Goal: Task Accomplishment & Management: Manage account settings

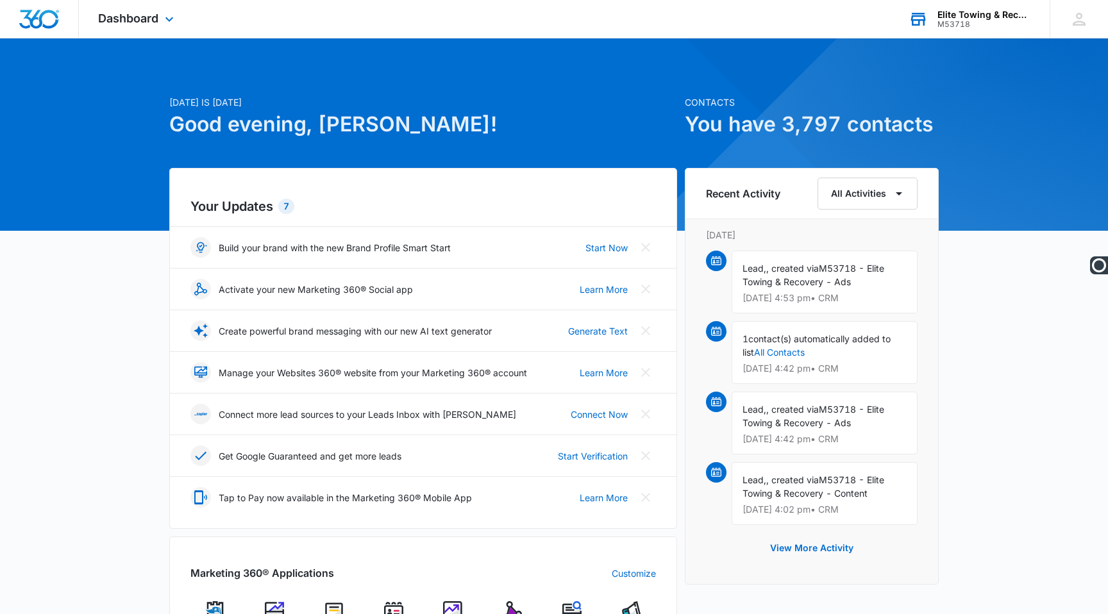
click at [968, 34] on div "Elite Towing & Recovery M53718 Your Accounts View All" at bounding box center [969, 19] width 160 height 38
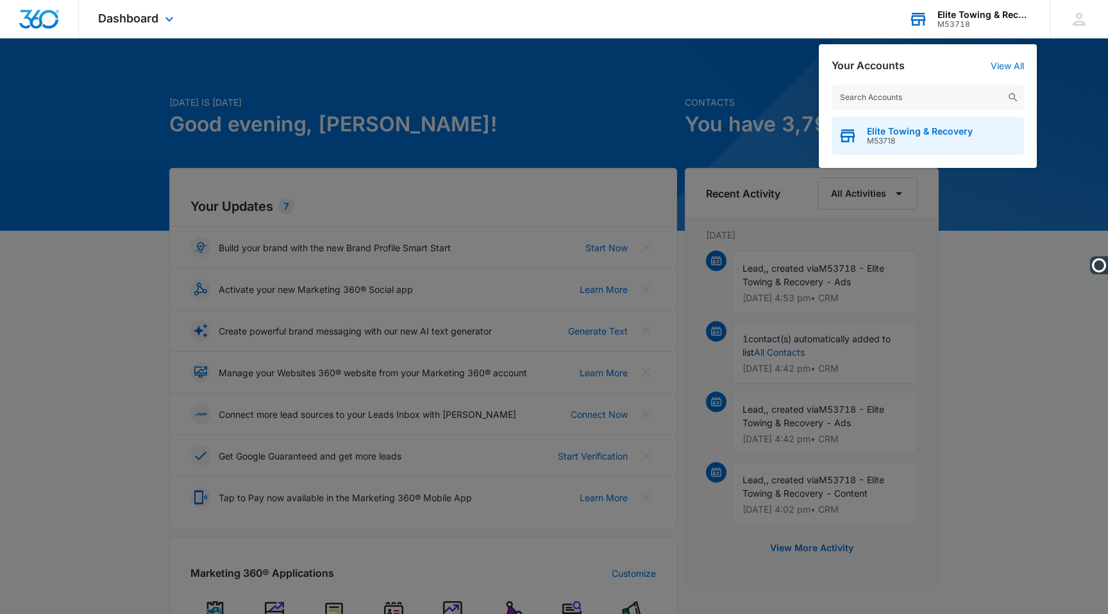
click at [921, 140] on span "M53718" at bounding box center [920, 141] width 106 height 9
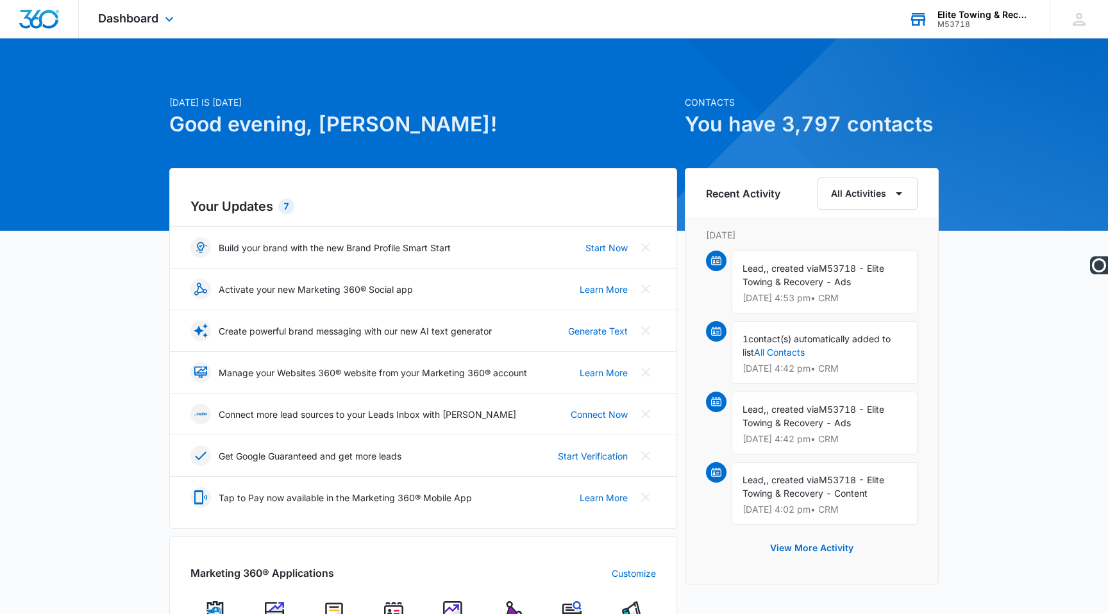
click at [131, 33] on div "Dashboard Apps Reputation Websites Forms CRM Email Social POS Content Ads Intel…" at bounding box center [137, 19] width 117 height 38
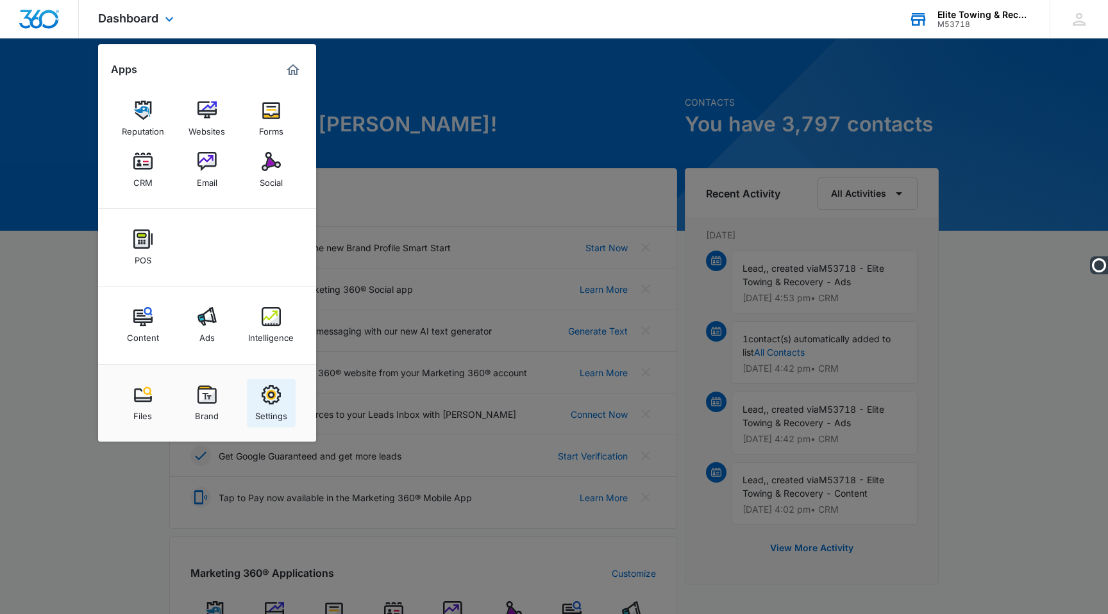
click at [257, 402] on link "Settings" at bounding box center [271, 403] width 49 height 49
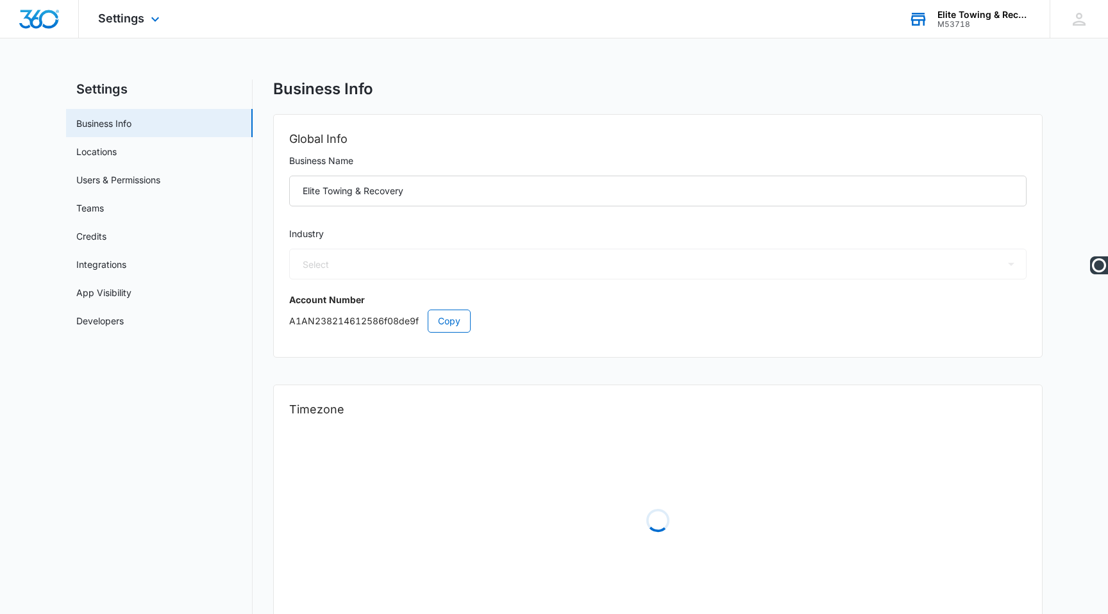
select select "44"
select select "US"
select select "America/Los_Angeles"
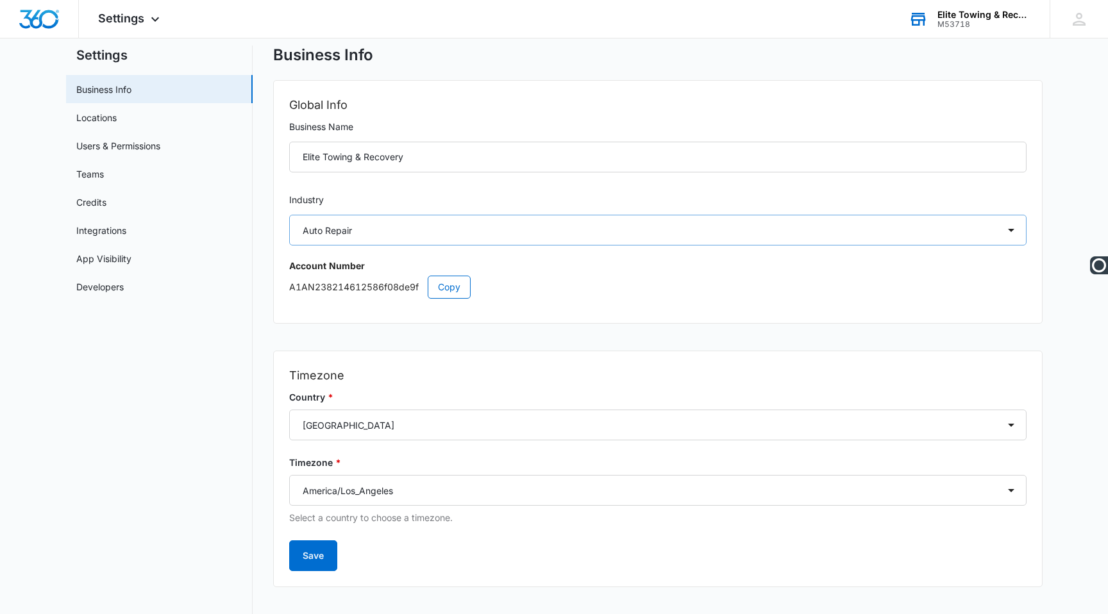
scroll to position [49, 0]
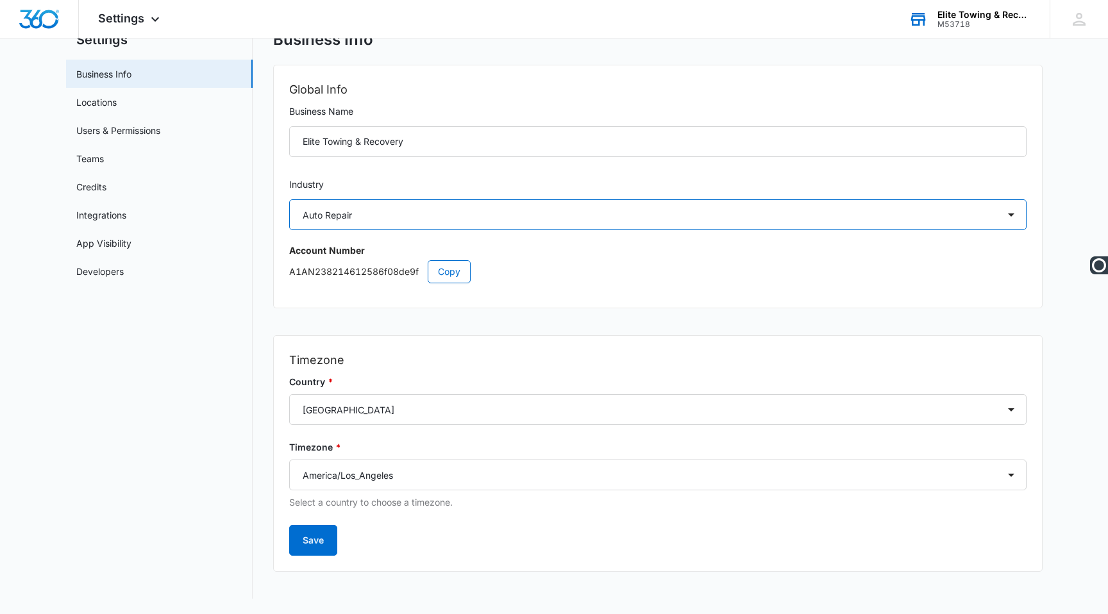
click at [378, 211] on select "Select Accounting / CPA Assisted Living Attorney / Law Firm Auto Repair Carpet …" at bounding box center [657, 214] width 737 height 31
click at [289, 199] on select "Select Accounting / CPA Assisted Living Attorney / Law Firm Auto Repair Carpet …" at bounding box center [657, 214] width 737 height 31
click at [155, 126] on link "Users & Permissions" at bounding box center [118, 130] width 84 height 13
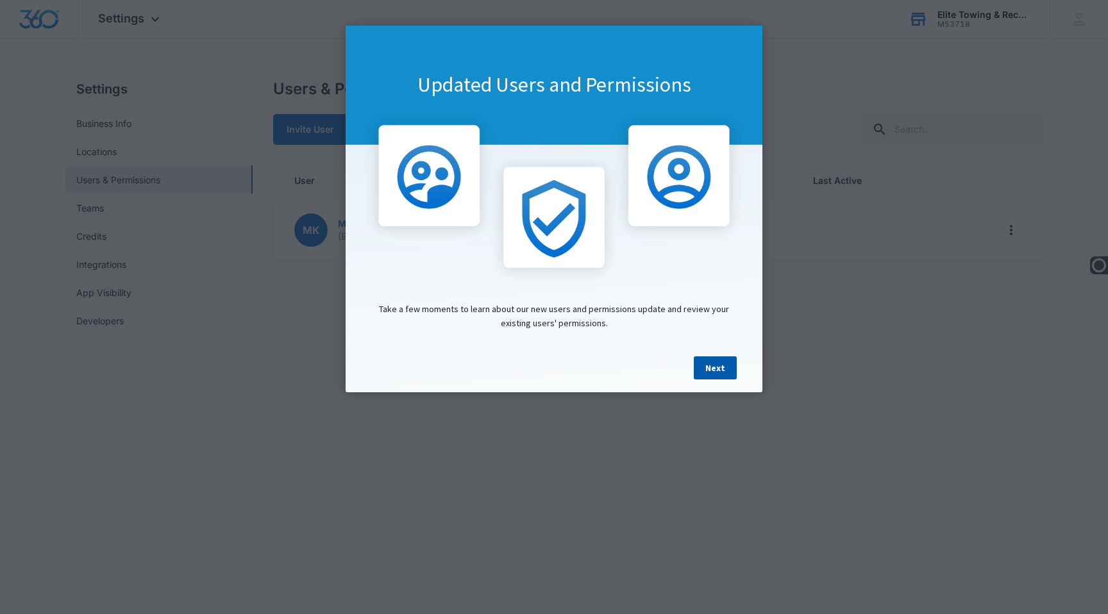
click at [710, 362] on link "Next" at bounding box center [715, 367] width 43 height 23
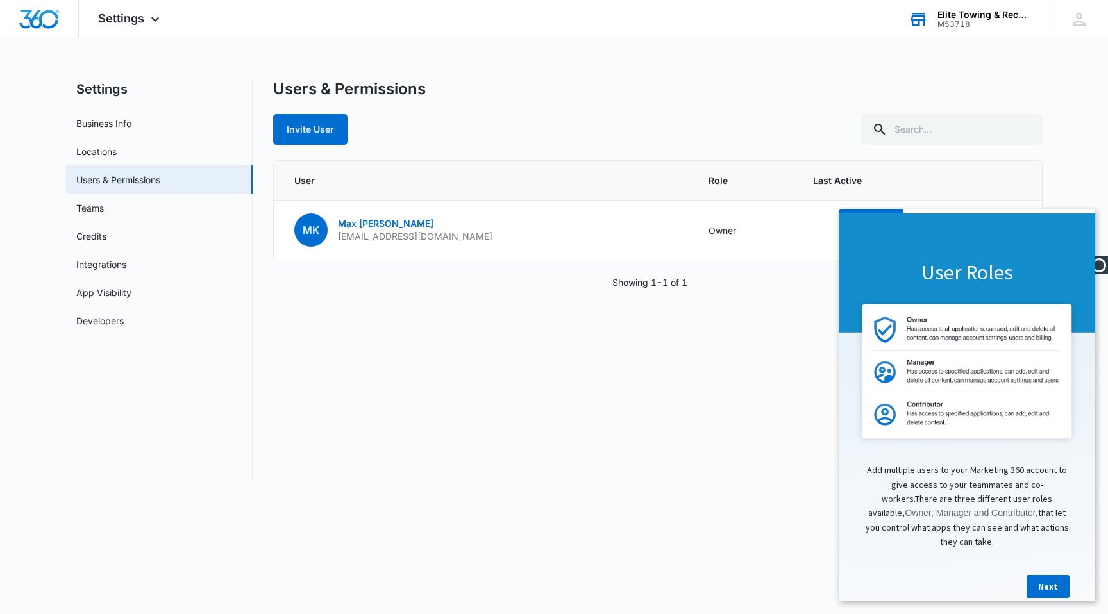
click at [741, 437] on div "Users & Permissions Invite User User Role Last Active MK Max Kenworthy info@eli…" at bounding box center [657, 279] width 769 height 399
click at [1035, 575] on link "Next" at bounding box center [1047, 586] width 43 height 23
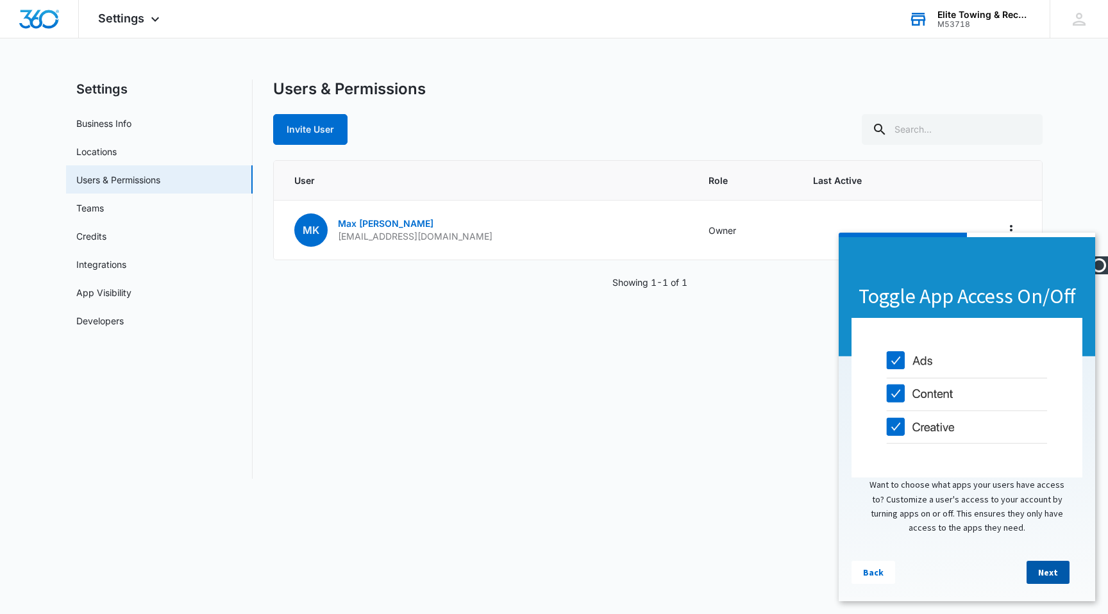
click at [1055, 566] on link "Next" at bounding box center [1047, 572] width 43 height 23
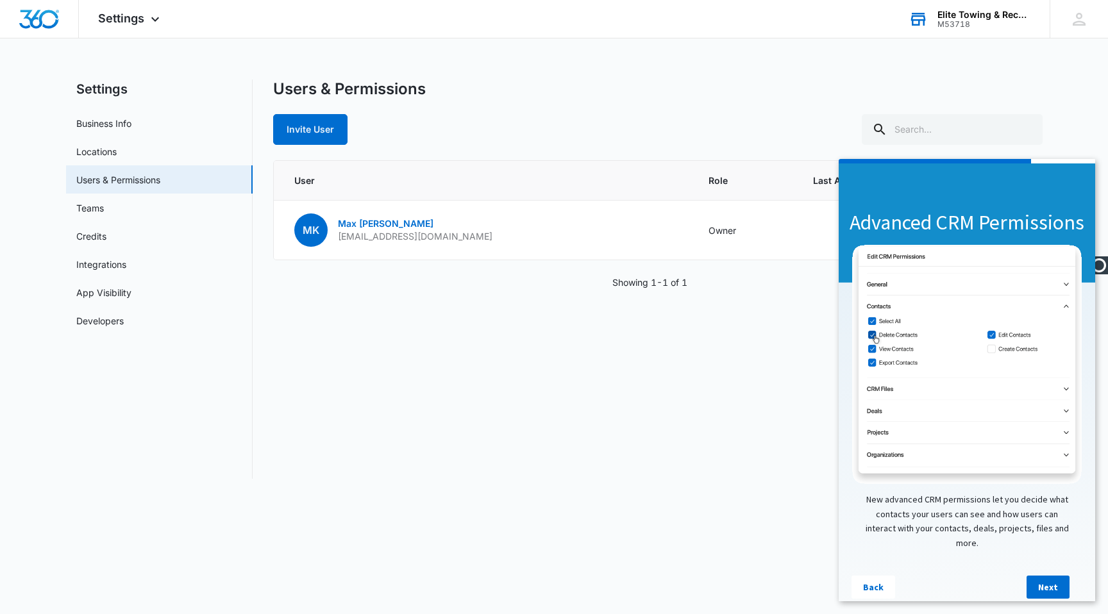
click at [1055, 576] on link "Next" at bounding box center [1047, 587] width 43 height 23
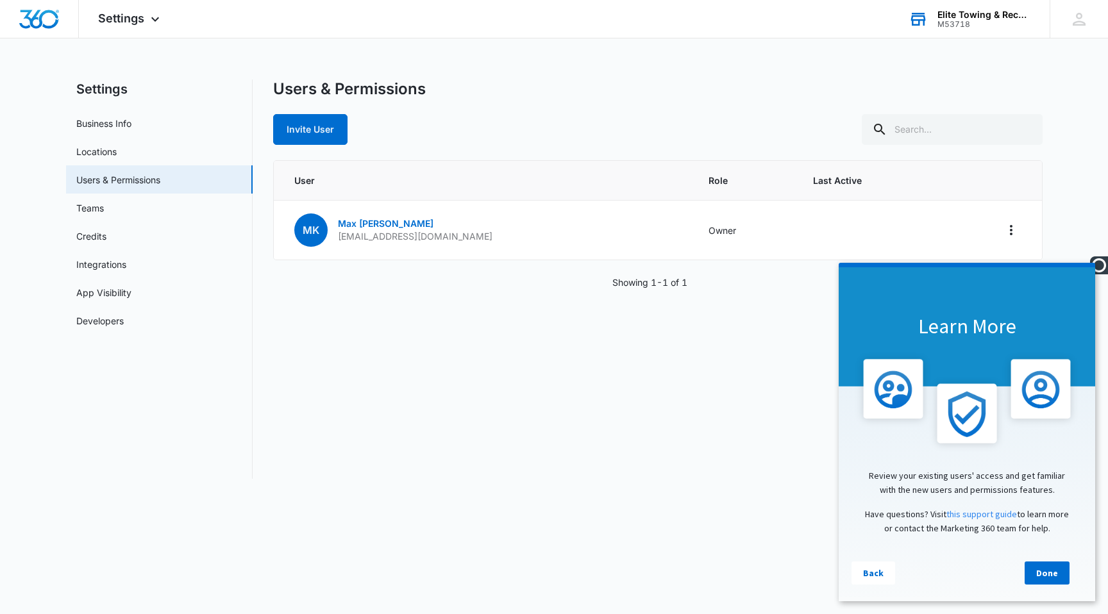
click at [1055, 566] on link "Done" at bounding box center [1047, 573] width 45 height 23
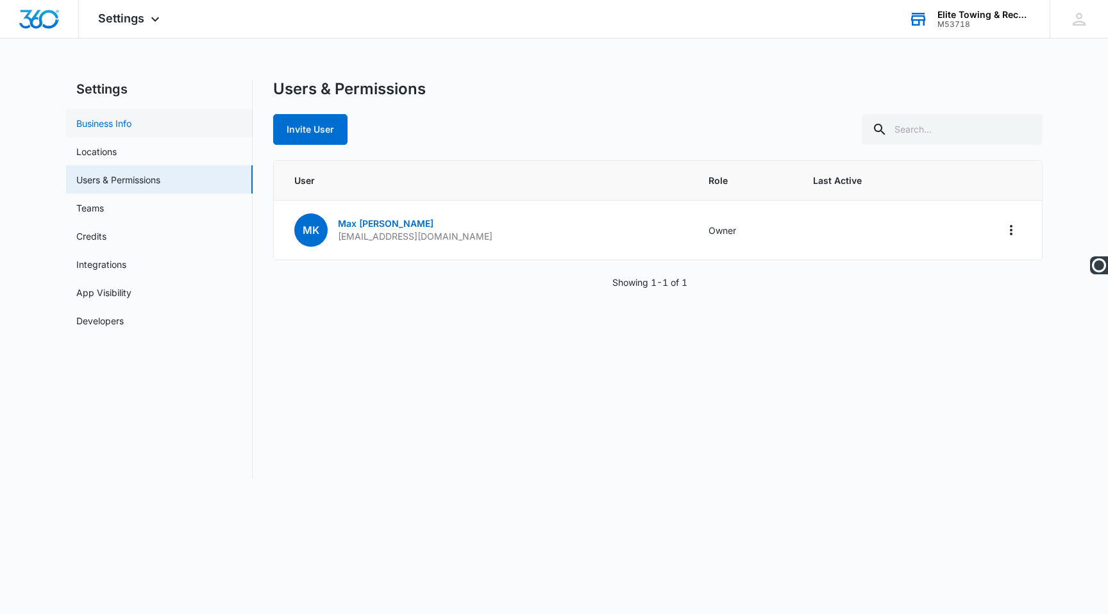
click at [130, 130] on link "Business Info" at bounding box center [103, 123] width 55 height 13
select select "44"
select select "US"
select select "America/Los_Angeles"
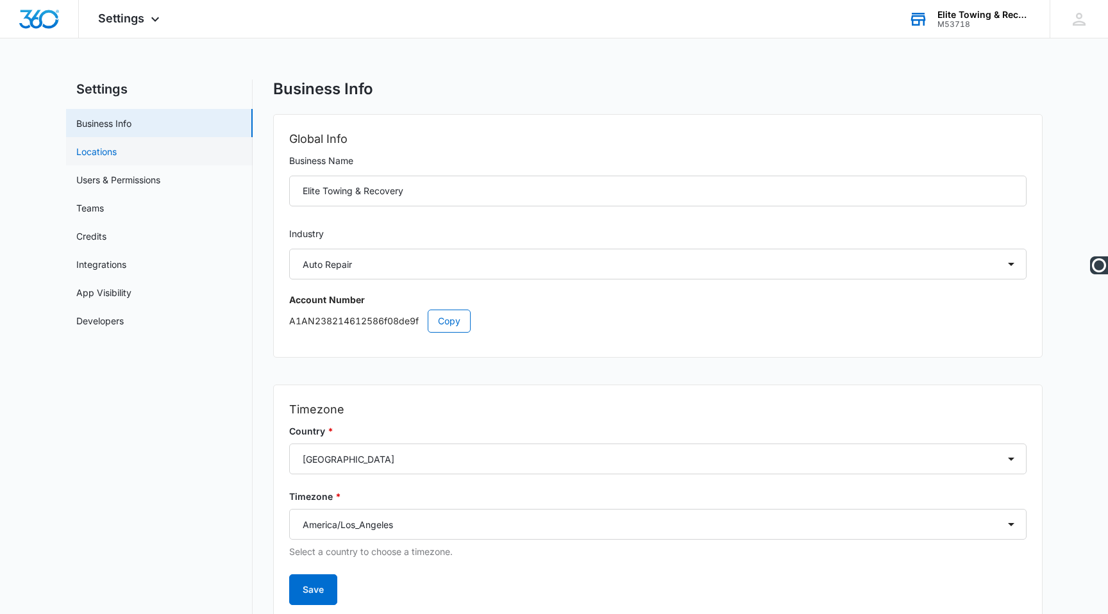
click at [117, 145] on link "Locations" at bounding box center [96, 151] width 40 height 13
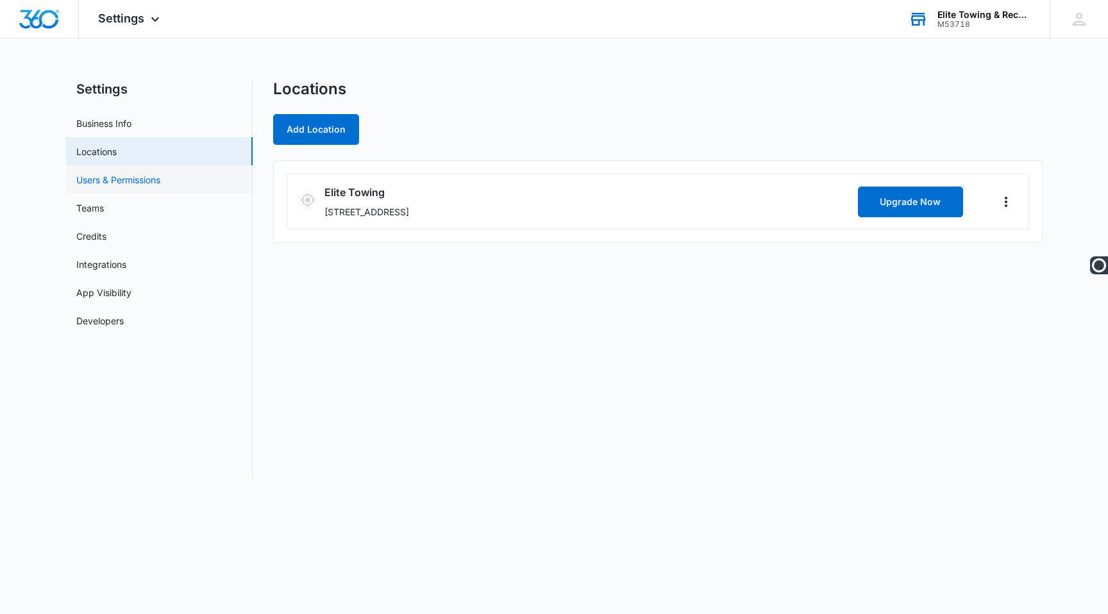
click at [152, 173] on link "Users & Permissions" at bounding box center [118, 179] width 84 height 13
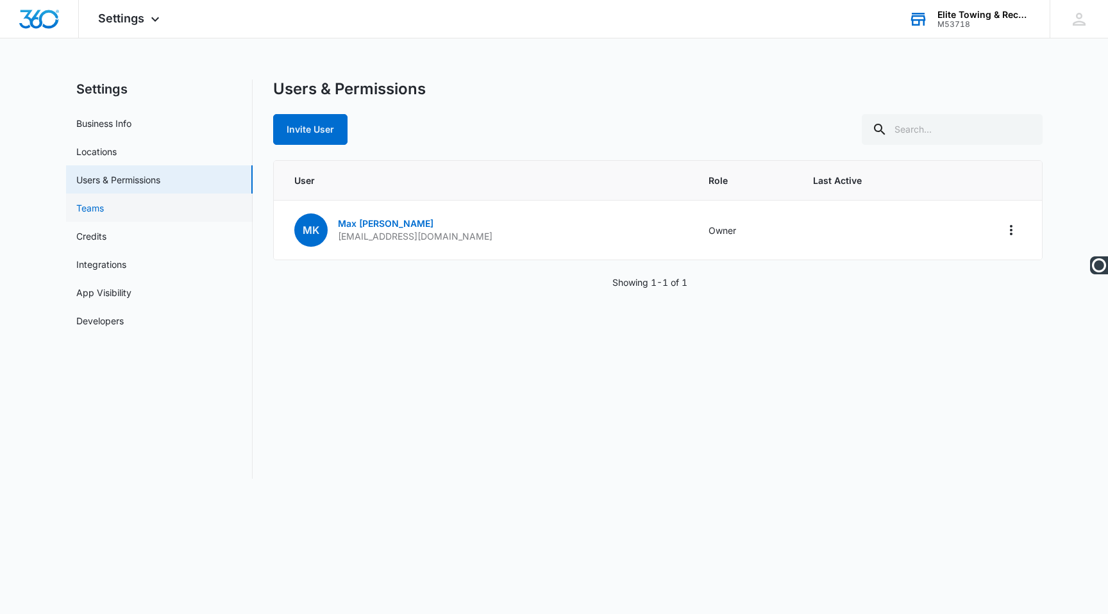
click at [104, 205] on link "Teams" at bounding box center [90, 207] width 28 height 13
click at [104, 201] on link "Teams" at bounding box center [90, 207] width 28 height 13
click at [103, 203] on link "Teams" at bounding box center [90, 207] width 28 height 13
click at [1006, 16] on div "Elite Towing & Recovery" at bounding box center [984, 15] width 94 height 10
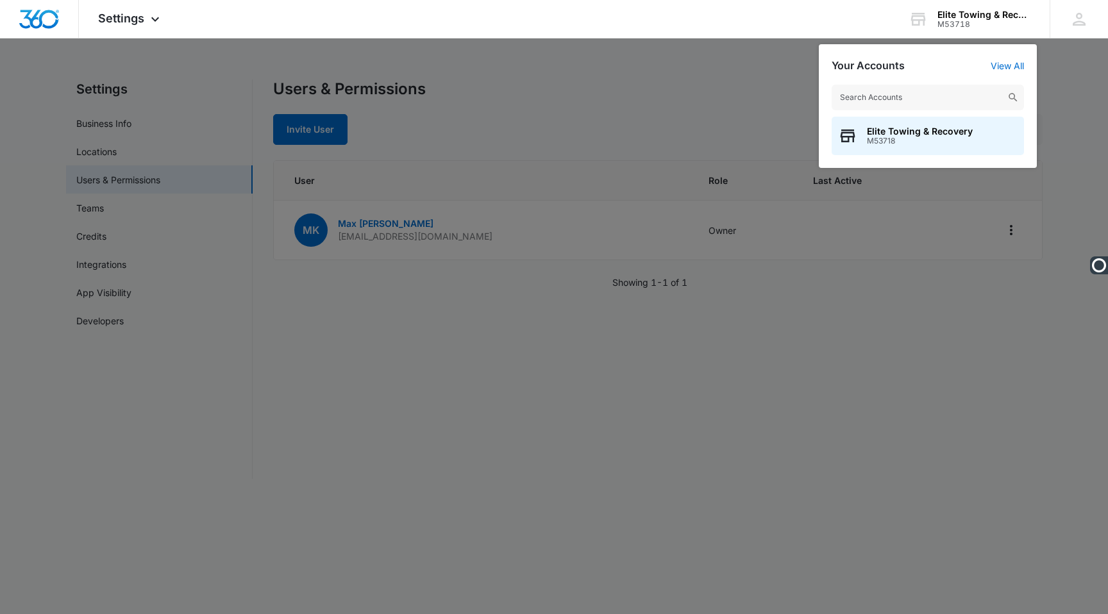
click at [776, 76] on div at bounding box center [554, 307] width 1108 height 614
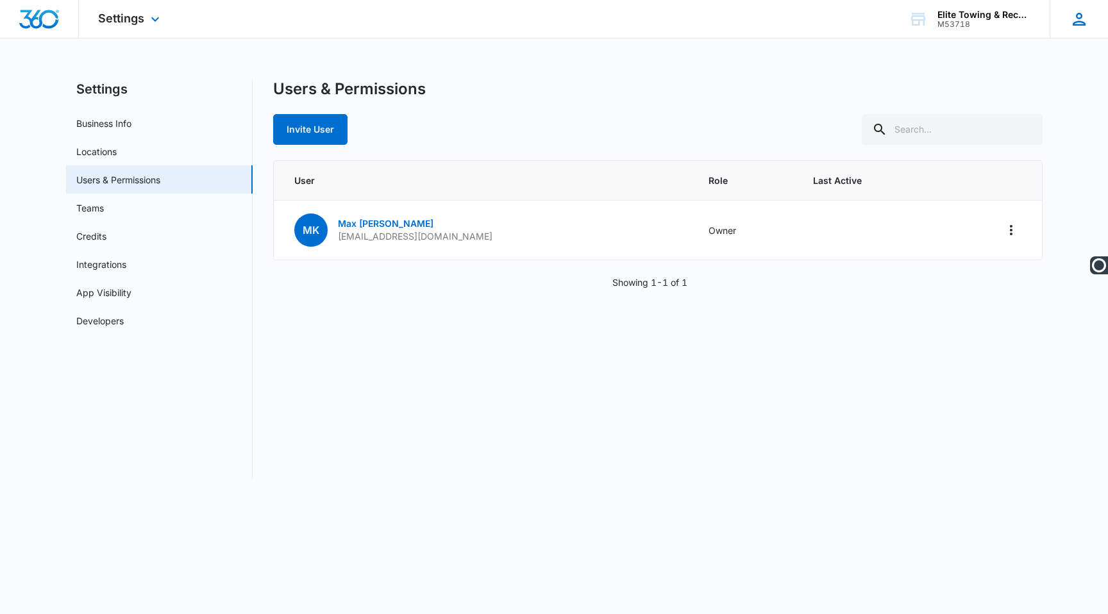
click at [1067, 13] on div "MK Max Kenworthy info@elitetowingoregon.com My Profile Notifications Support Lo…" at bounding box center [1079, 19] width 58 height 38
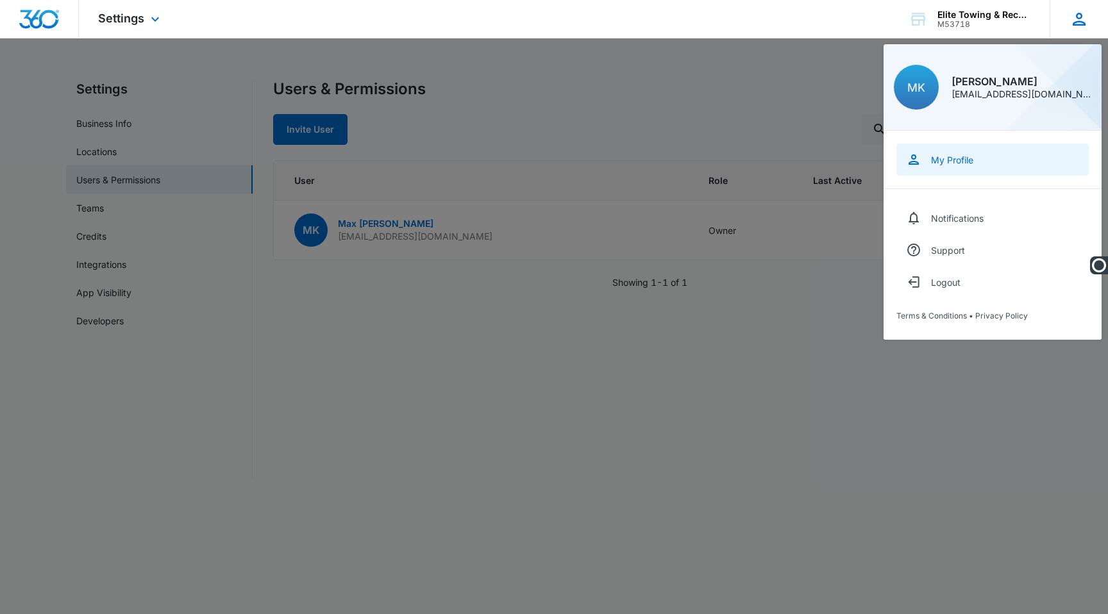
click at [945, 151] on link "My Profile" at bounding box center [992, 160] width 192 height 32
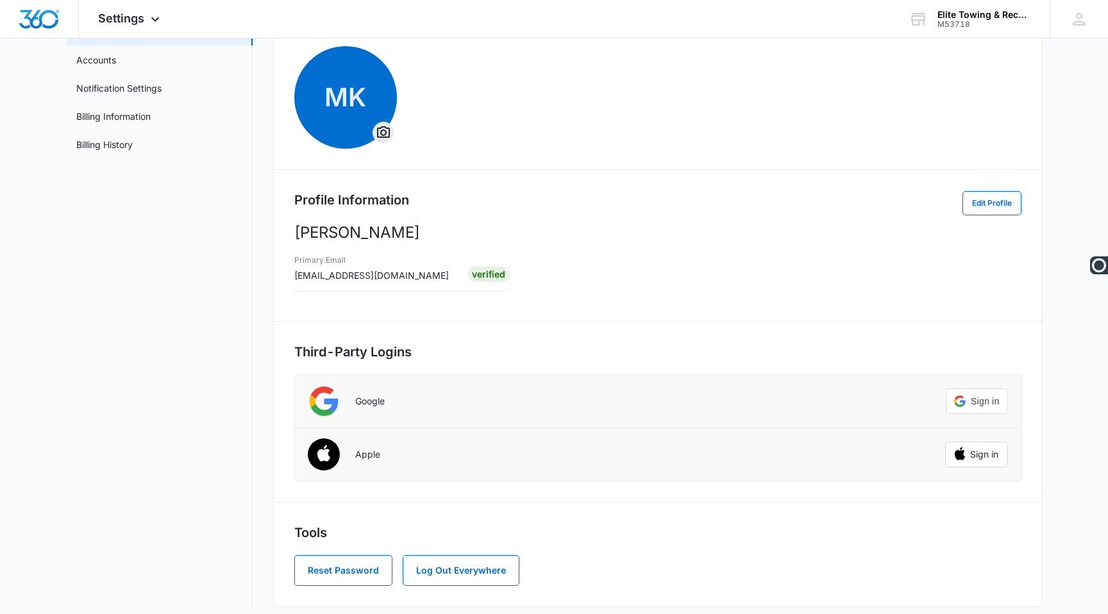
scroll to position [100, 0]
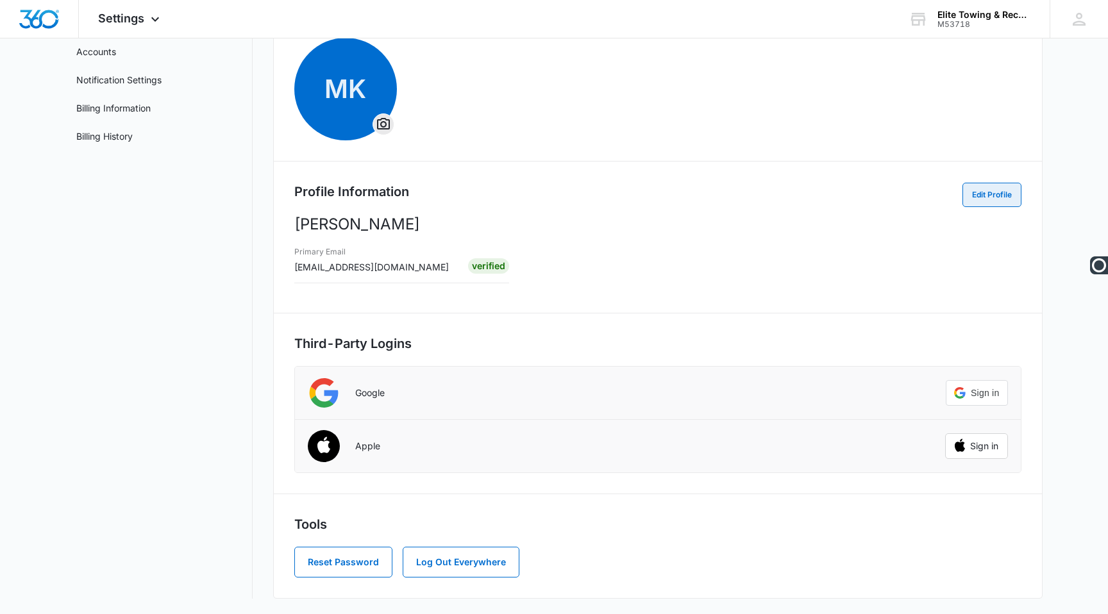
click at [1012, 205] on button "Edit Profile" at bounding box center [991, 195] width 59 height 24
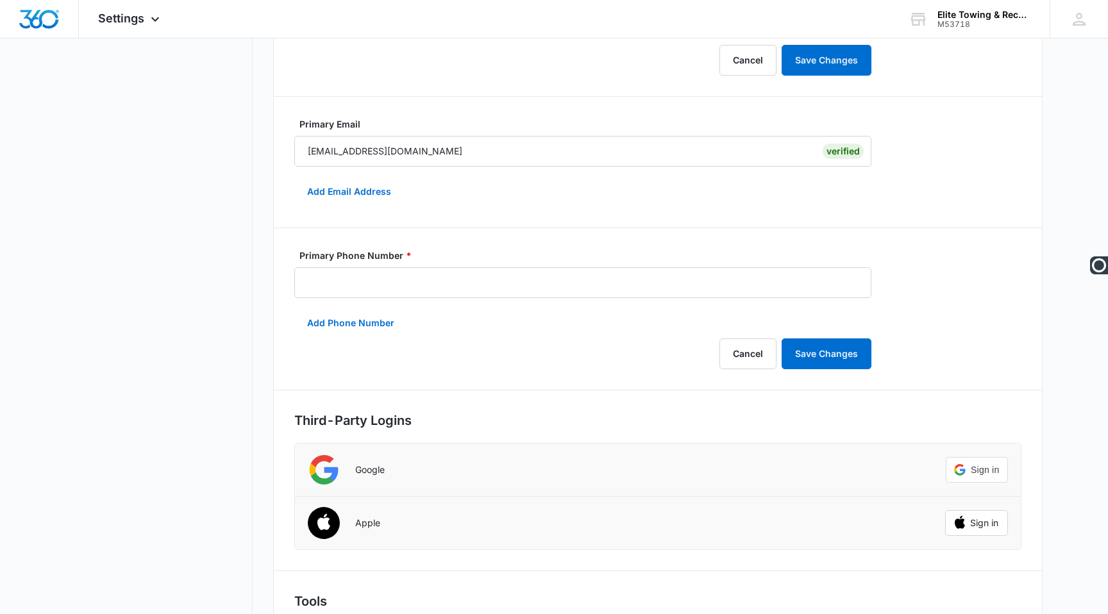
scroll to position [346, 0]
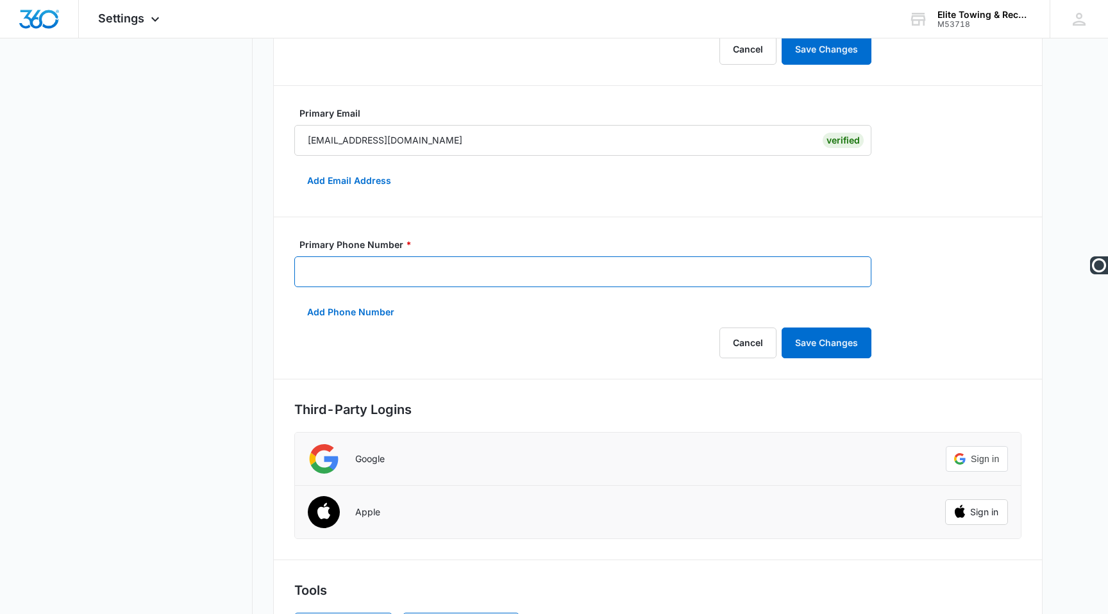
click at [406, 274] on input "Primary Phone Number *" at bounding box center [582, 271] width 577 height 31
click at [360, 312] on button "Add Phone Number" at bounding box center [350, 312] width 113 height 31
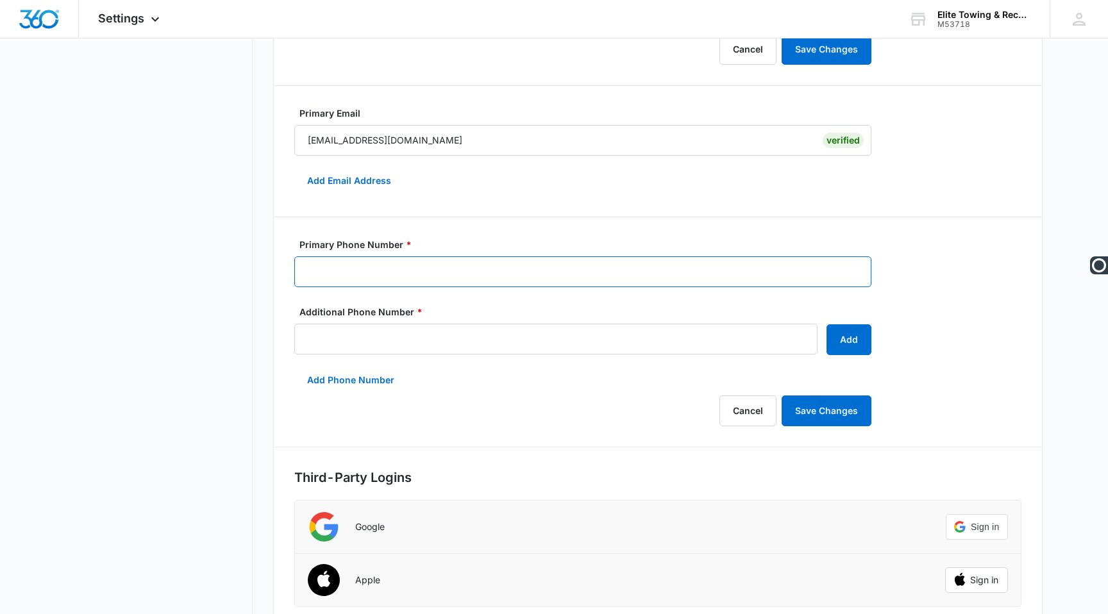
click at [365, 280] on input "Primary Phone Number *" at bounding box center [582, 271] width 577 height 31
type input "(503) 724-5305"
click at [281, 230] on div "MK Profile Information First Name * Max Last Name * Kenworthy Cancel Save Chang…" at bounding box center [657, 248] width 769 height 970
click at [479, 233] on div "MK Profile Information First Name * Max Last Name * Kenworthy Cancel Save Chang…" at bounding box center [657, 248] width 769 height 970
click at [460, 273] on input "(503) 724-5305" at bounding box center [582, 271] width 577 height 31
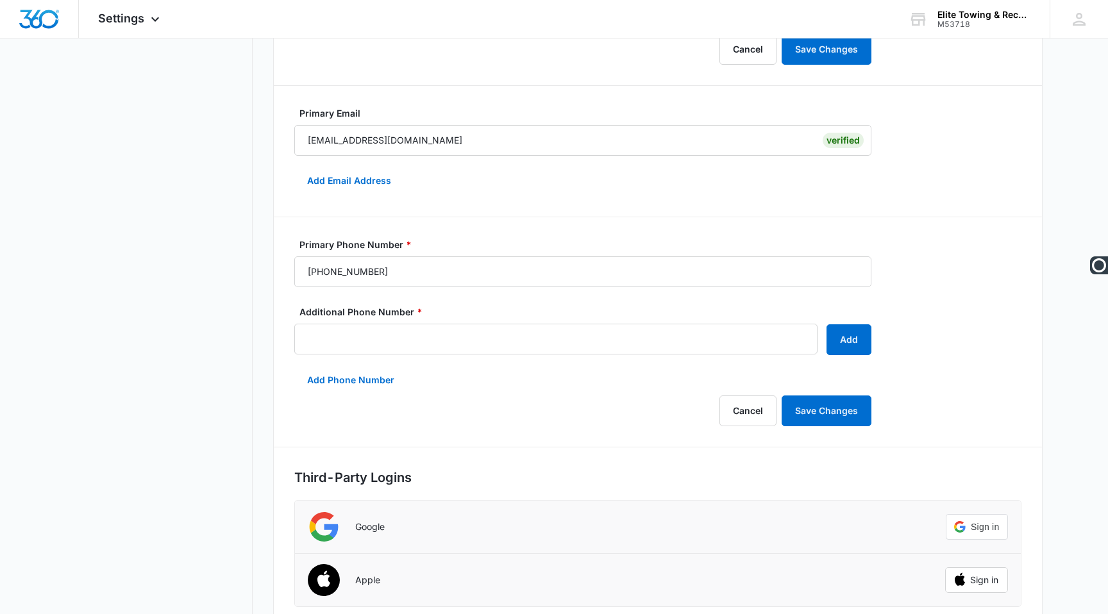
click at [473, 248] on label "Primary Phone Number *" at bounding box center [587, 244] width 577 height 13
click at [473, 256] on input "(503) 724-5305" at bounding box center [582, 271] width 577 height 31
click at [783, 403] on button "Save Changes" at bounding box center [827, 411] width 90 height 31
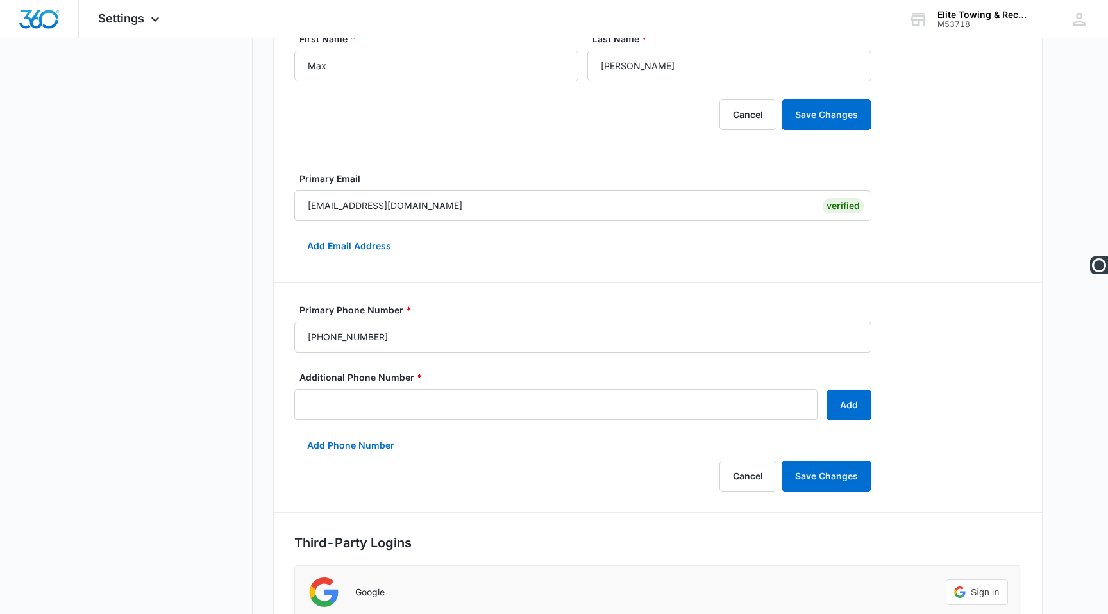
scroll to position [0, 0]
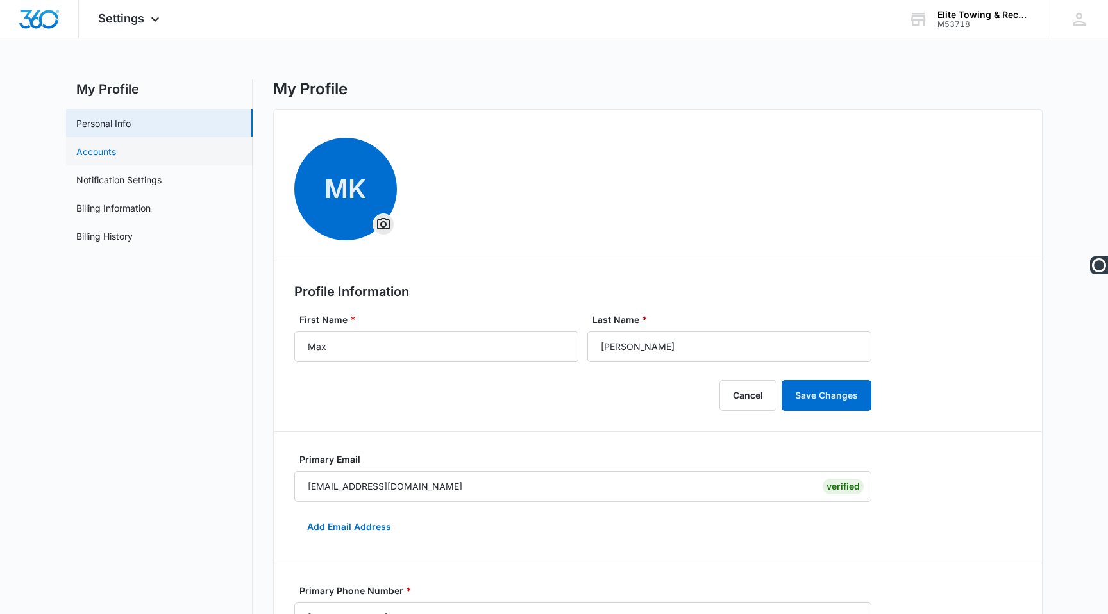
click at [116, 148] on link "Accounts" at bounding box center [96, 151] width 40 height 13
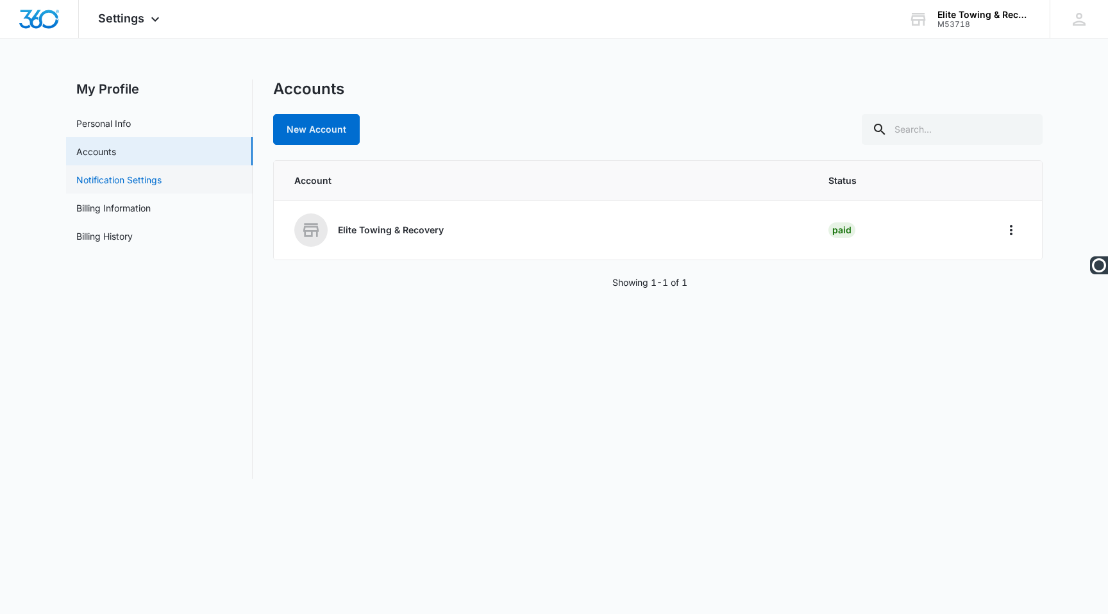
click at [136, 183] on link "Notification Settings" at bounding box center [118, 179] width 85 height 13
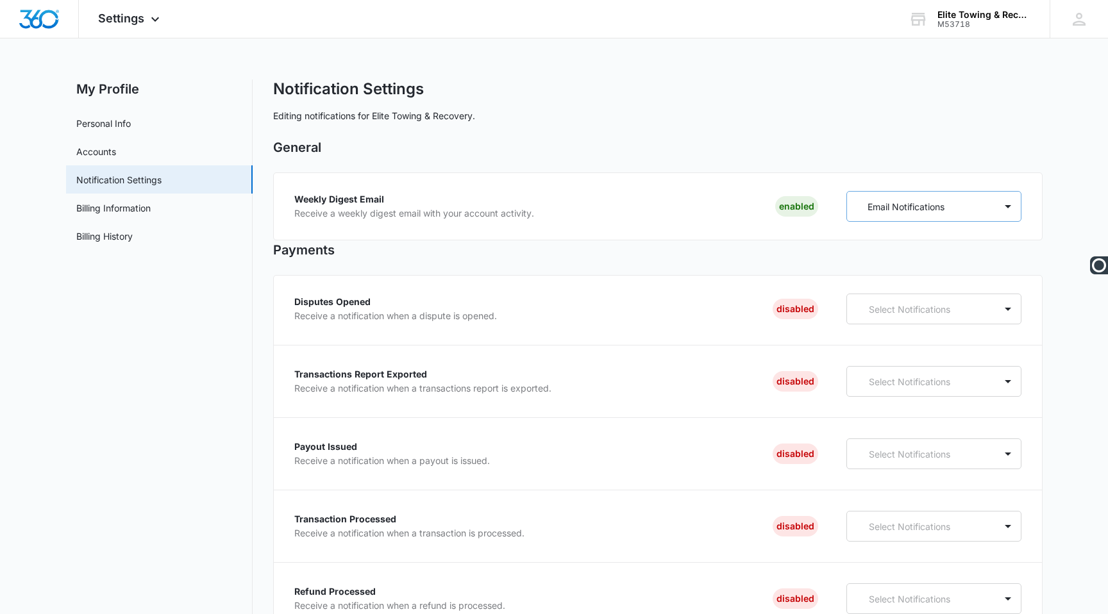
click at [978, 215] on div "Email Notifications" at bounding box center [921, 207] width 148 height 24
click at [630, 206] on div "Weekly Digest Email Receive a weekly digest email with your account activity. E…" at bounding box center [556, 206] width 524 height 31
click at [108, 125] on link "Personal Info" at bounding box center [103, 123] width 54 height 13
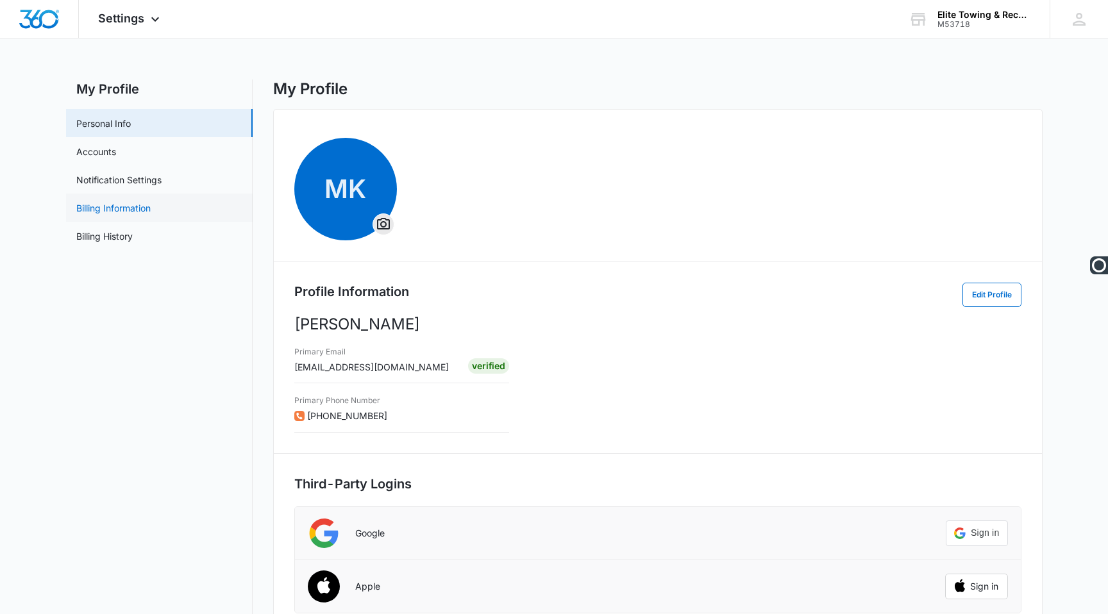
click at [122, 201] on link "Billing Information" at bounding box center [113, 207] width 74 height 13
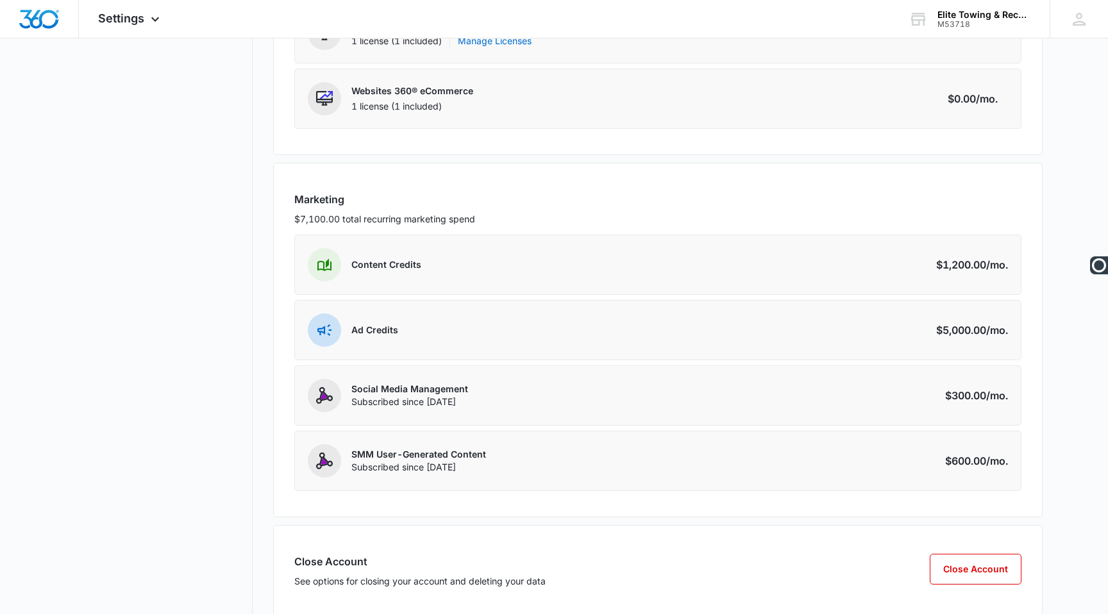
scroll to position [393, 0]
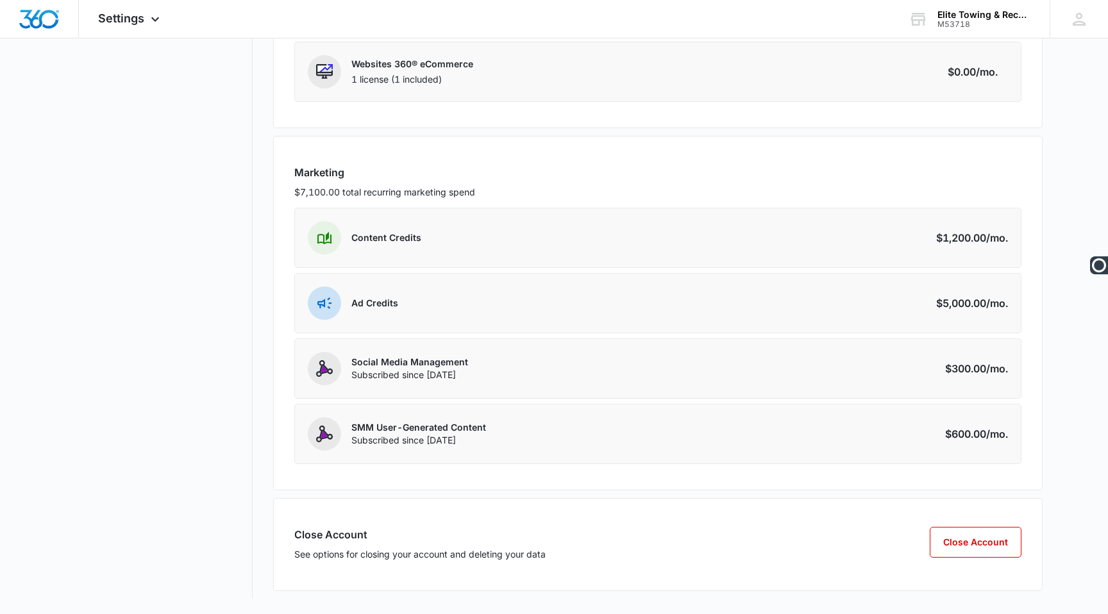
click at [592, 229] on div "Content Credits Amount $1,200.00 /mo." at bounding box center [657, 238] width 727 height 60
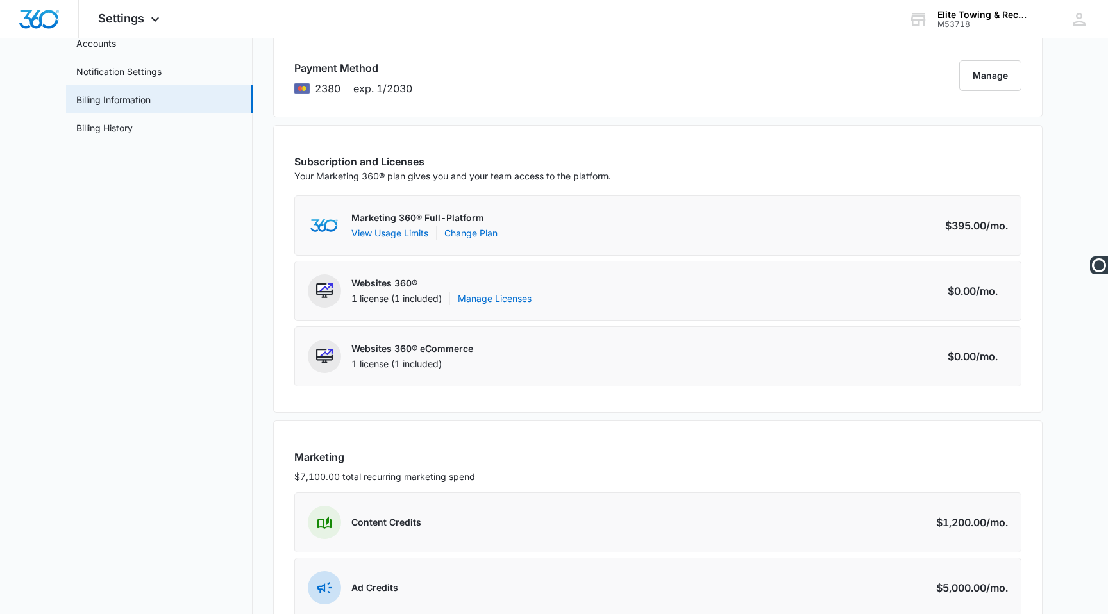
scroll to position [0, 0]
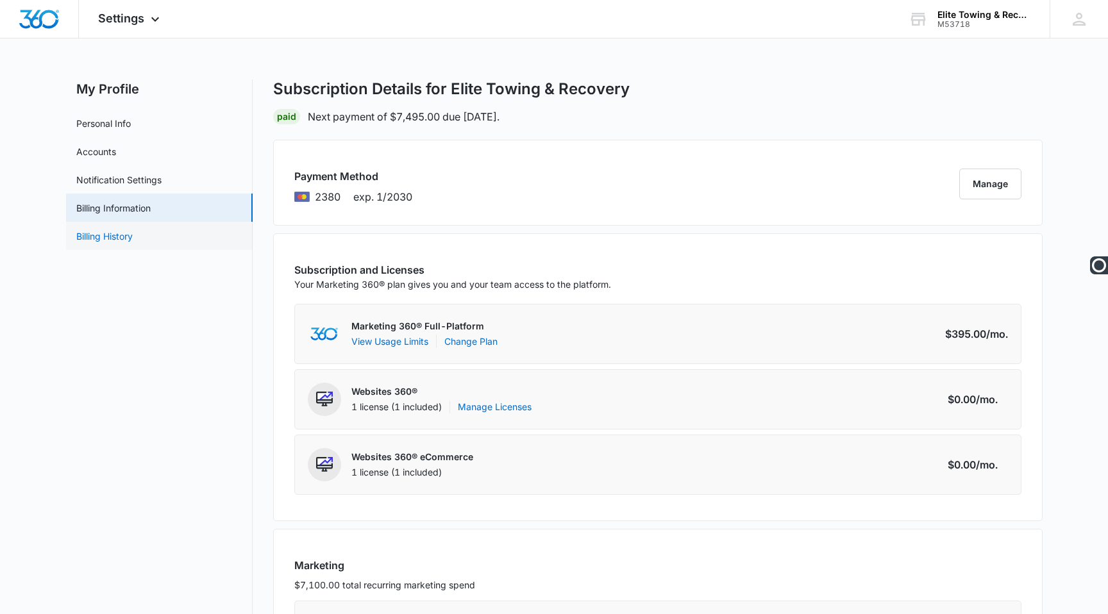
click at [99, 235] on link "Billing History" at bounding box center [104, 236] width 56 height 13
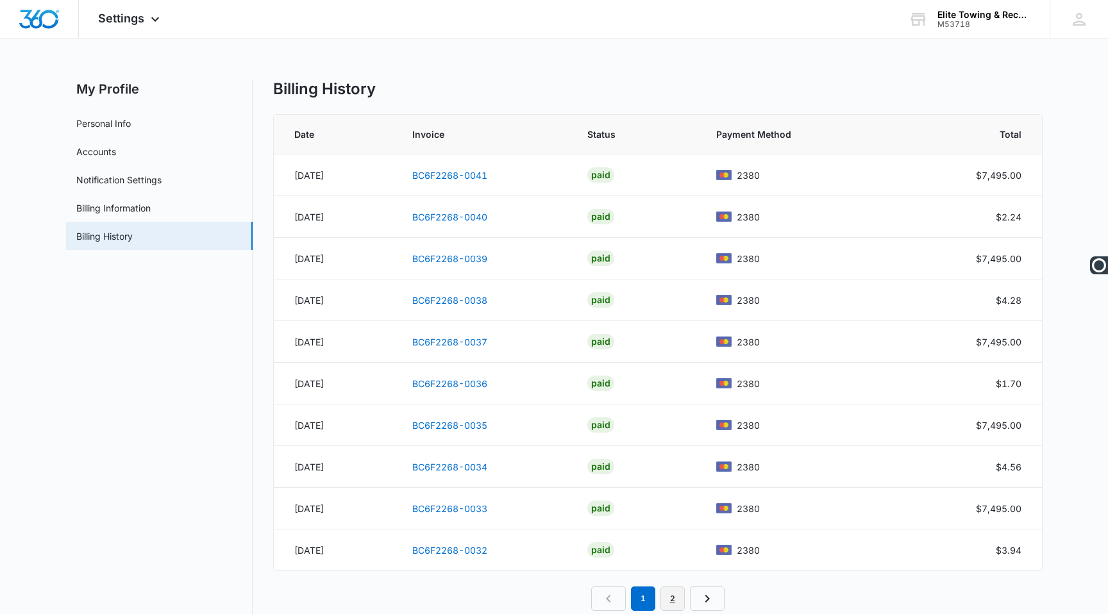
click at [668, 599] on link "2" at bounding box center [672, 599] width 24 height 24
click at [131, 126] on link "Personal Info" at bounding box center [103, 123] width 54 height 13
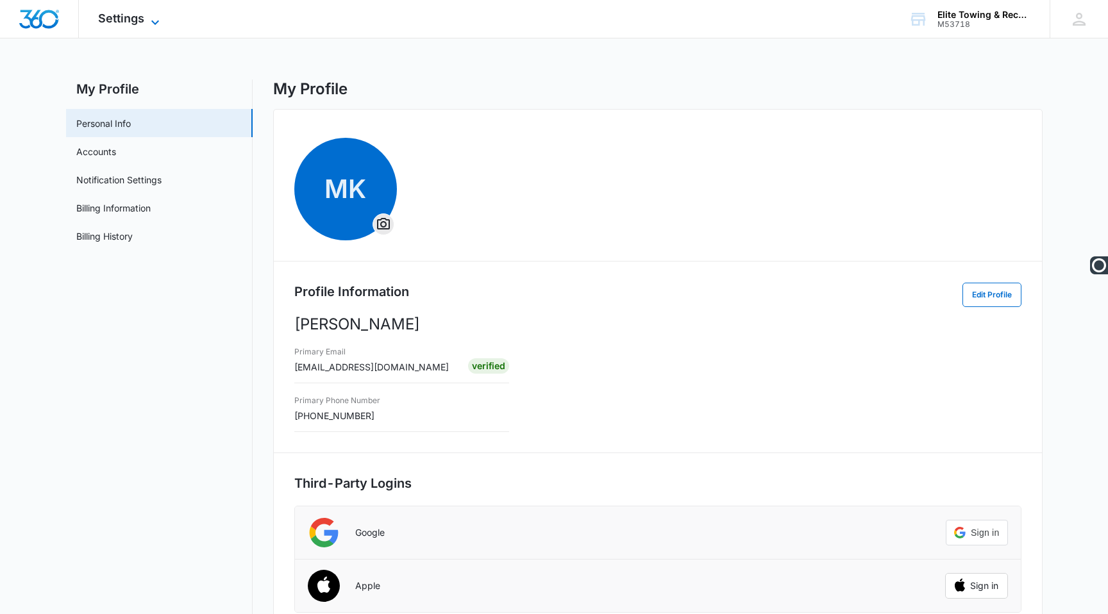
click at [160, 15] on icon at bounding box center [154, 22] width 15 height 15
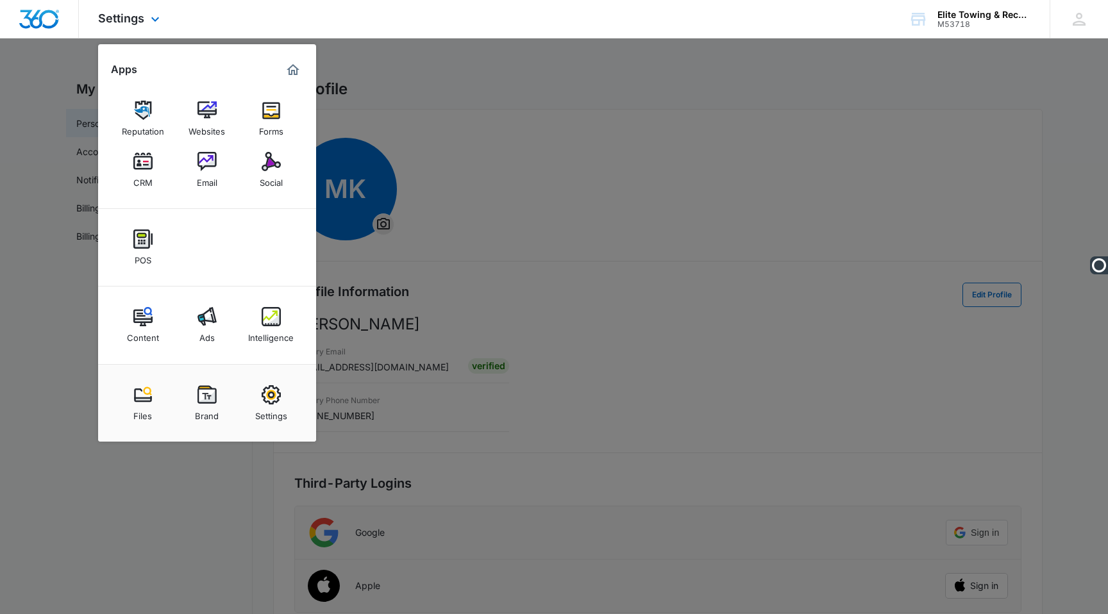
click at [300, 71] on img "Marketing 360® Dashboard" at bounding box center [292, 69] width 15 height 15
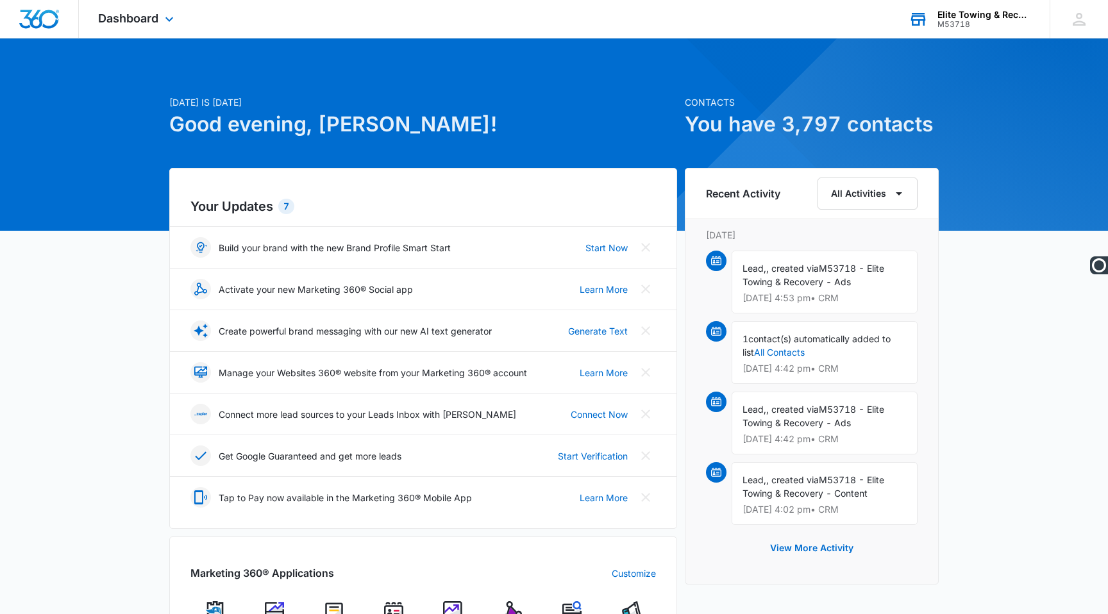
click at [1013, 17] on div "Elite Towing & Recovery" at bounding box center [984, 15] width 94 height 10
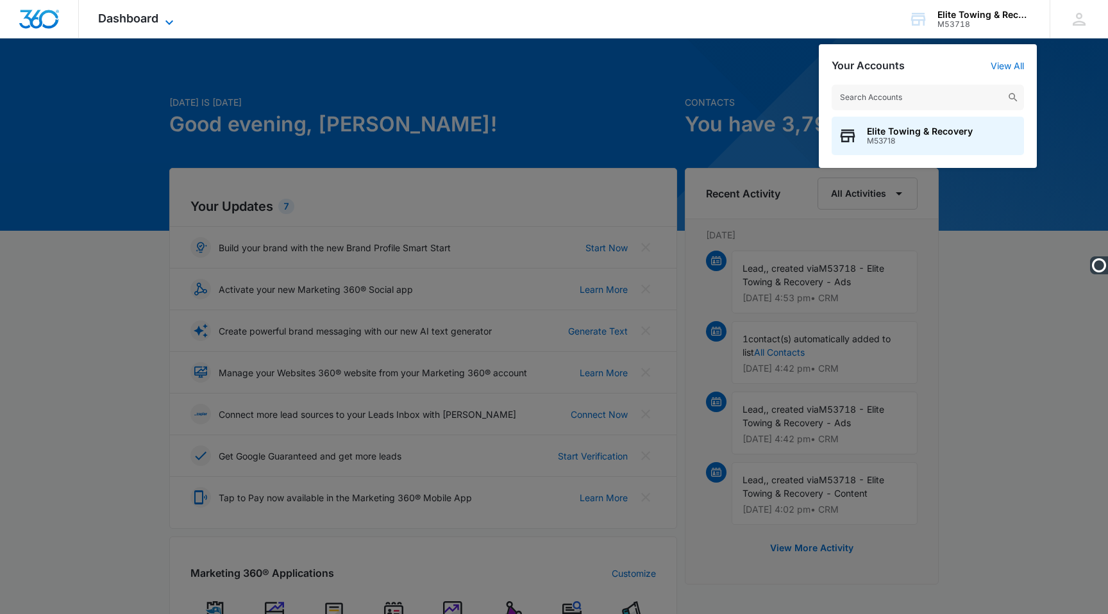
click at [137, 21] on span "Dashboard" at bounding box center [128, 18] width 60 height 13
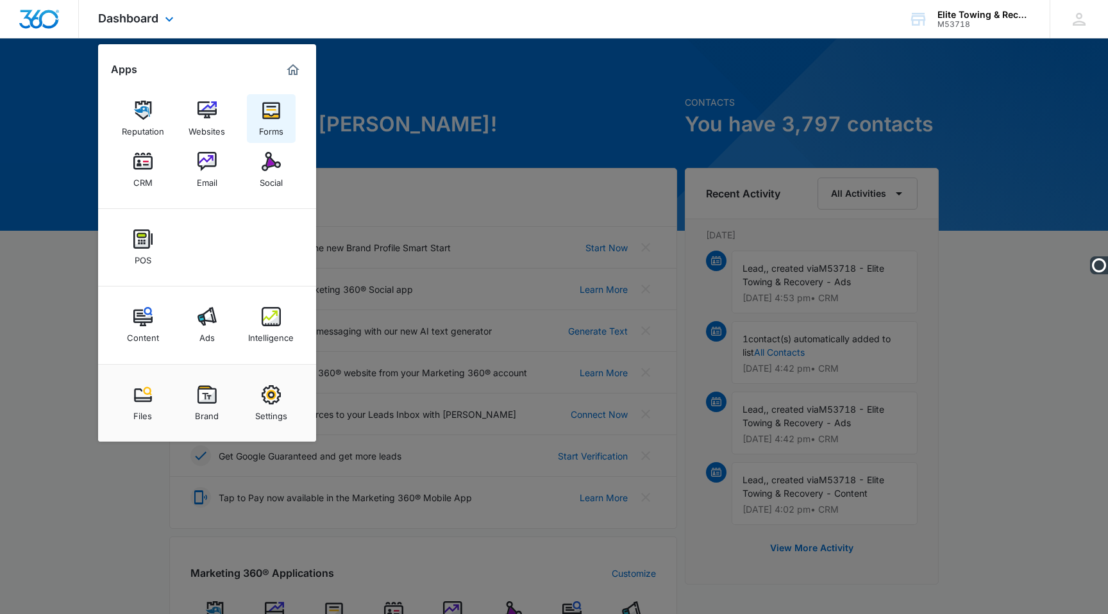
click at [282, 120] on div "Forms" at bounding box center [271, 128] width 24 height 17
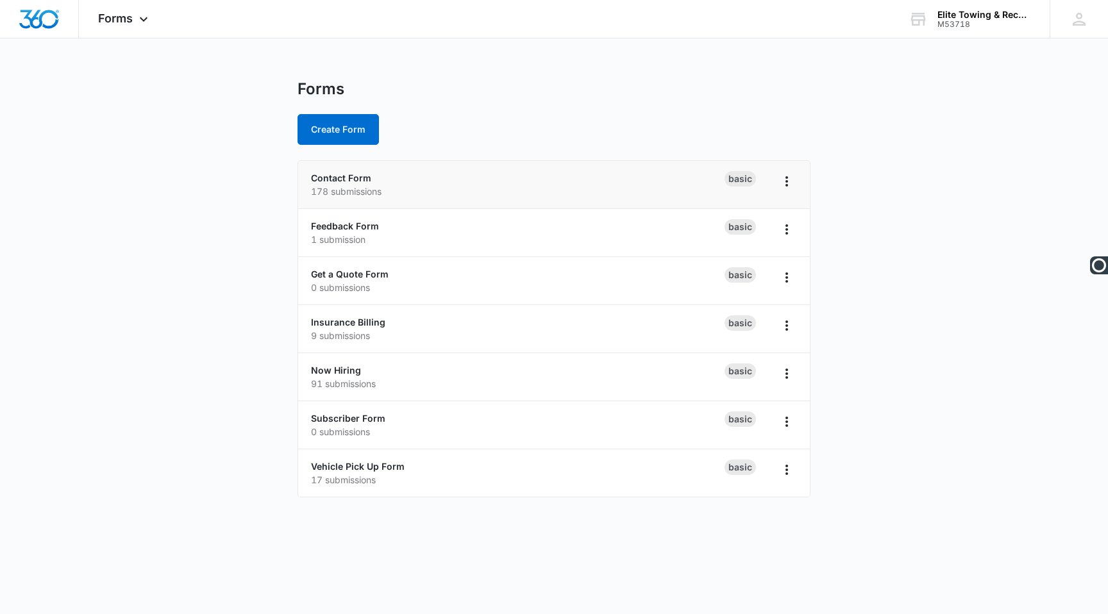
click at [599, 168] on li "Contact Form 178 submissions Basic" at bounding box center [554, 185] width 512 height 48
click at [787, 186] on icon "Overflow Menu" at bounding box center [786, 181] width 3 height 10
click at [451, 174] on div "Contact Form 178 submissions" at bounding box center [518, 184] width 414 height 27
click at [349, 196] on p "178 submissions" at bounding box center [518, 191] width 414 height 13
click at [356, 465] on link "Vehicle Pick Up Form" at bounding box center [358, 466] width 94 height 11
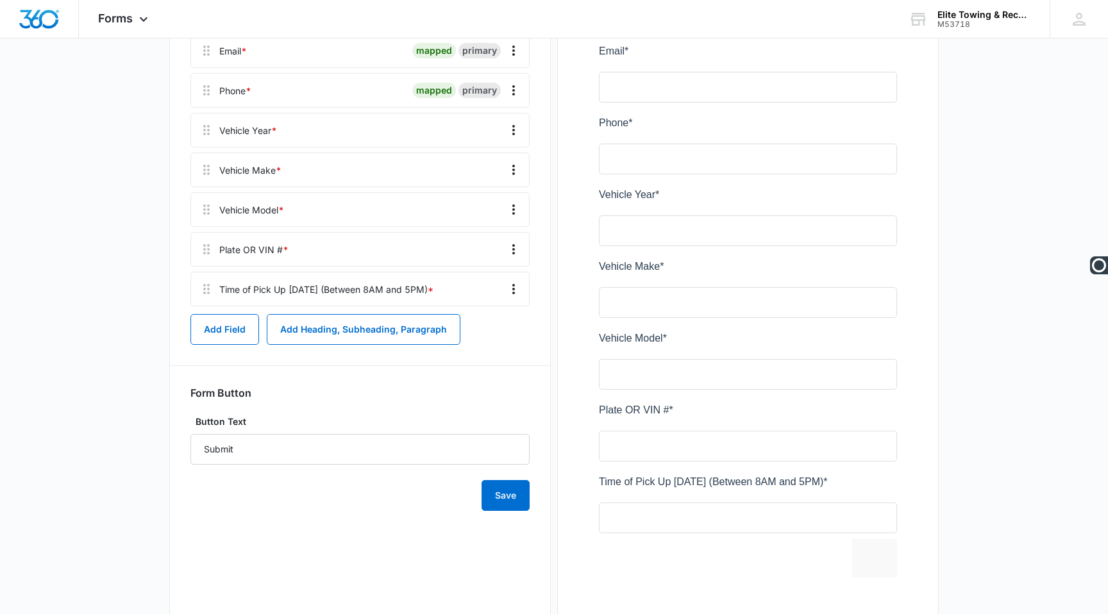
scroll to position [381, 0]
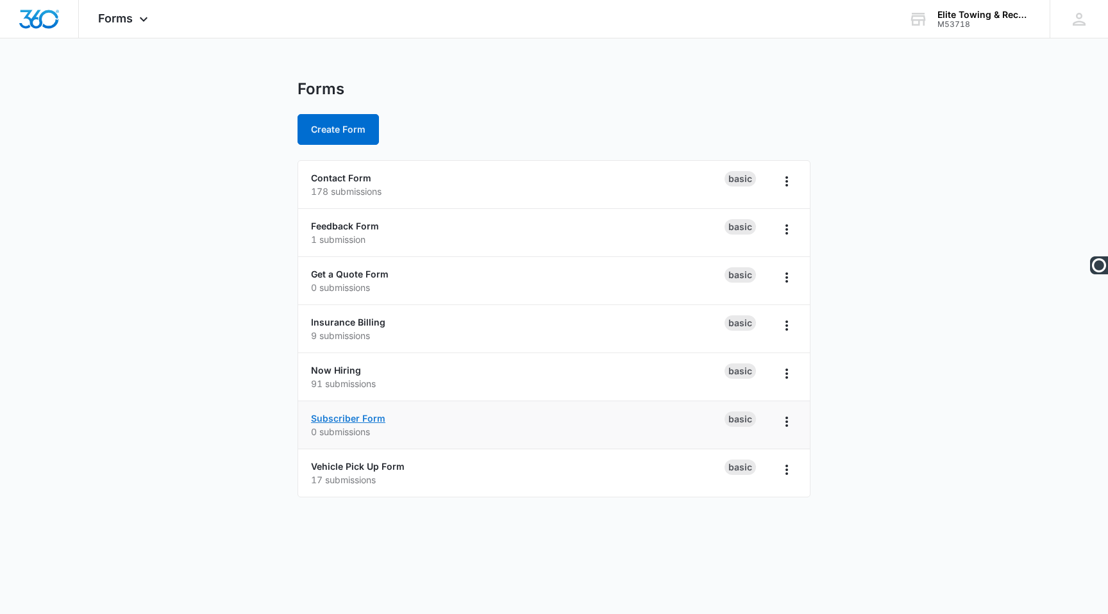
click at [346, 420] on link "Subscriber Form" at bounding box center [348, 418] width 74 height 11
click at [105, 11] on div "Forms Apps Reputation Websites Forms CRM Email Social POS Content Ads Intellige…" at bounding box center [125, 19] width 92 height 38
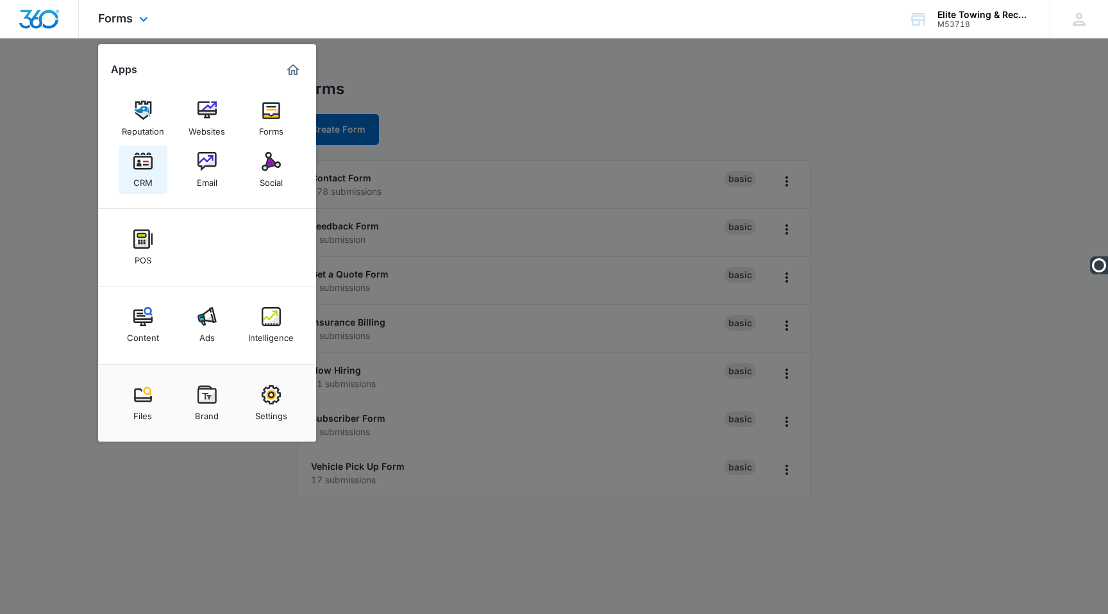
click at [137, 160] on img at bounding box center [142, 161] width 19 height 19
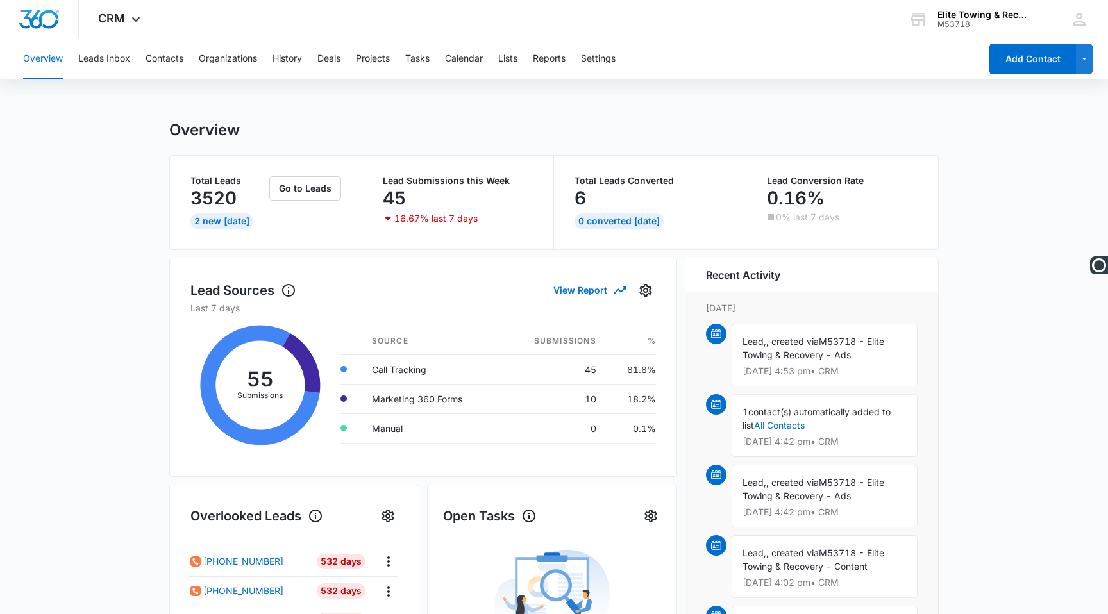
click at [207, 220] on div "2 New Today" at bounding box center [221, 220] width 63 height 15
click at [327, 178] on button "Go to Leads" at bounding box center [305, 188] width 72 height 24
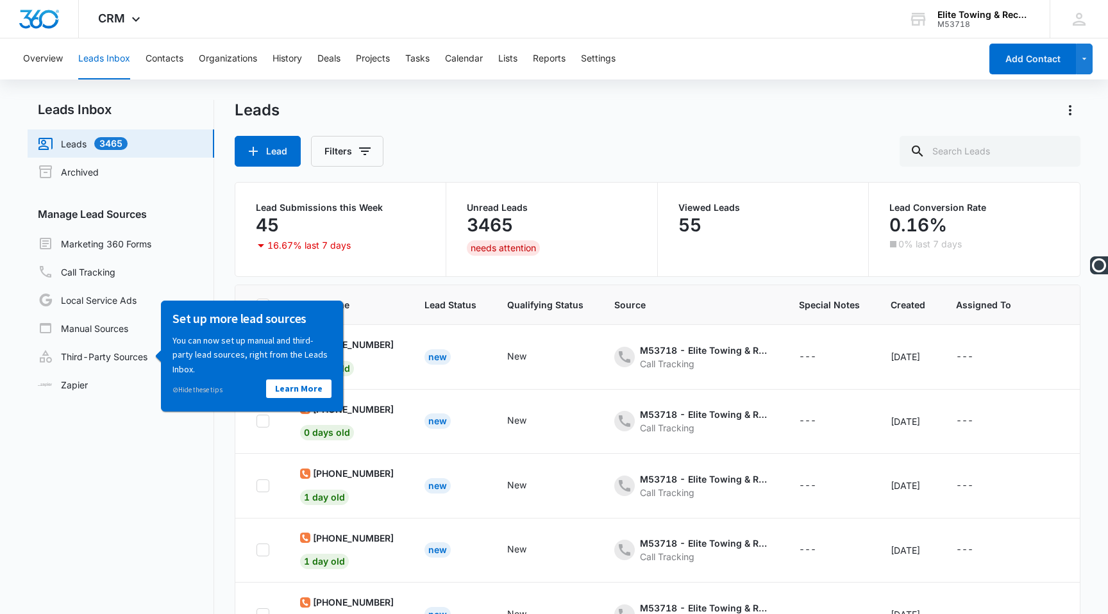
click at [556, 146] on div "Lead Filters" at bounding box center [658, 151] width 846 height 31
click at [190, 471] on nav "Leads Inbox Leads 3465 Archived Manage Lead Sources Marketing 360 Forms Call Tr…" at bounding box center [121, 400] width 187 height 600
click at [88, 378] on link "Zapier" at bounding box center [63, 384] width 50 height 13
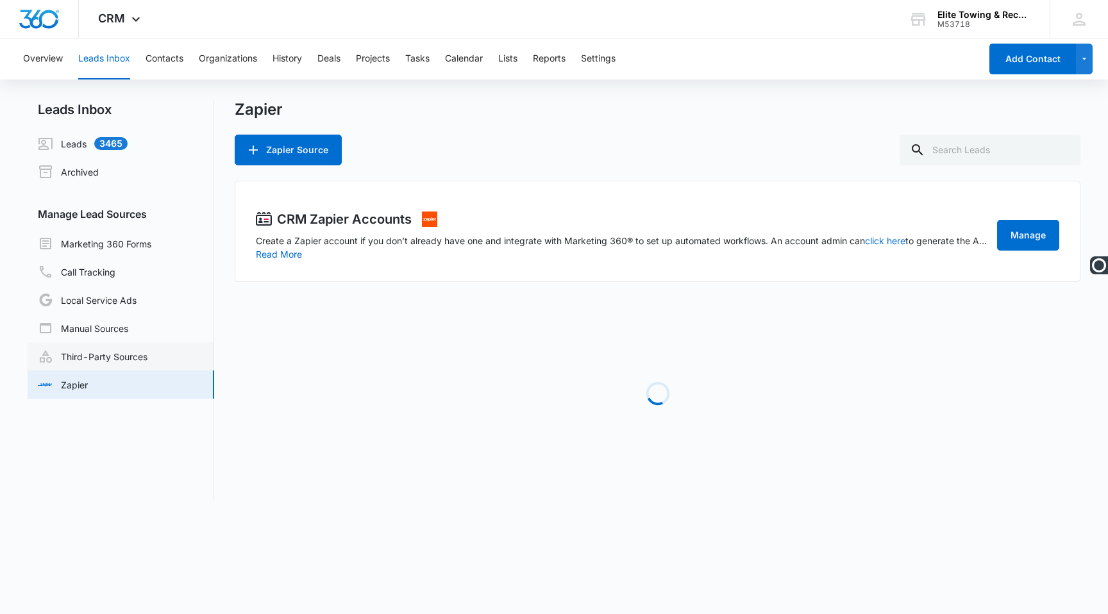
click at [116, 355] on link "Third-Party Sources" at bounding box center [93, 356] width 110 height 15
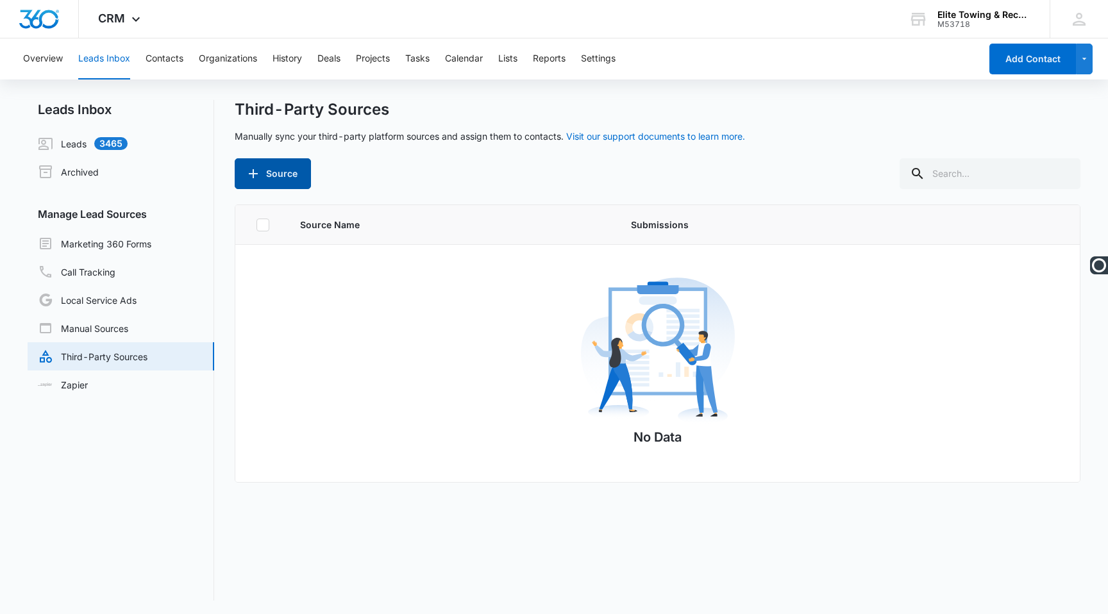
click at [301, 173] on button "Source" at bounding box center [273, 173] width 76 height 31
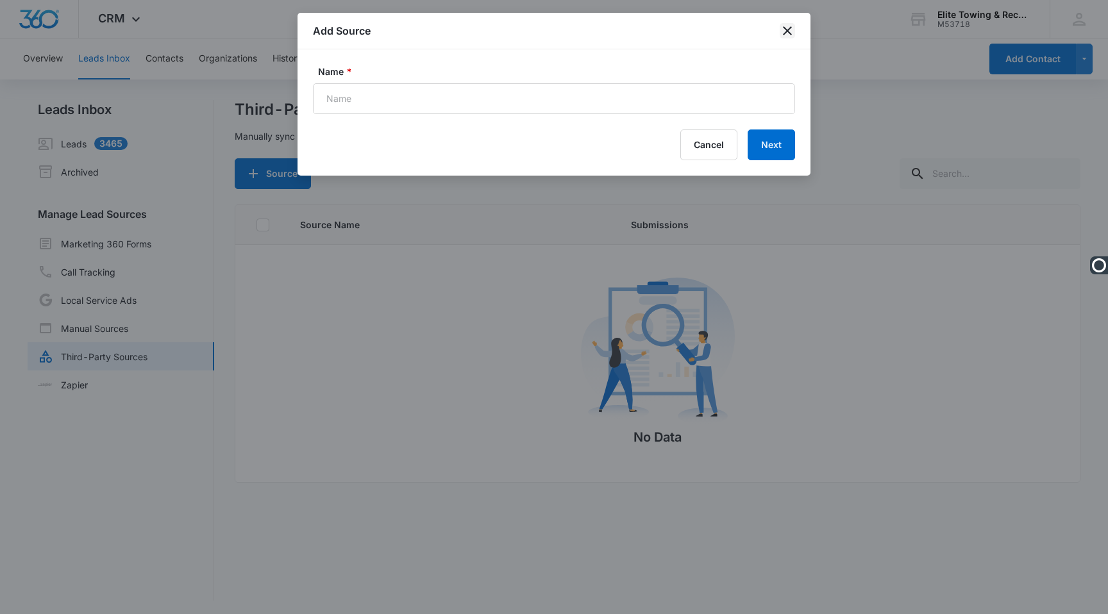
click at [785, 26] on icon "close" at bounding box center [787, 30] width 15 height 15
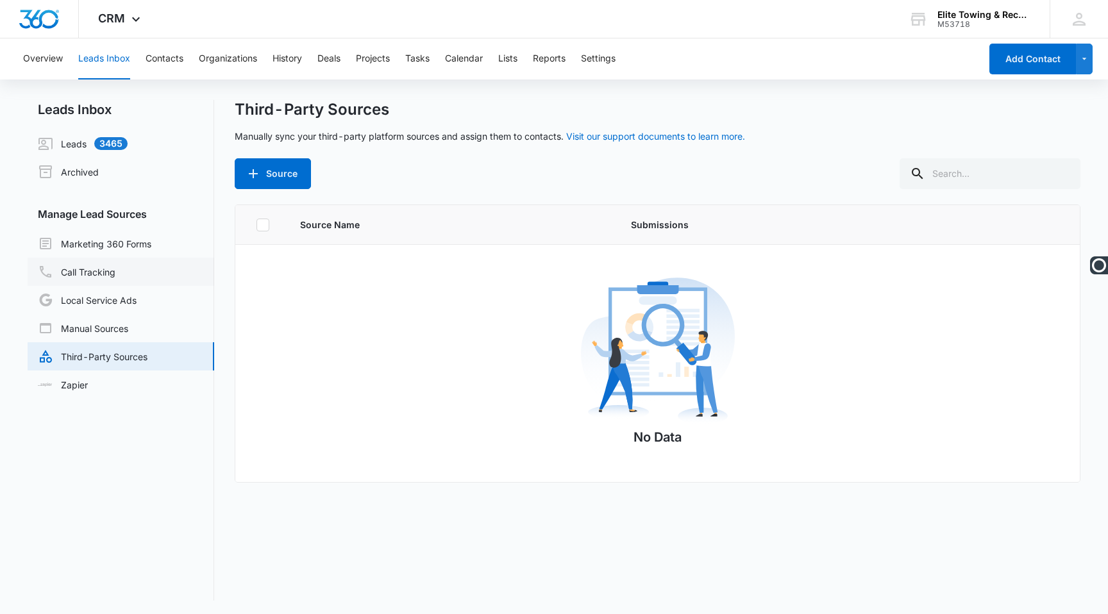
click at [85, 264] on link "Call Tracking" at bounding box center [77, 271] width 78 height 15
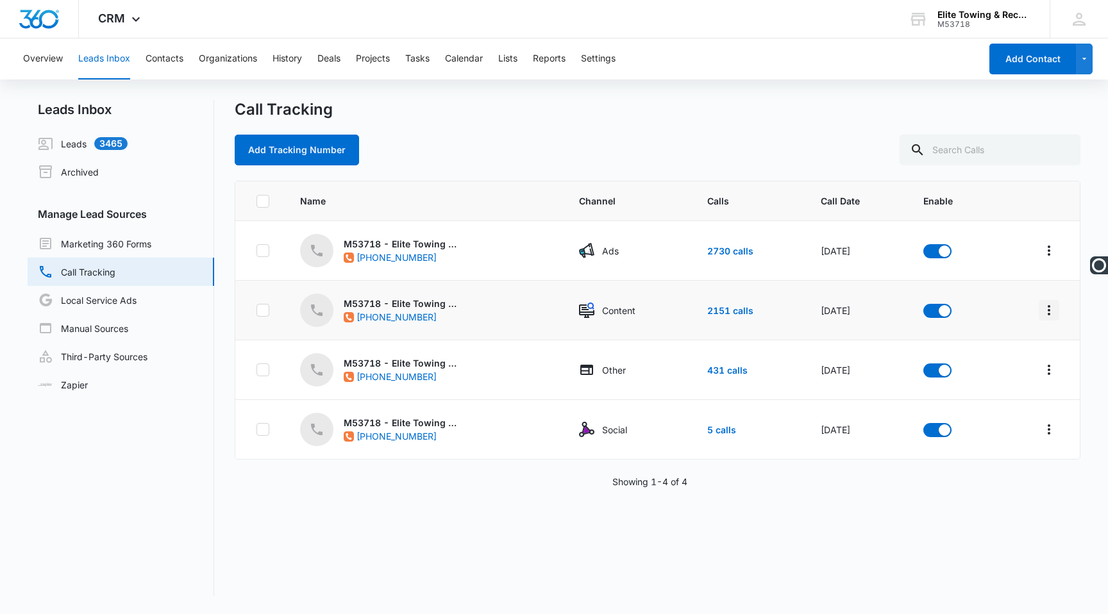
click at [1041, 310] on icon "Overflow Menu" at bounding box center [1048, 310] width 15 height 15
click at [880, 142] on div "Add Tracking Number" at bounding box center [658, 150] width 846 height 31
click at [1048, 376] on icon "Overflow Menu" at bounding box center [1048, 369] width 15 height 15
click at [968, 427] on div "Field Mapping" at bounding box center [991, 425] width 72 height 9
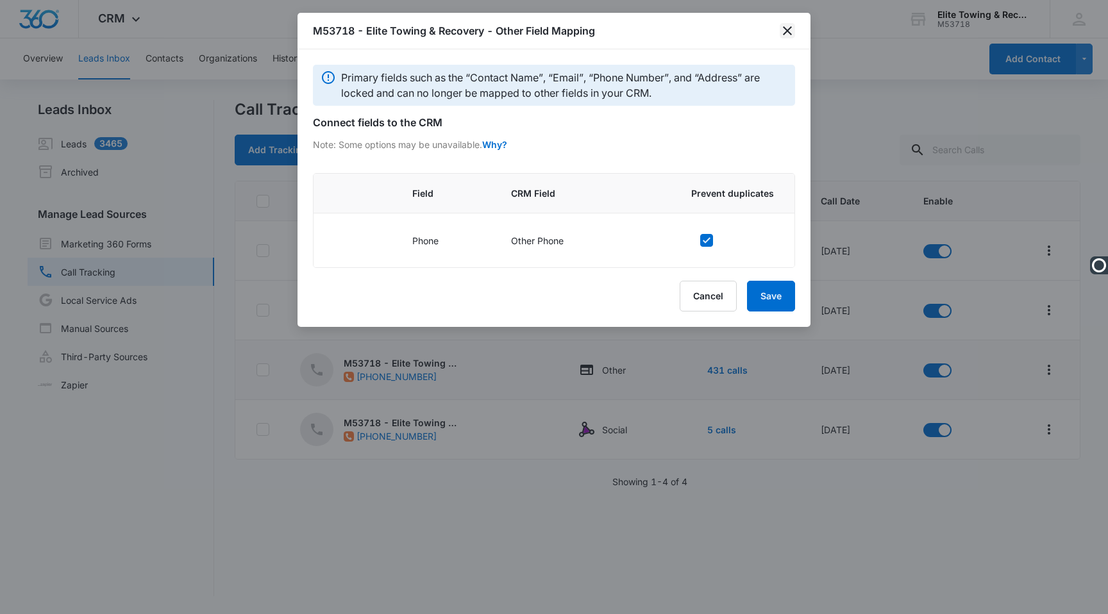
click at [788, 30] on icon "close" at bounding box center [787, 30] width 9 height 9
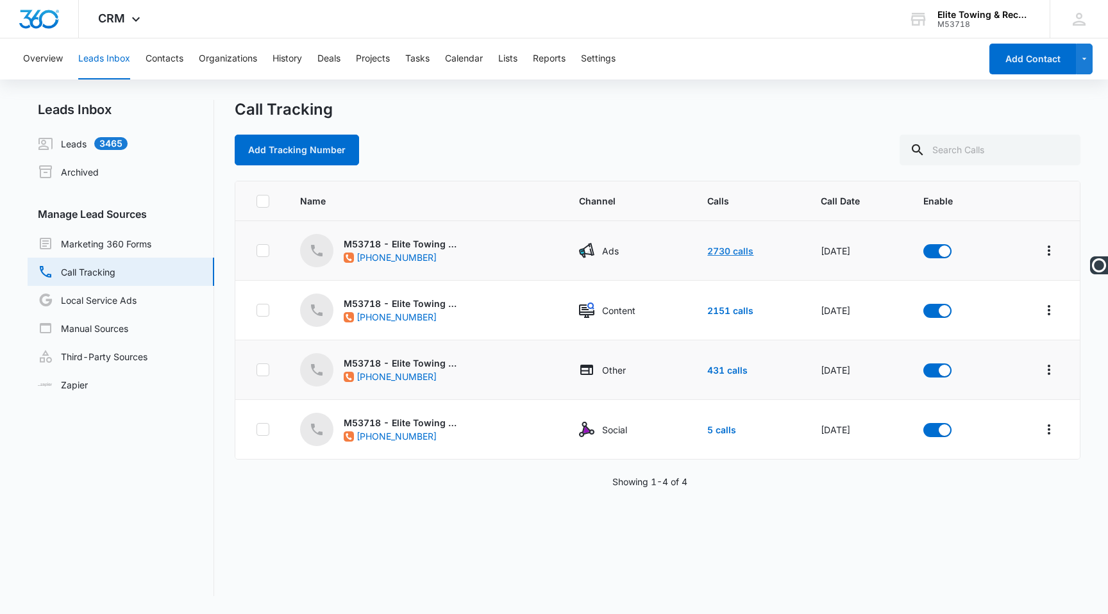
click at [719, 249] on link "2730 calls" at bounding box center [730, 251] width 46 height 11
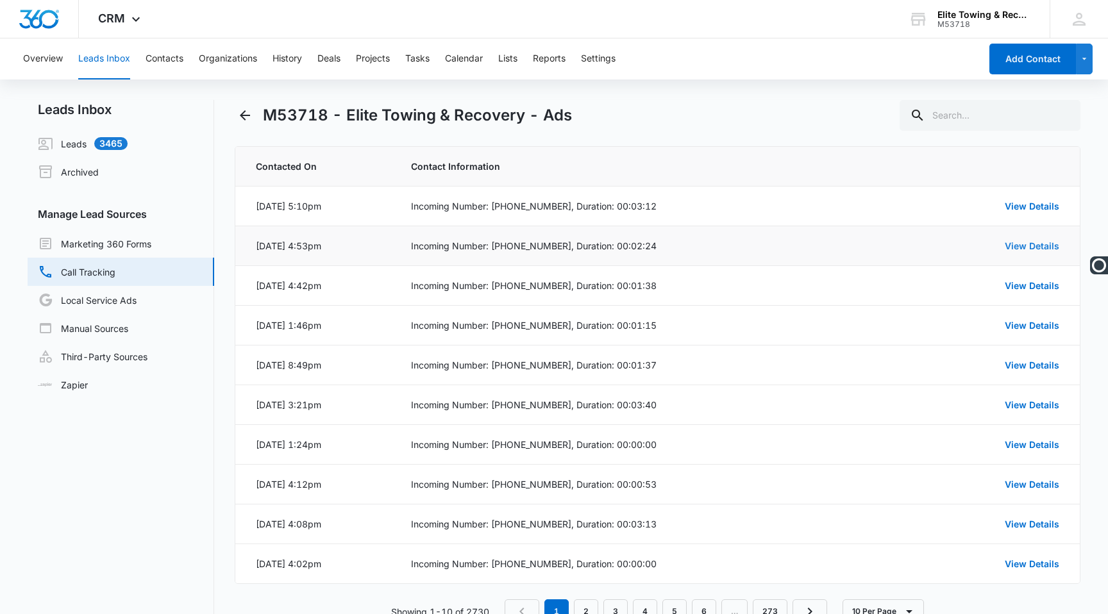
click at [1024, 245] on link "View Details" at bounding box center [1032, 245] width 54 height 11
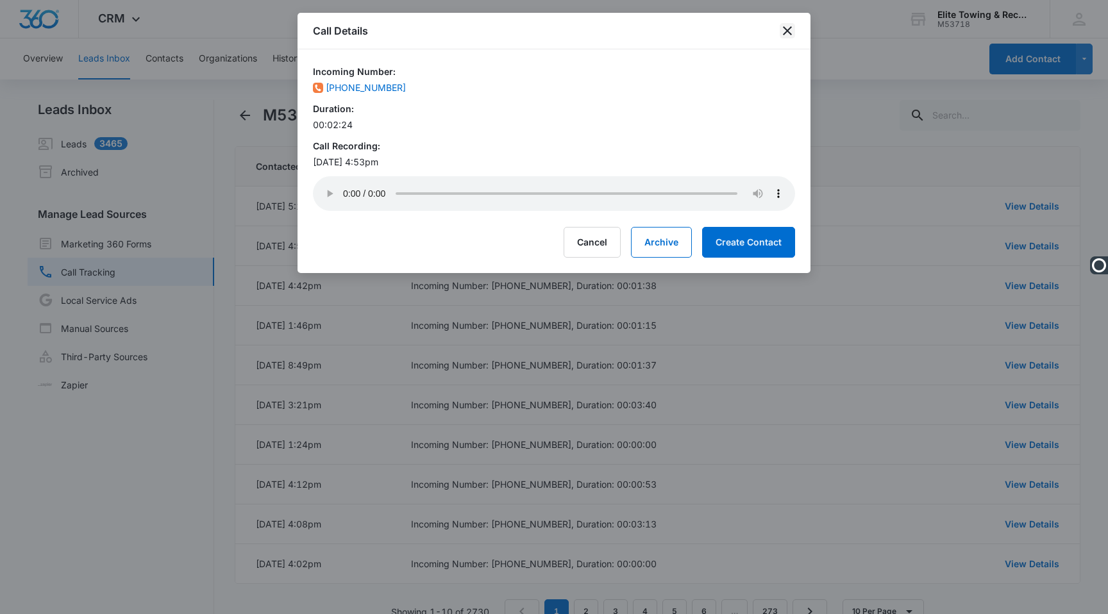
click at [789, 32] on icon "close" at bounding box center [787, 30] width 9 height 9
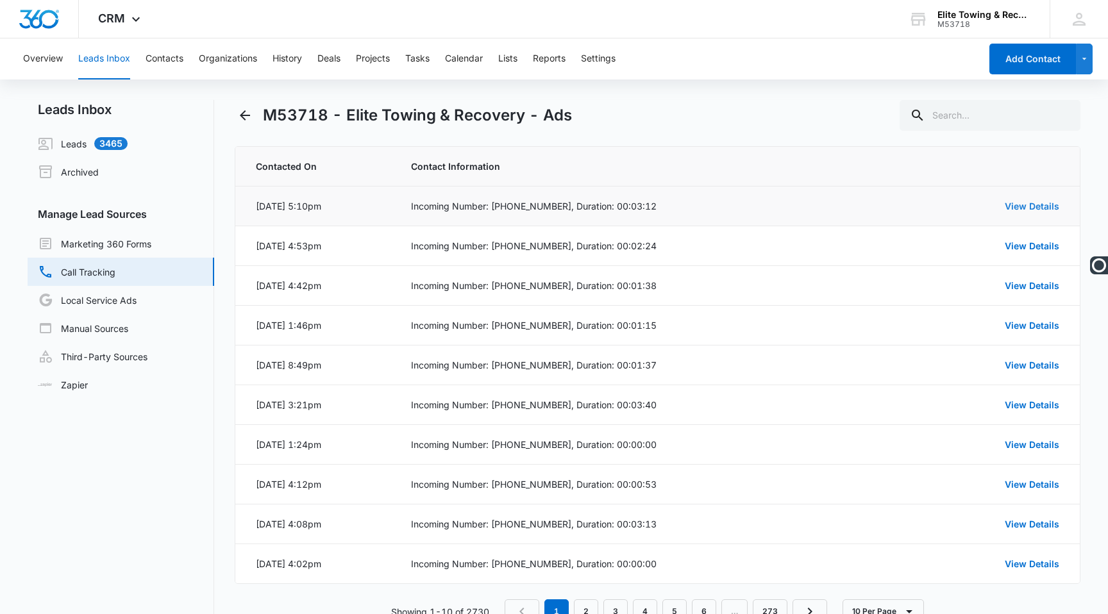
click at [1037, 205] on link "View Details" at bounding box center [1032, 206] width 54 height 11
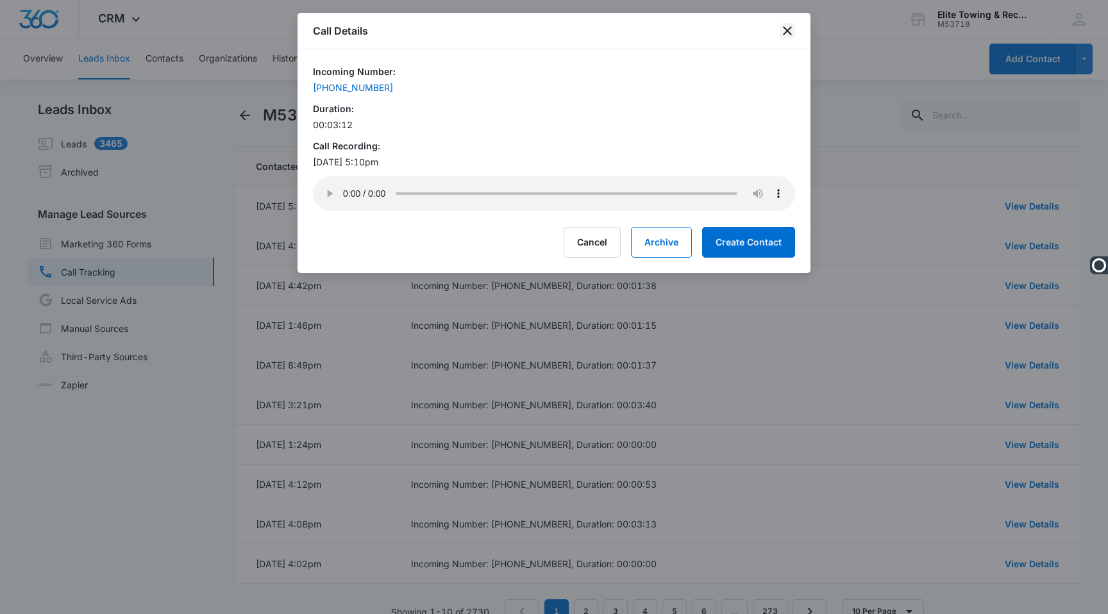
click at [786, 28] on icon "close" at bounding box center [787, 30] width 15 height 15
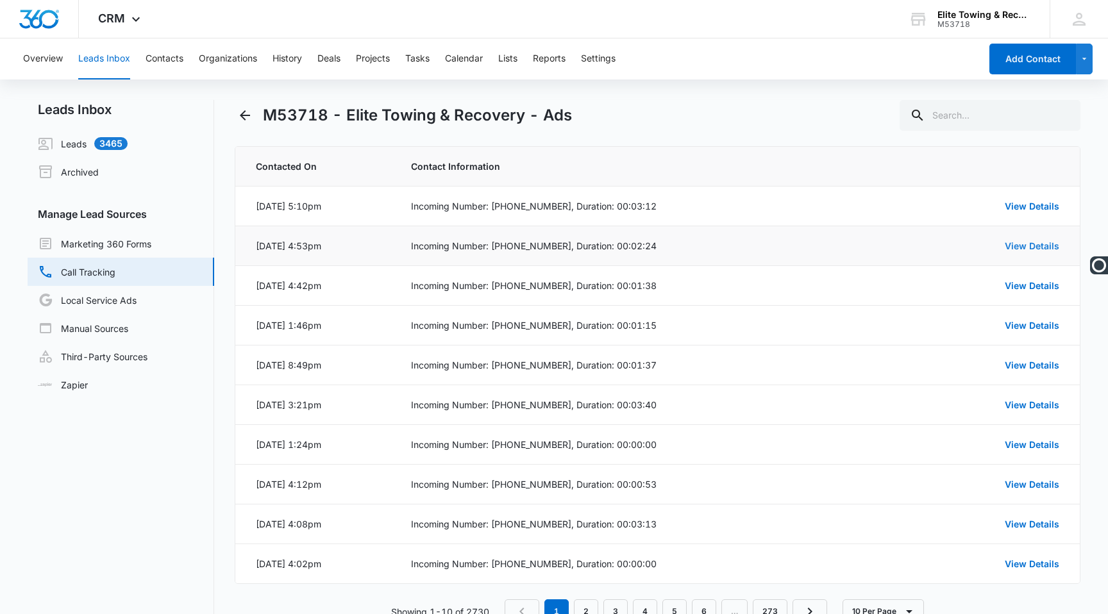
click at [1021, 248] on link "View Details" at bounding box center [1032, 245] width 54 height 11
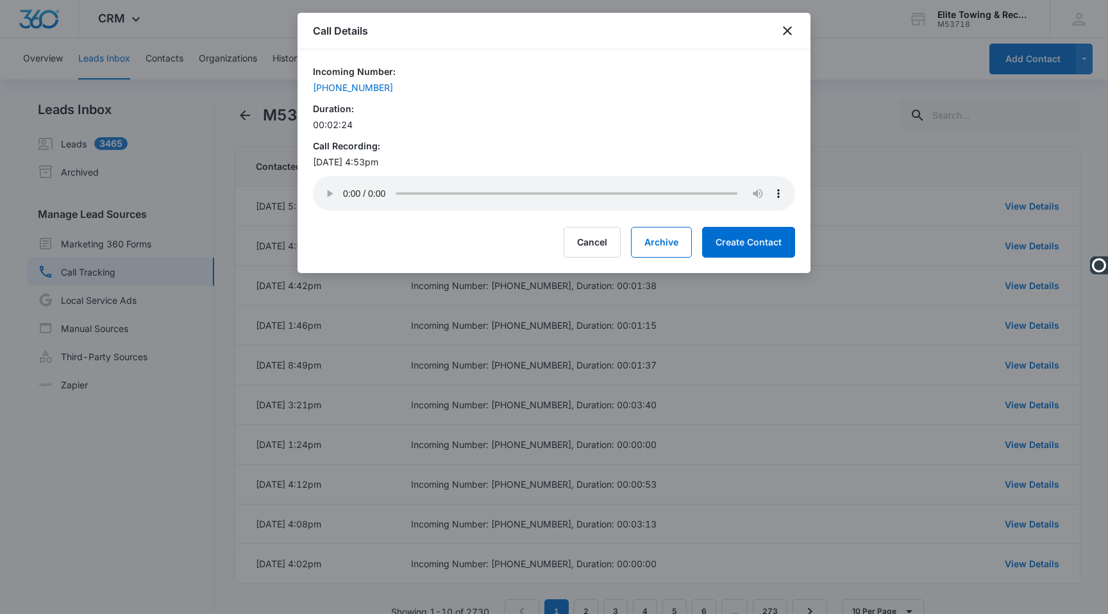
click at [849, 108] on div at bounding box center [554, 307] width 1108 height 614
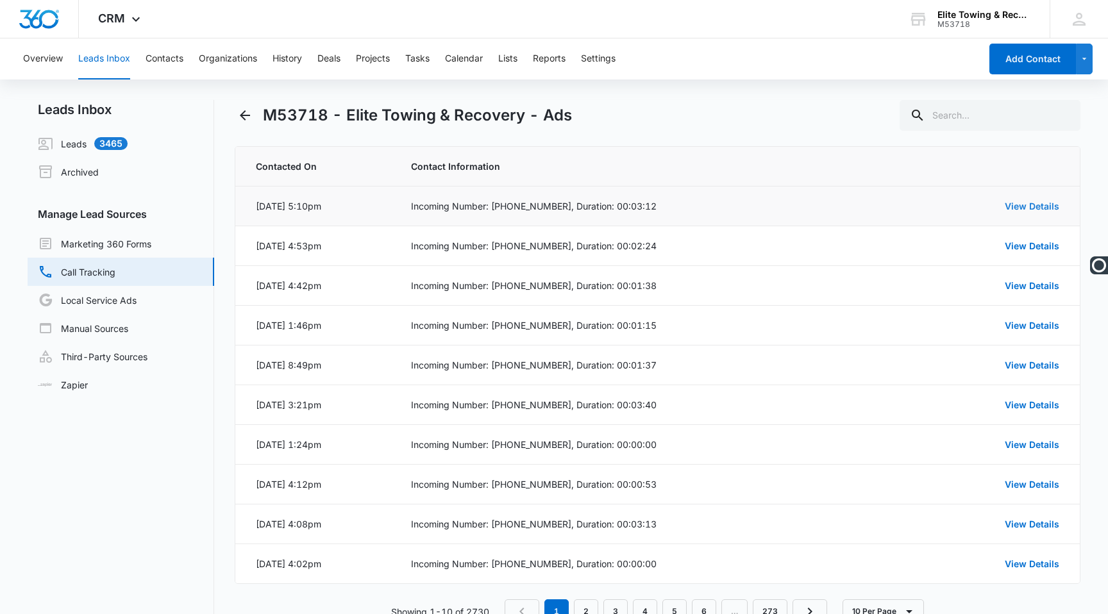
click at [1029, 211] on link "View Details" at bounding box center [1032, 206] width 54 height 11
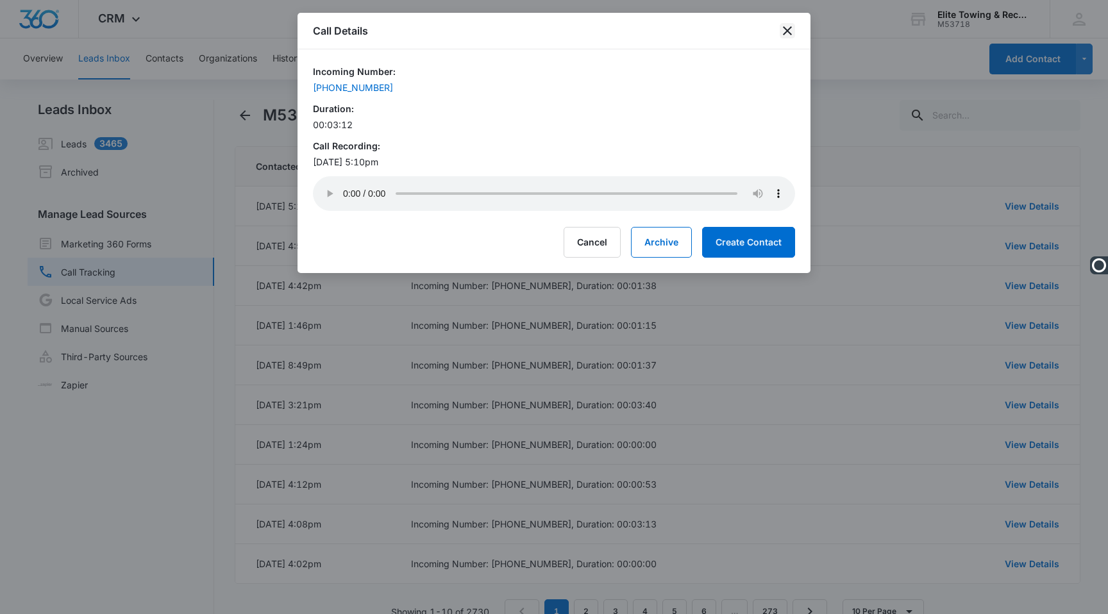
click at [787, 31] on icon "close" at bounding box center [787, 30] width 9 height 9
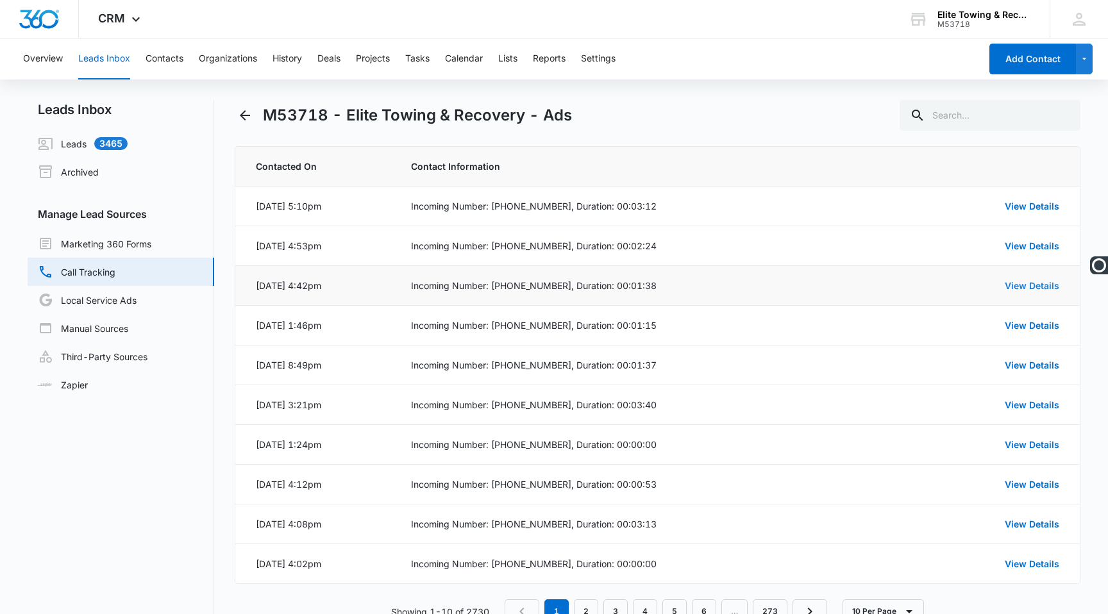
click at [1027, 285] on link "View Details" at bounding box center [1032, 285] width 54 height 11
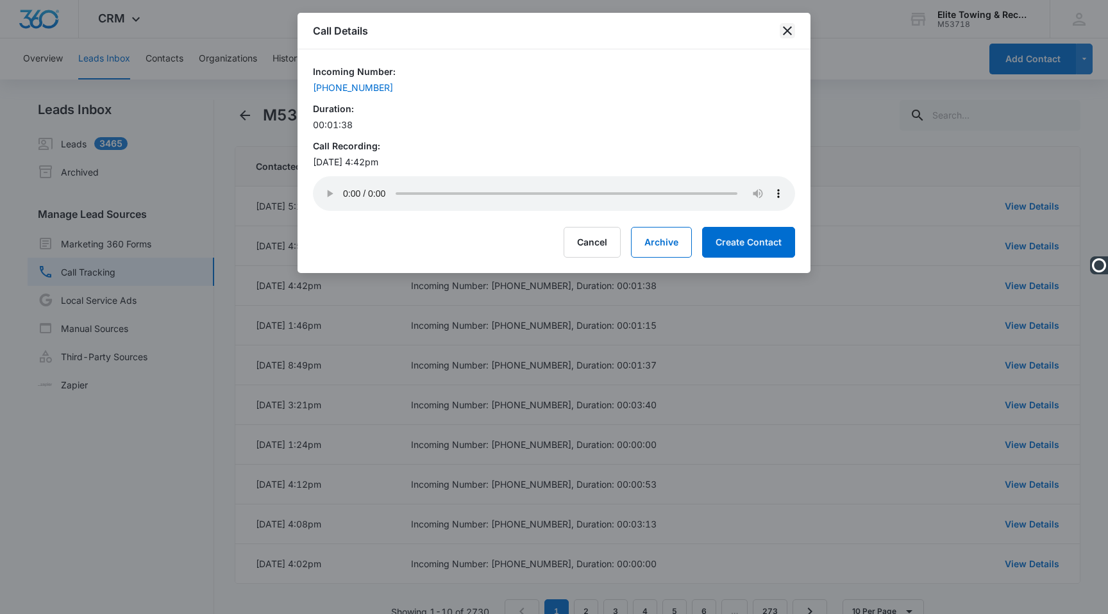
click at [788, 29] on icon "close" at bounding box center [787, 30] width 9 height 9
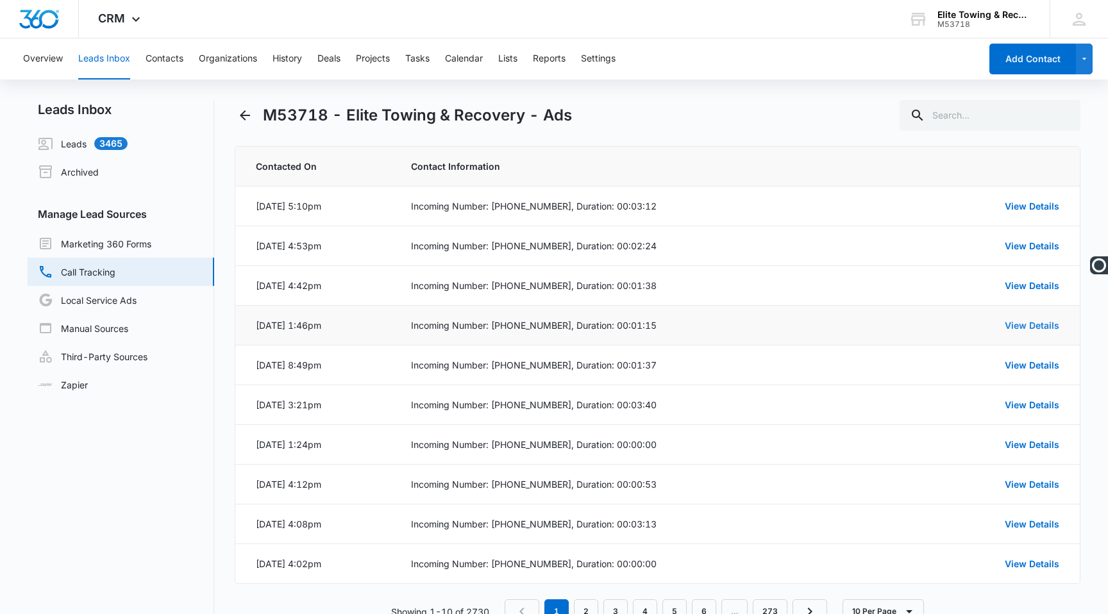
click at [1039, 330] on link "View Details" at bounding box center [1032, 325] width 54 height 11
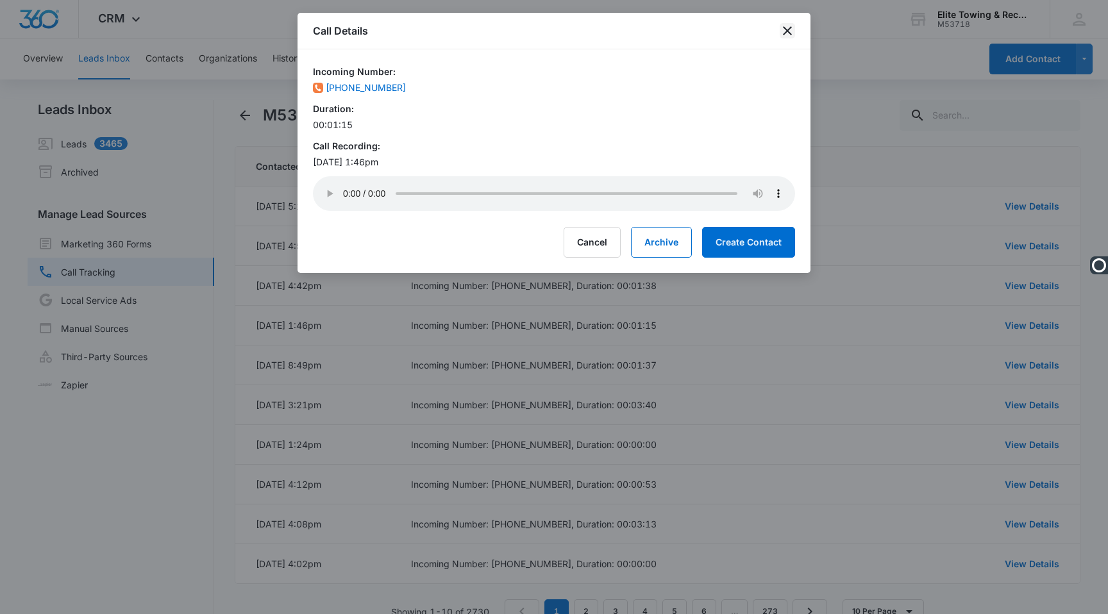
click at [786, 31] on icon "close" at bounding box center [787, 30] width 9 height 9
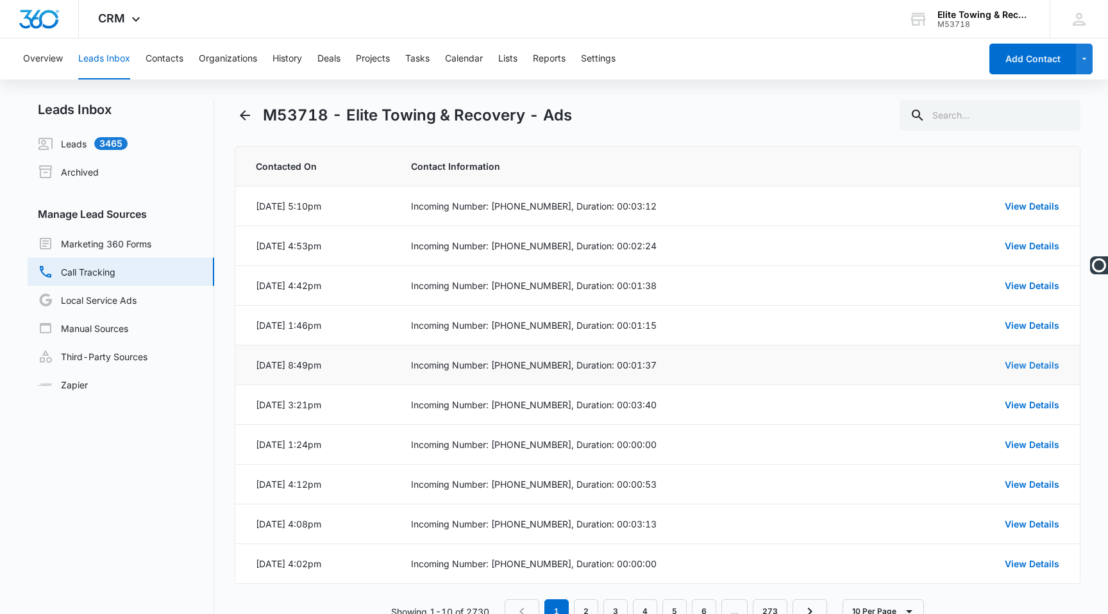
click at [1030, 367] on link "View Details" at bounding box center [1032, 365] width 54 height 11
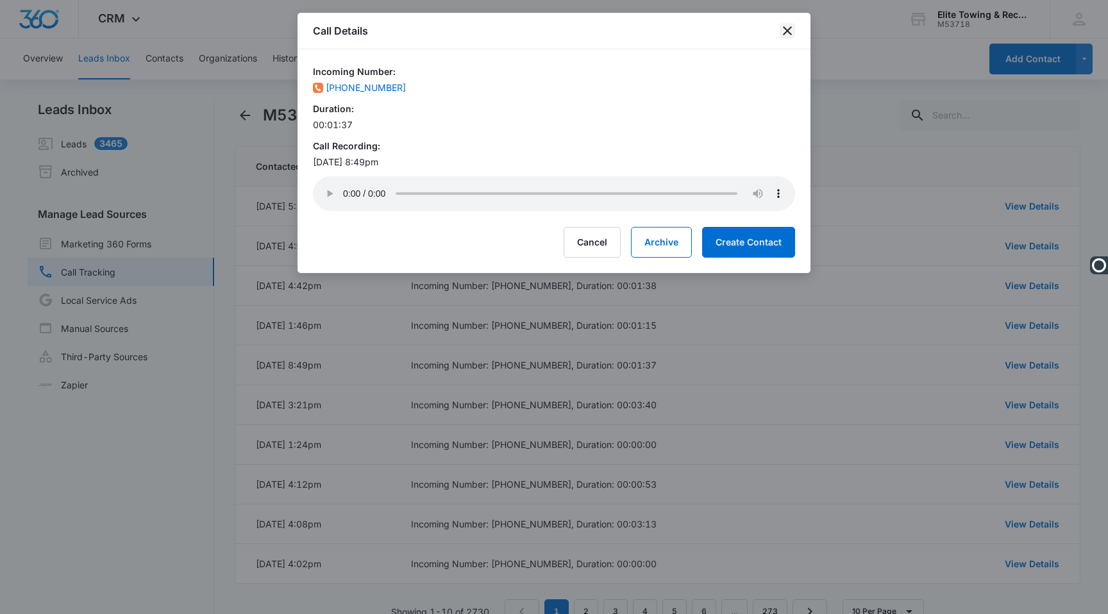
click at [784, 29] on icon "close" at bounding box center [787, 30] width 15 height 15
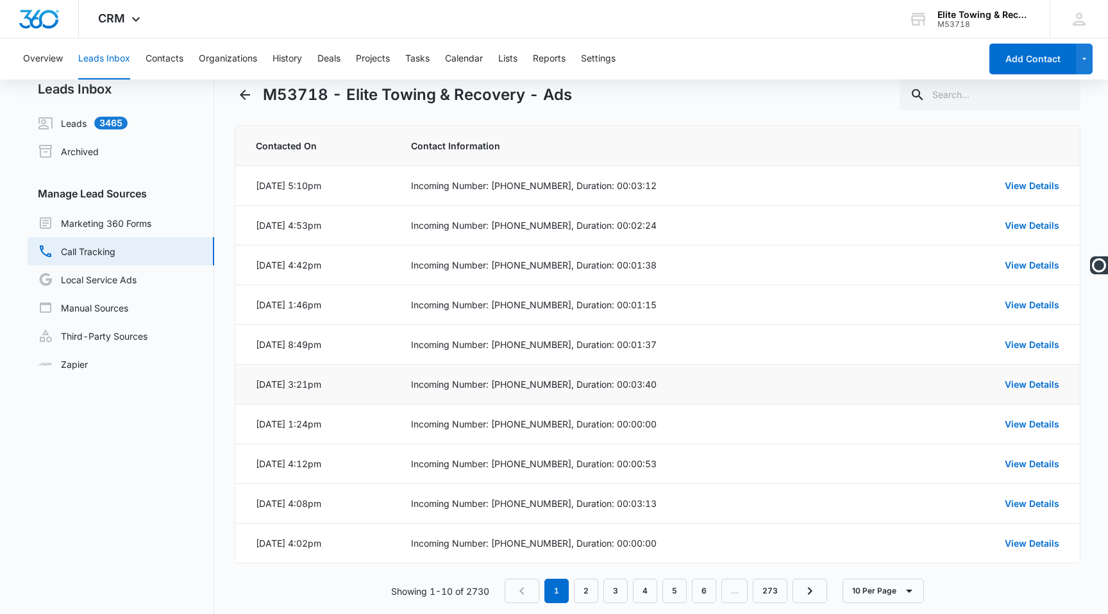
scroll to position [40, 0]
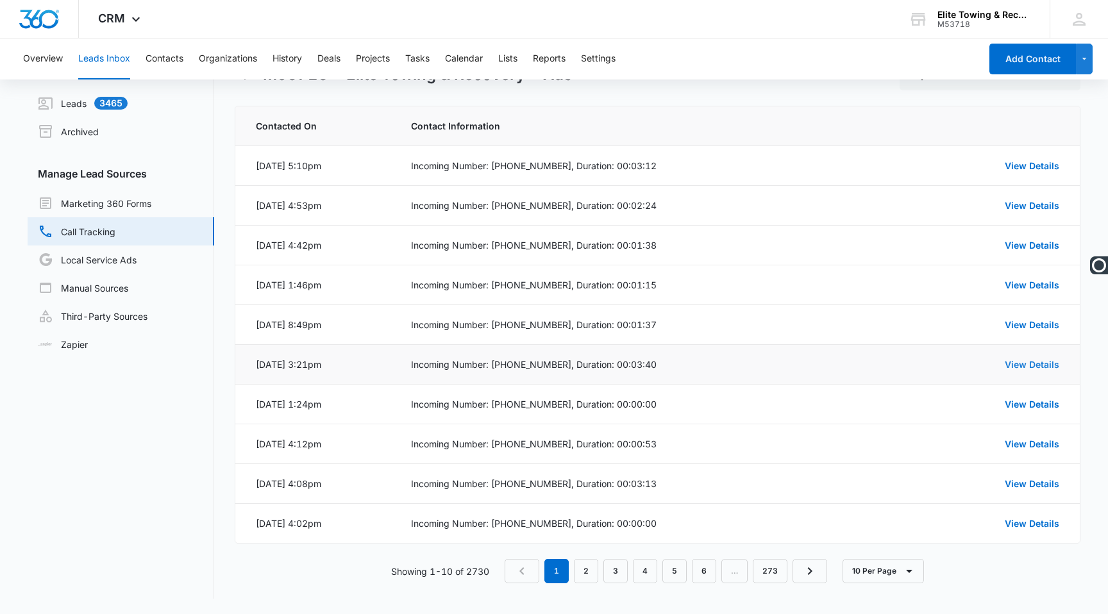
click at [1030, 362] on link "View Details" at bounding box center [1032, 364] width 54 height 11
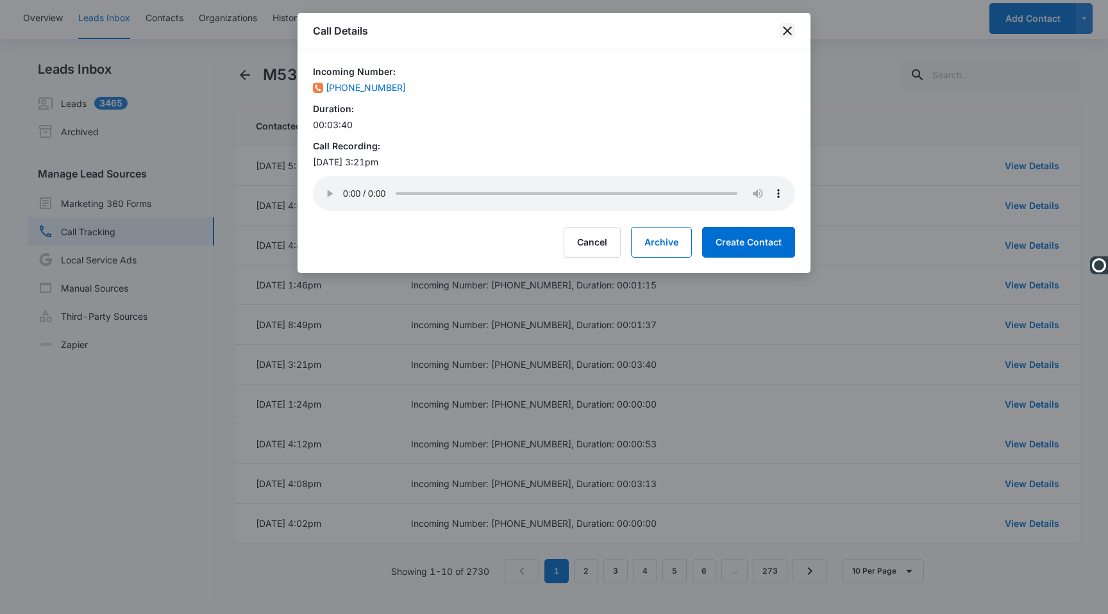
click at [783, 31] on icon "close" at bounding box center [787, 30] width 15 height 15
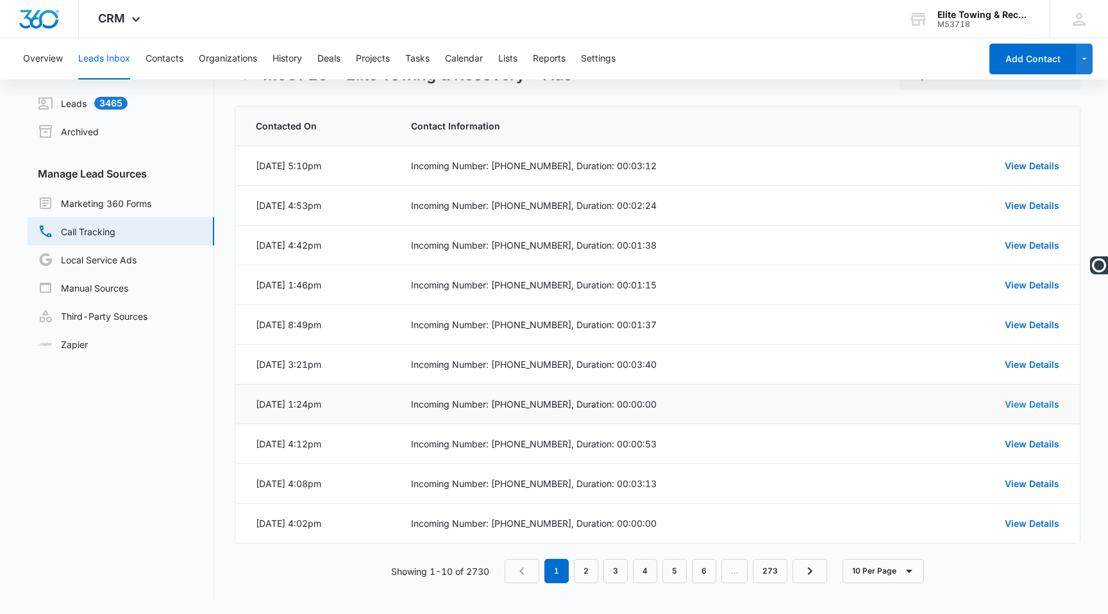
click at [1026, 401] on link "View Details" at bounding box center [1032, 404] width 54 height 11
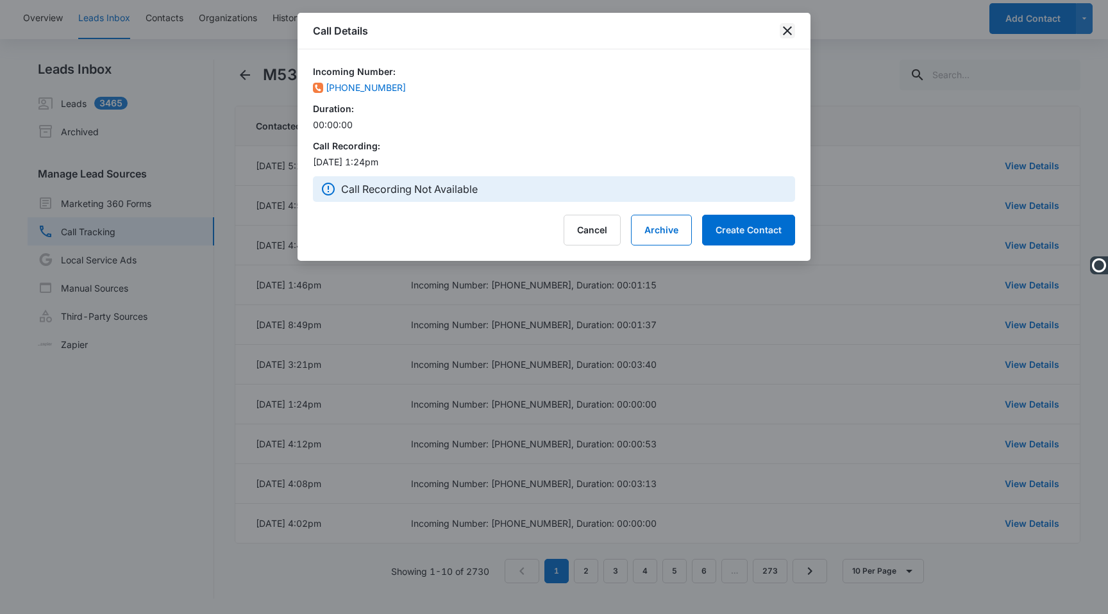
click at [786, 30] on icon "close" at bounding box center [787, 30] width 9 height 9
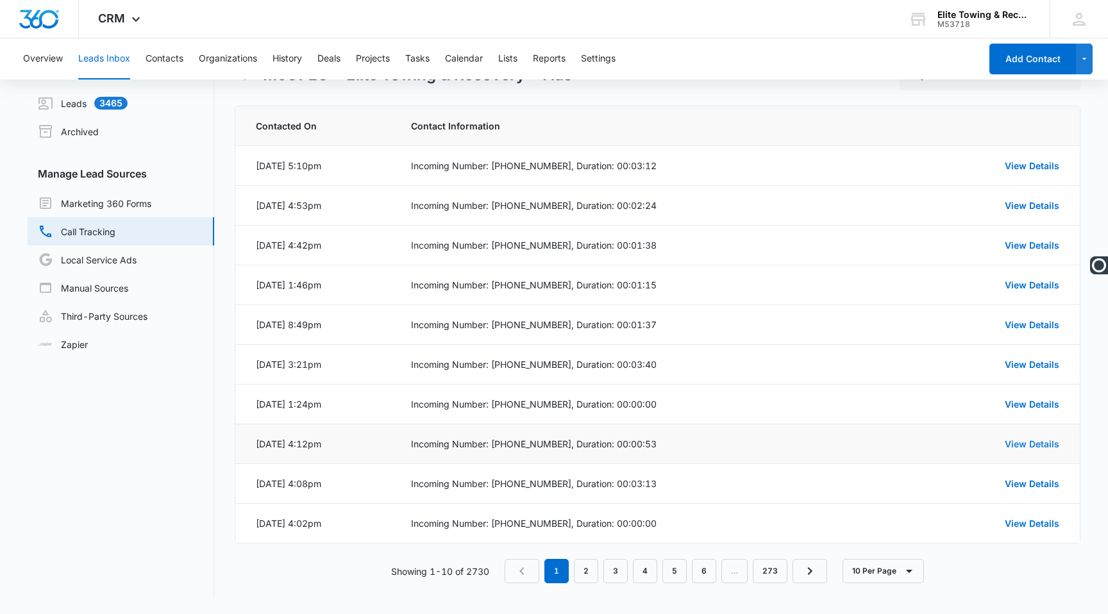
click at [1021, 440] on link "View Details" at bounding box center [1032, 444] width 54 height 11
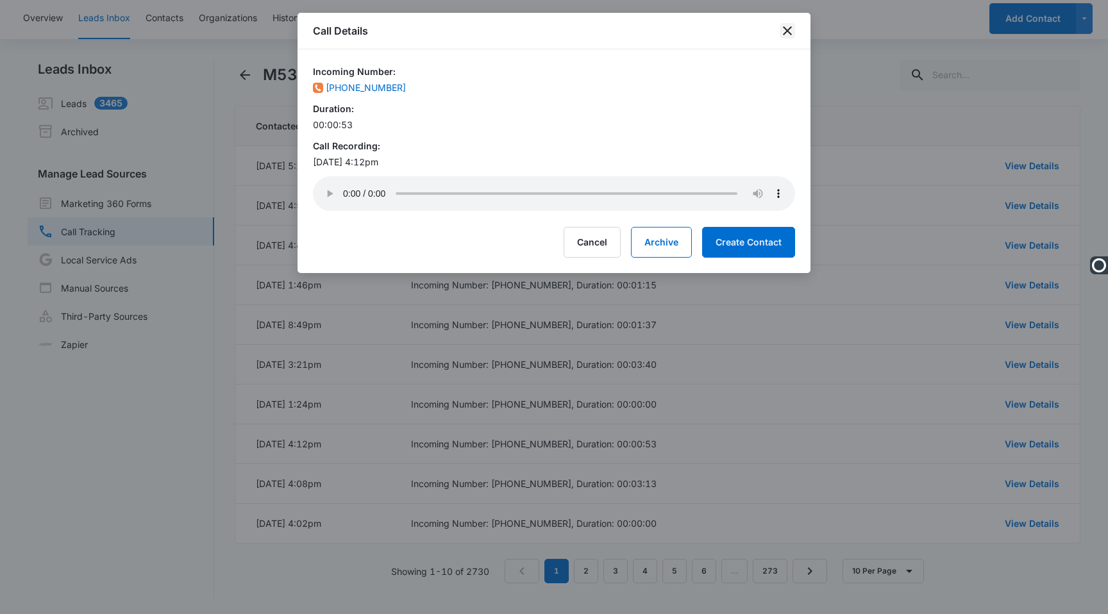
click at [783, 36] on icon "close" at bounding box center [787, 30] width 15 height 15
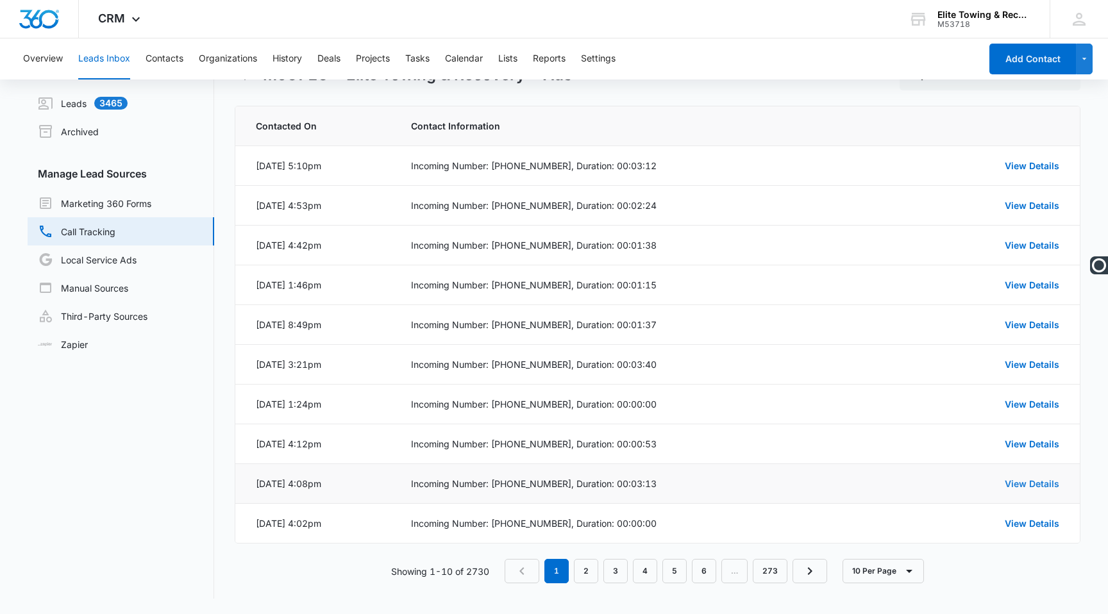
click at [1034, 481] on link "View Details" at bounding box center [1032, 483] width 54 height 11
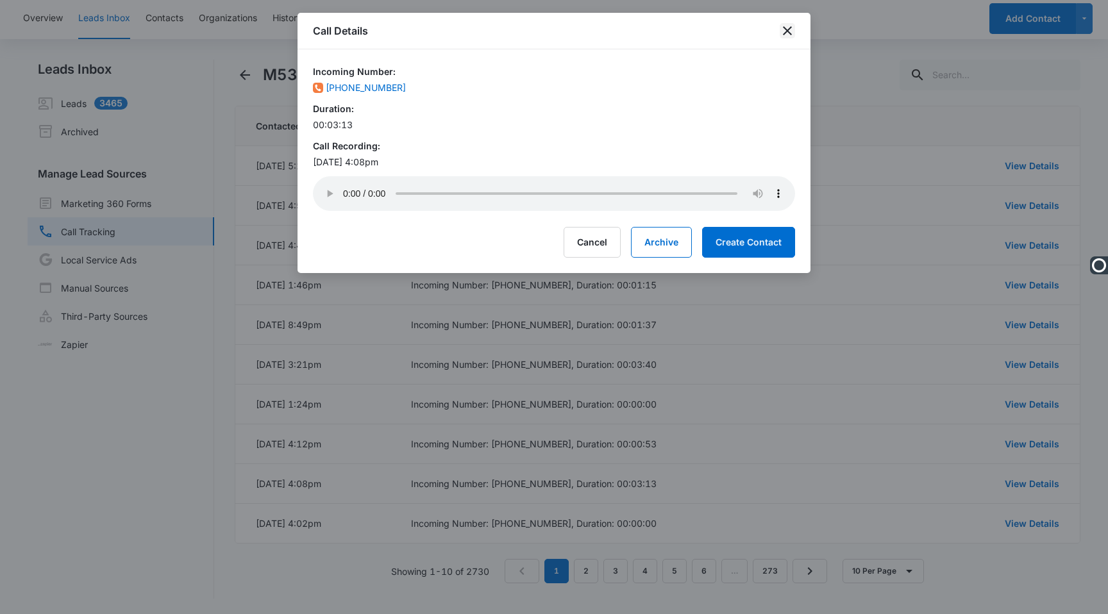
click at [788, 32] on icon "close" at bounding box center [787, 30] width 9 height 9
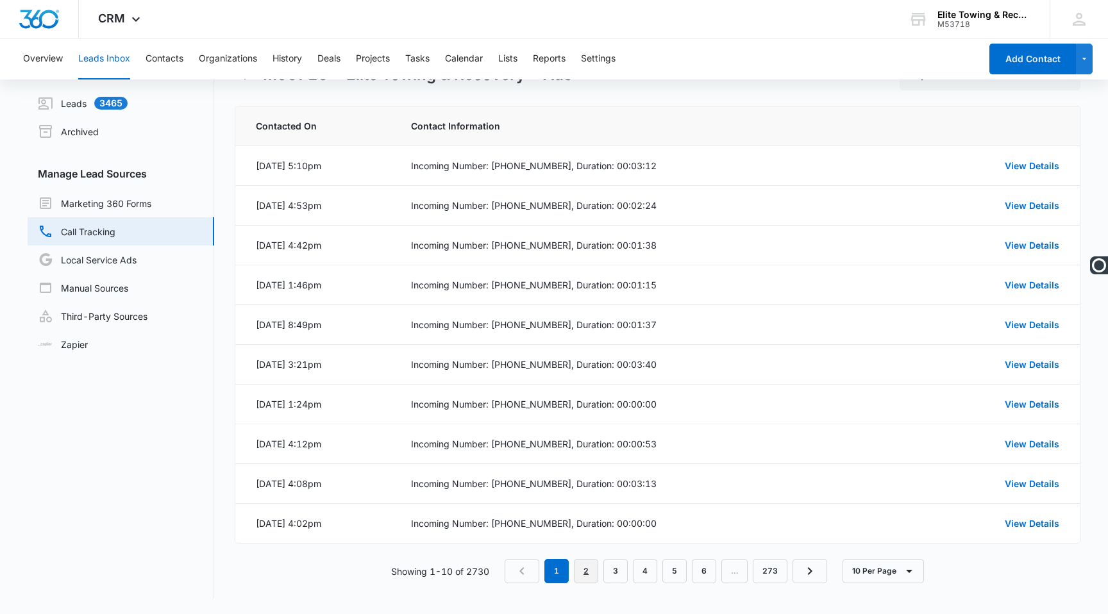
click at [582, 572] on link "2" at bounding box center [586, 571] width 24 height 24
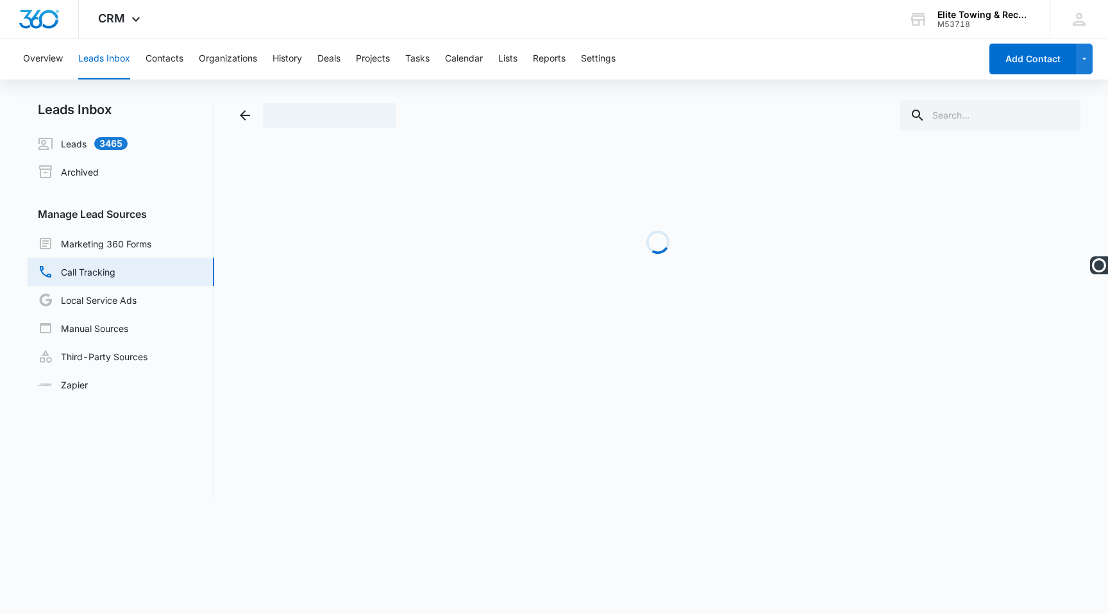
scroll to position [0, 0]
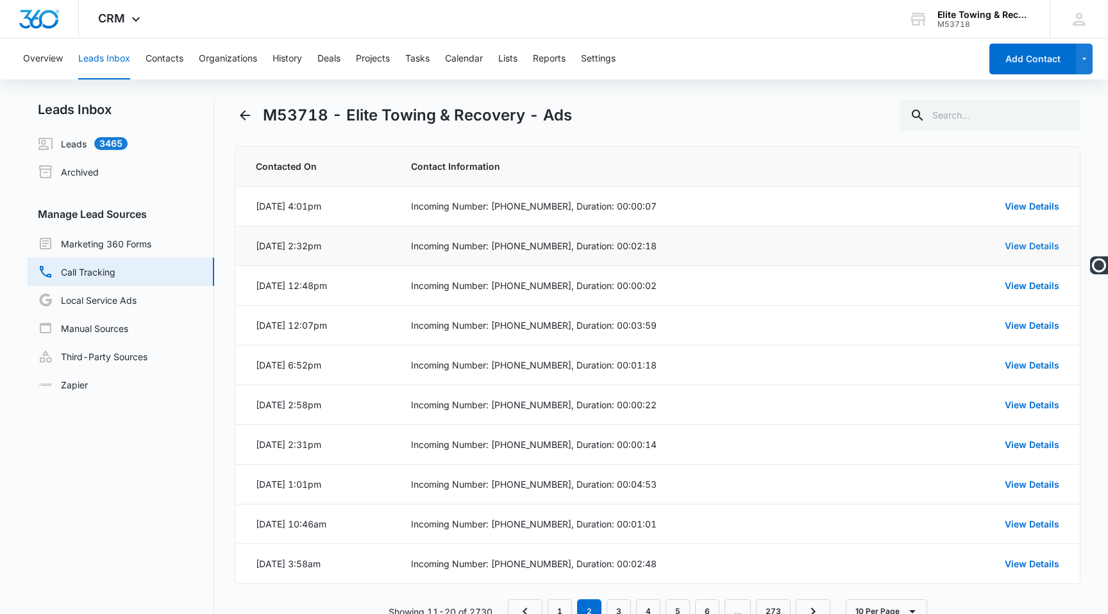
click at [1012, 247] on link "View Details" at bounding box center [1032, 245] width 54 height 11
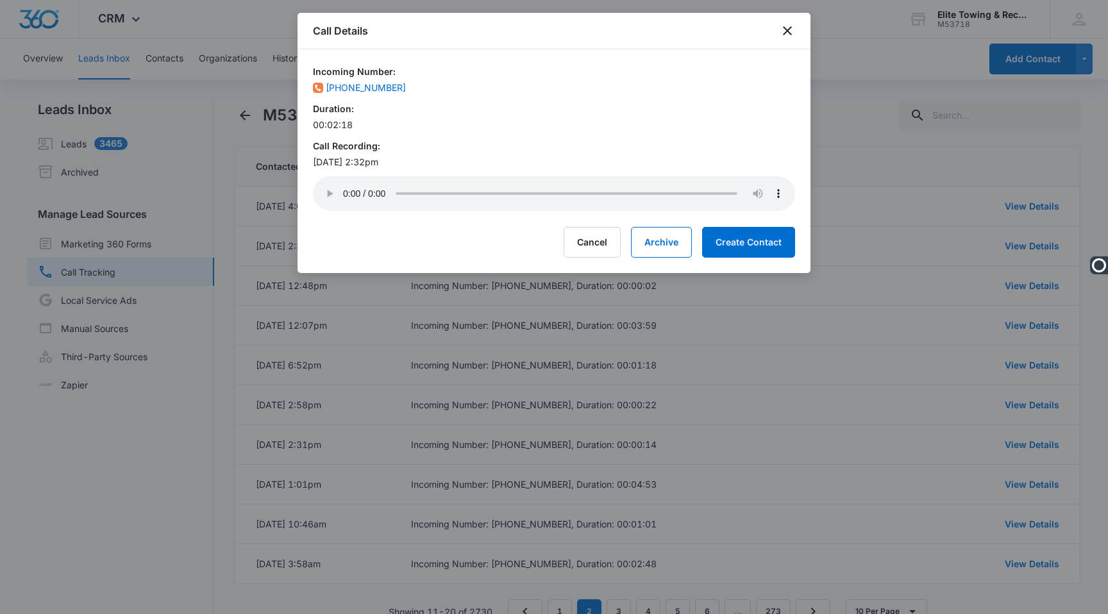
click at [450, 415] on div at bounding box center [554, 307] width 1108 height 614
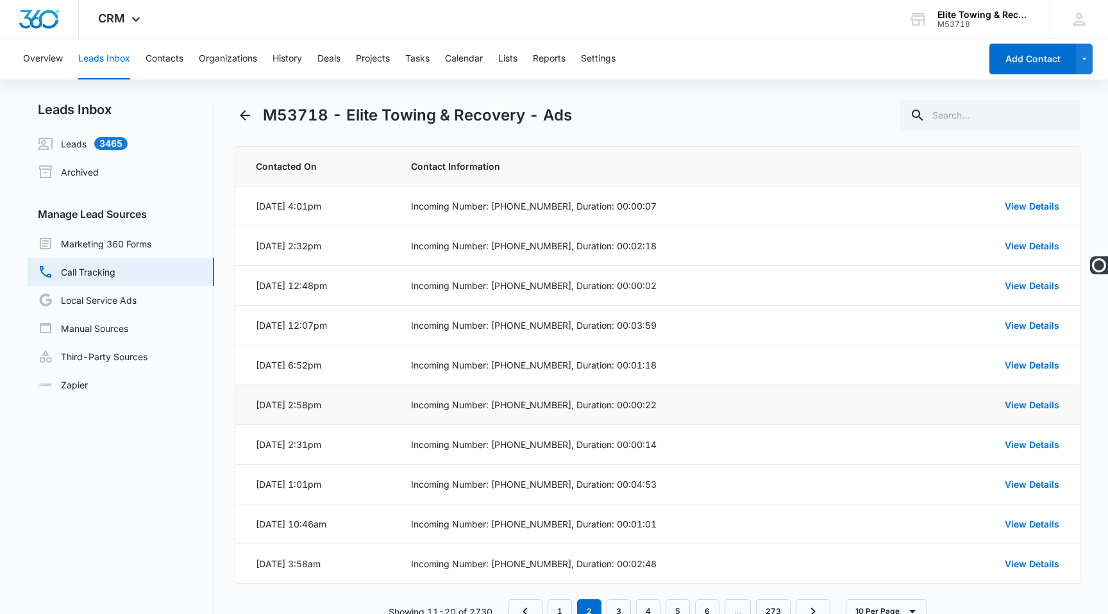
scroll to position [40, 0]
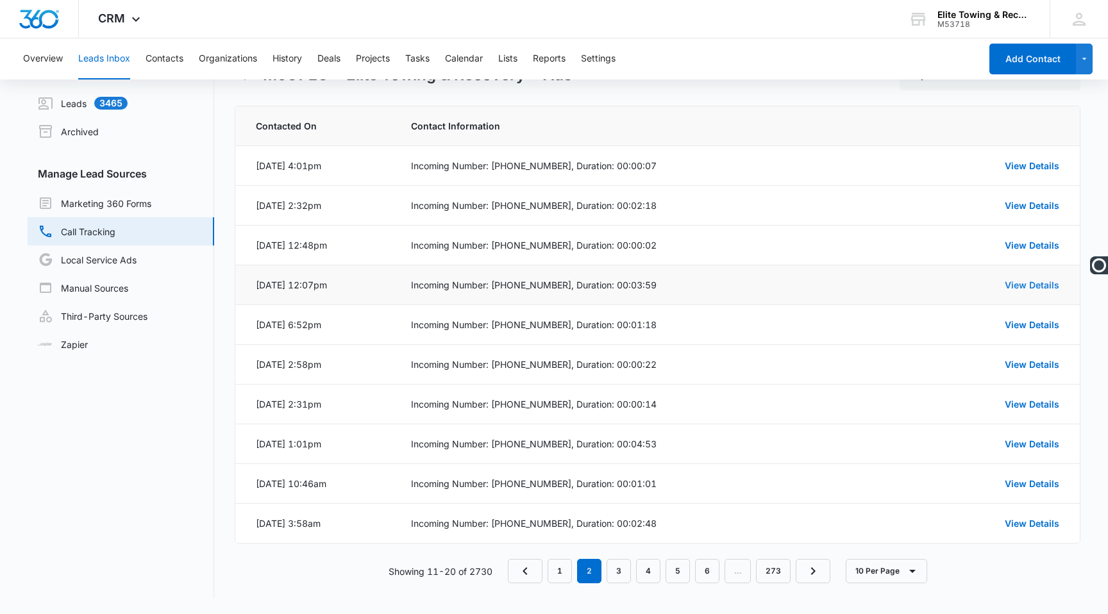
click at [1037, 287] on link "View Details" at bounding box center [1032, 285] width 54 height 11
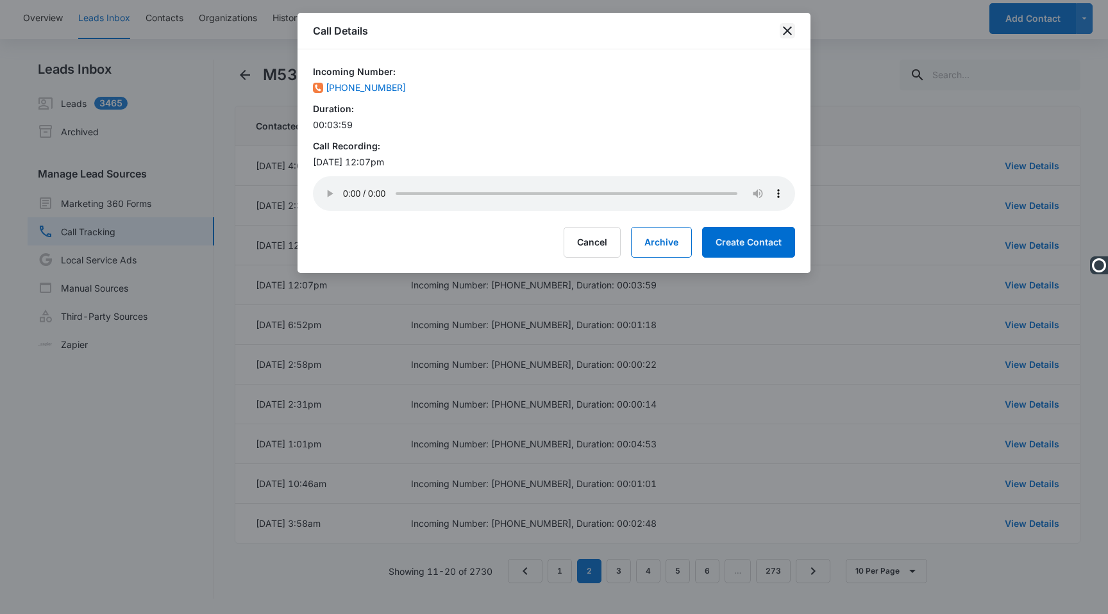
click at [789, 23] on icon "close" at bounding box center [787, 30] width 15 height 15
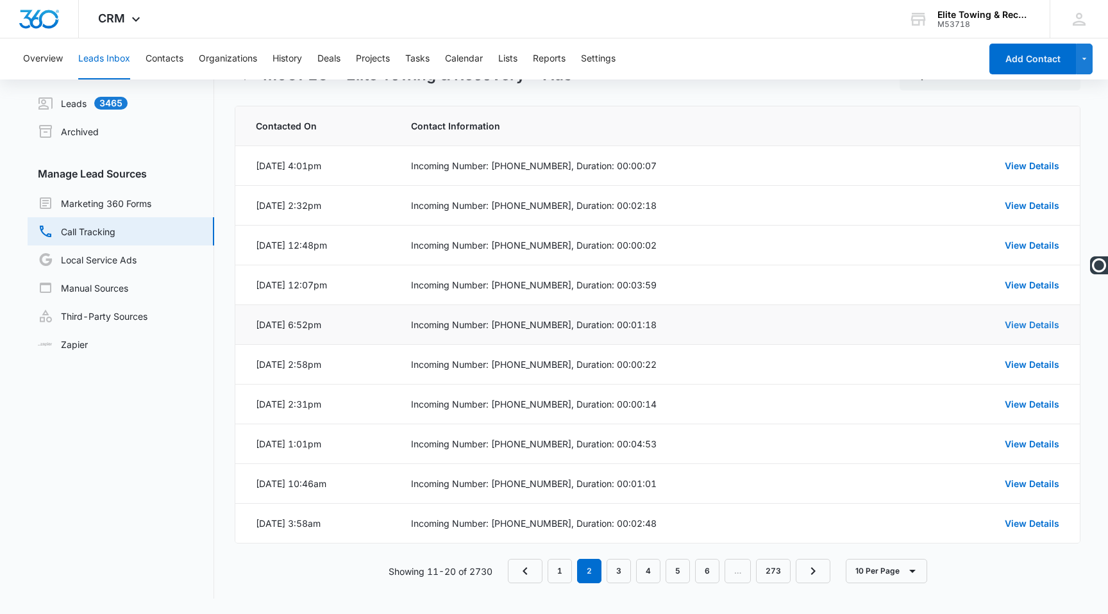
click at [1033, 329] on link "View Details" at bounding box center [1032, 324] width 54 height 11
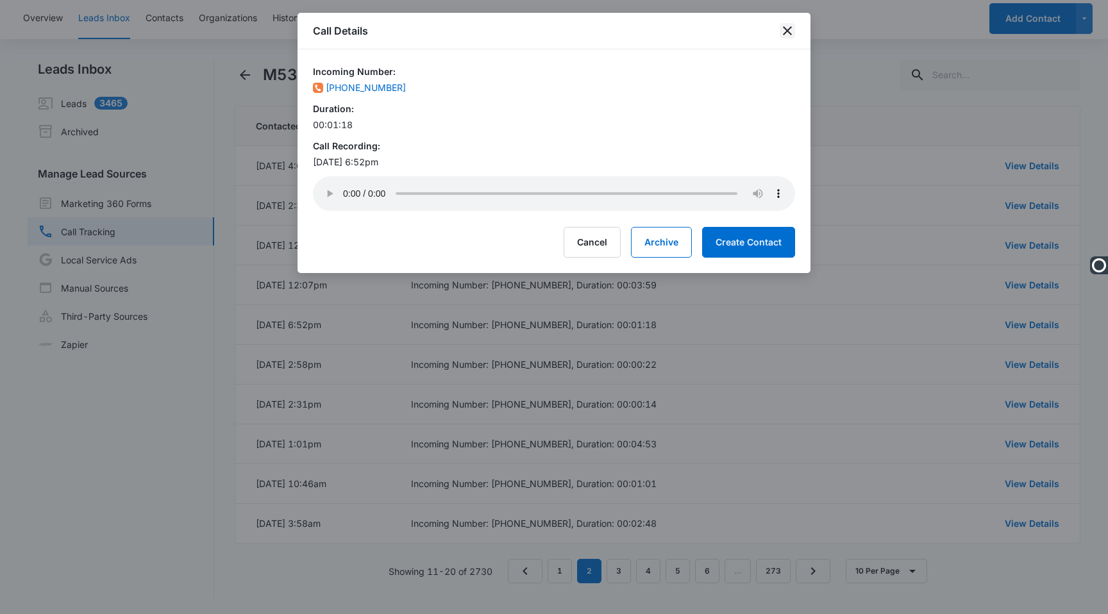
click at [787, 27] on icon "close" at bounding box center [787, 30] width 15 height 15
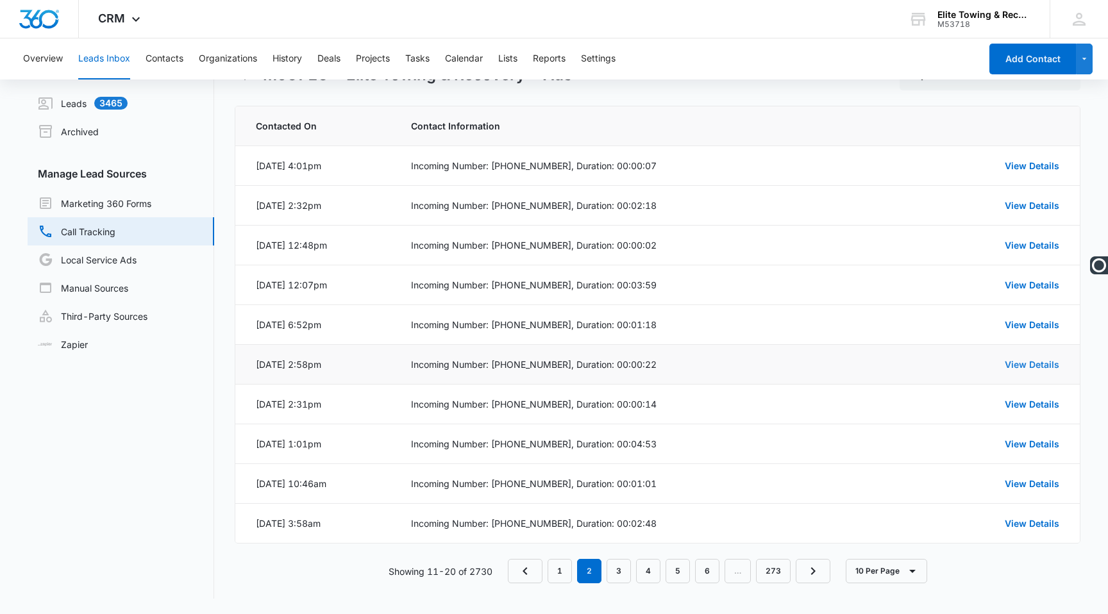
click at [1033, 364] on link "View Details" at bounding box center [1032, 364] width 54 height 11
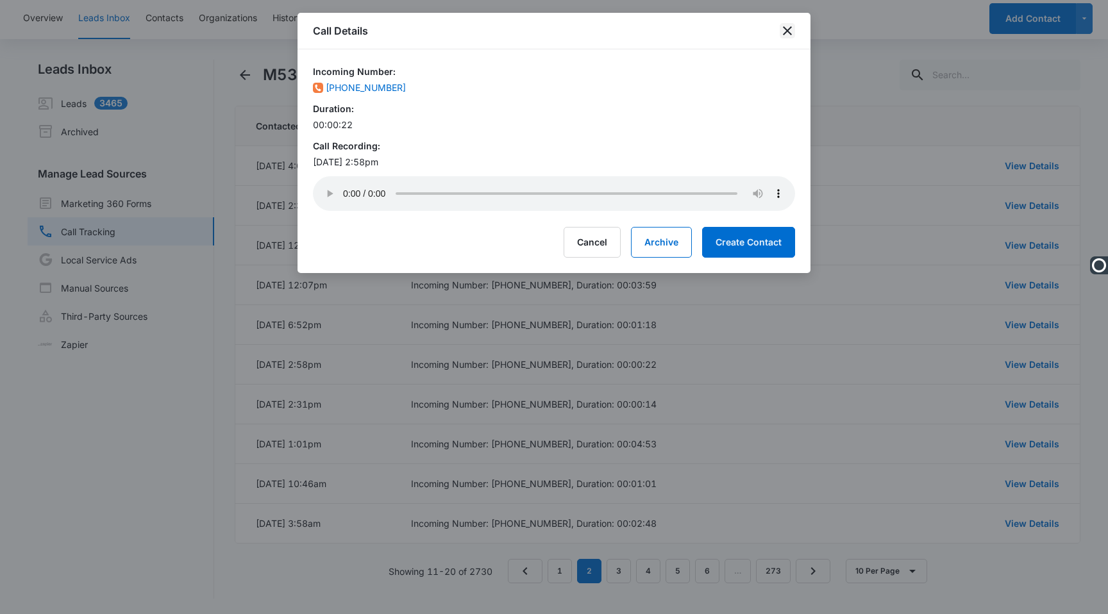
click at [791, 33] on icon "close" at bounding box center [787, 30] width 15 height 15
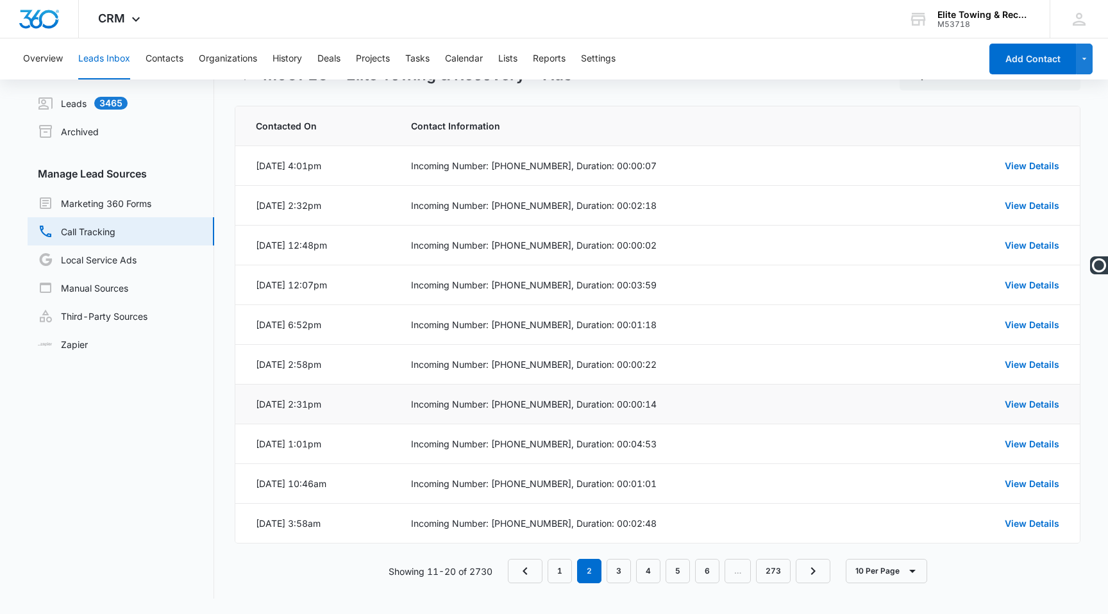
click at [1016, 398] on div "View Details" at bounding box center [992, 404] width 133 height 13
click at [1016, 410] on div "View Details" at bounding box center [992, 404] width 133 height 13
click at [1016, 398] on div "View Details" at bounding box center [992, 404] width 133 height 13
click at [1026, 404] on link "View Details" at bounding box center [1032, 404] width 54 height 11
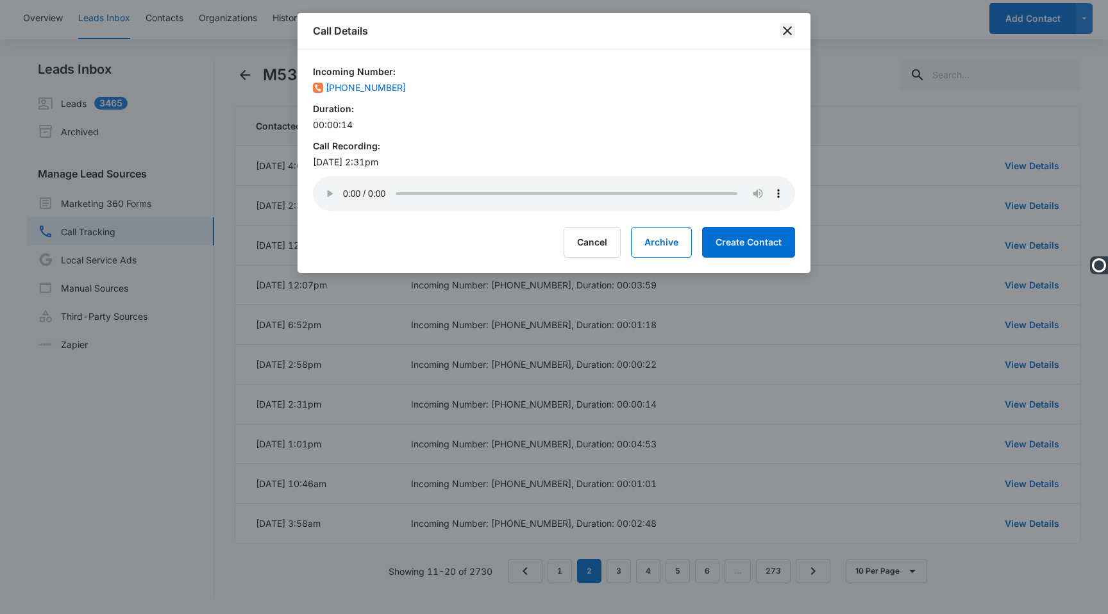
click at [791, 23] on icon "close" at bounding box center [787, 30] width 15 height 15
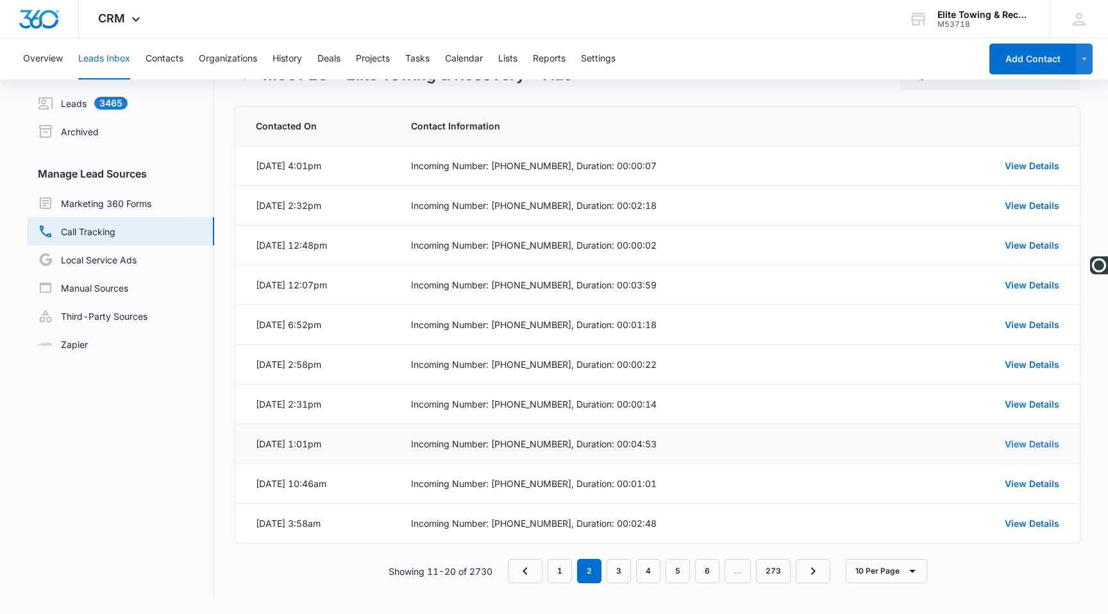
click at [1026, 444] on link "View Details" at bounding box center [1032, 444] width 54 height 11
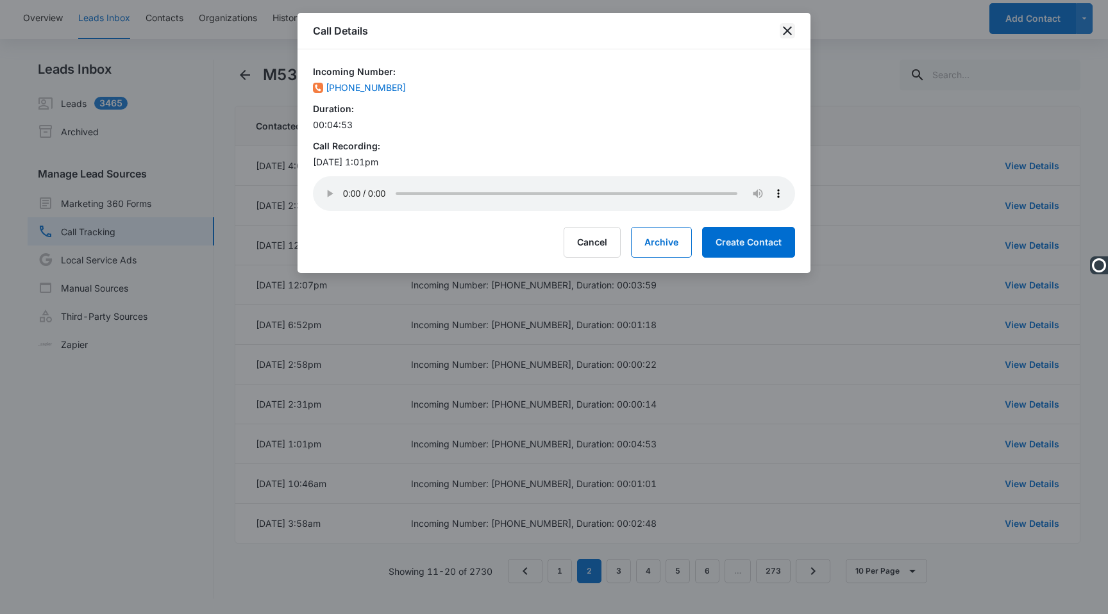
click at [787, 28] on icon "close" at bounding box center [787, 30] width 15 height 15
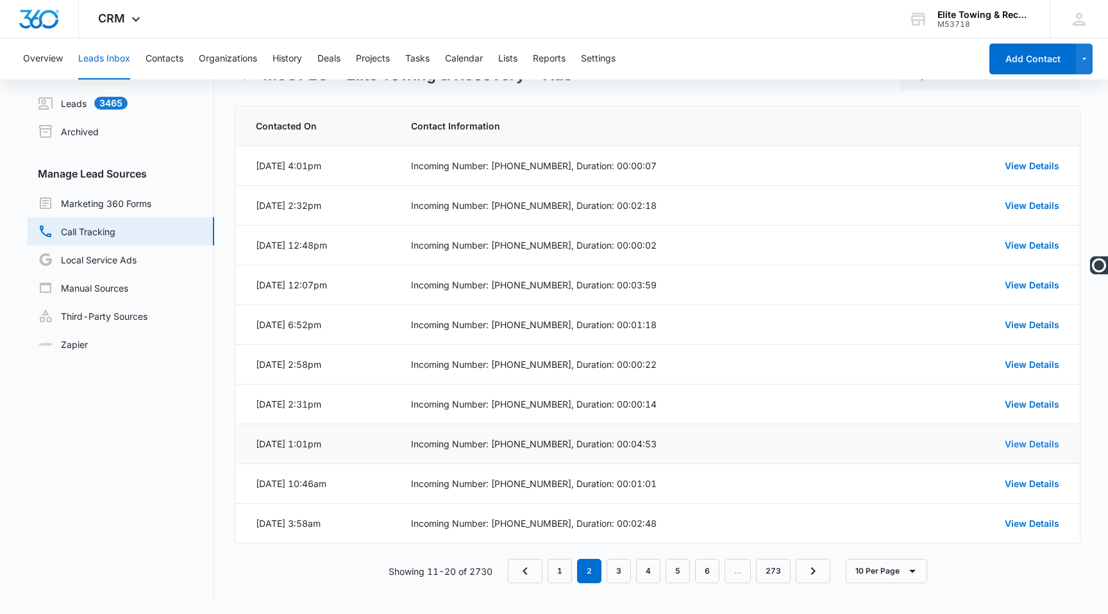
click at [1032, 440] on link "View Details" at bounding box center [1032, 444] width 54 height 11
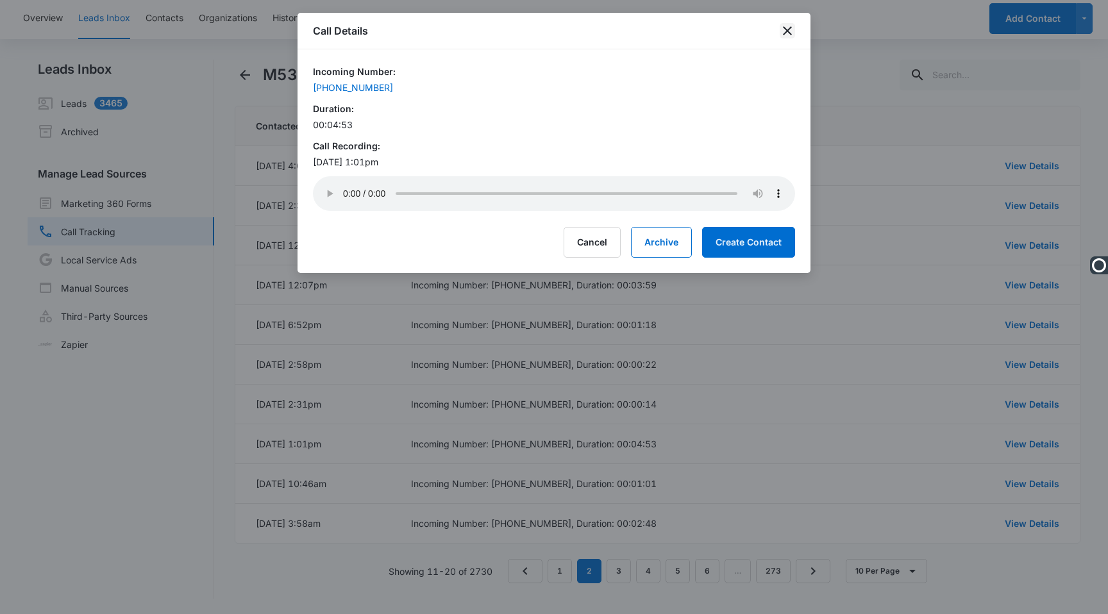
click at [782, 29] on icon "close" at bounding box center [787, 30] width 15 height 15
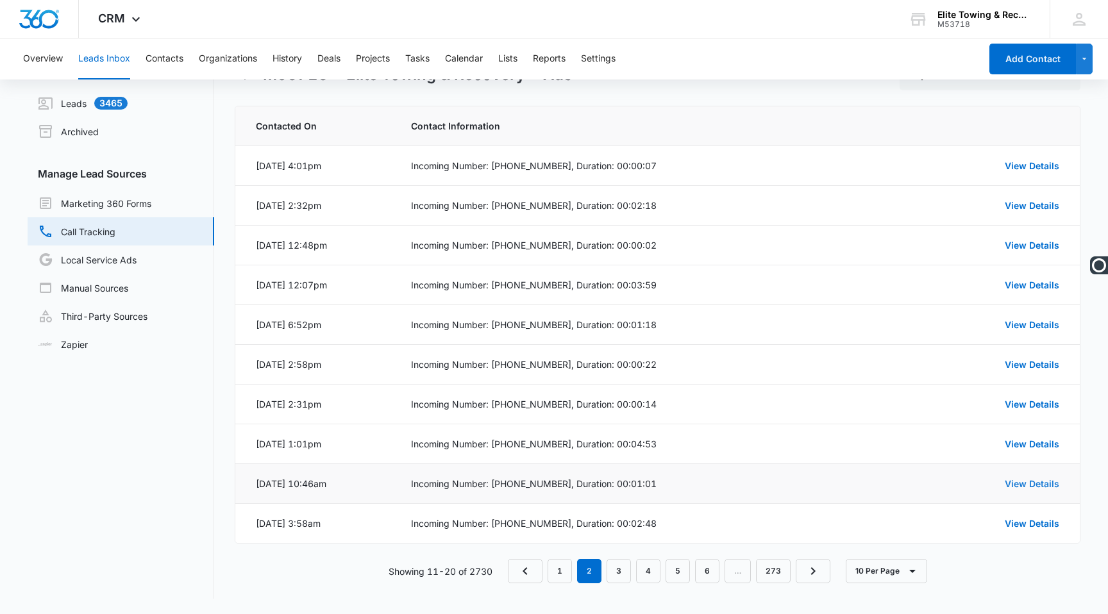
click at [1034, 480] on link "View Details" at bounding box center [1032, 483] width 54 height 11
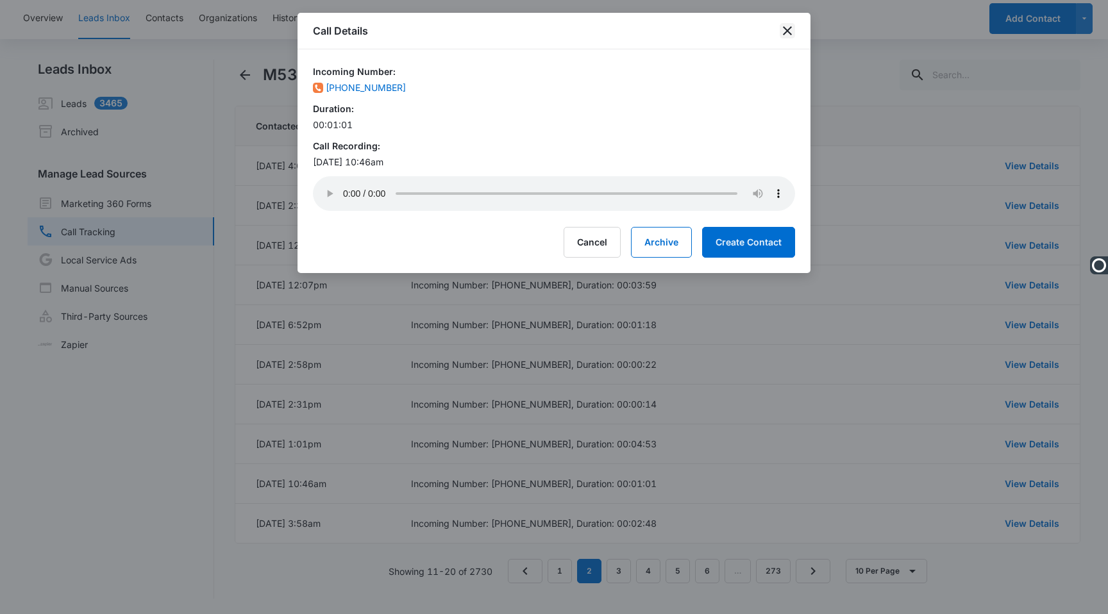
click at [785, 33] on icon "close" at bounding box center [787, 30] width 9 height 9
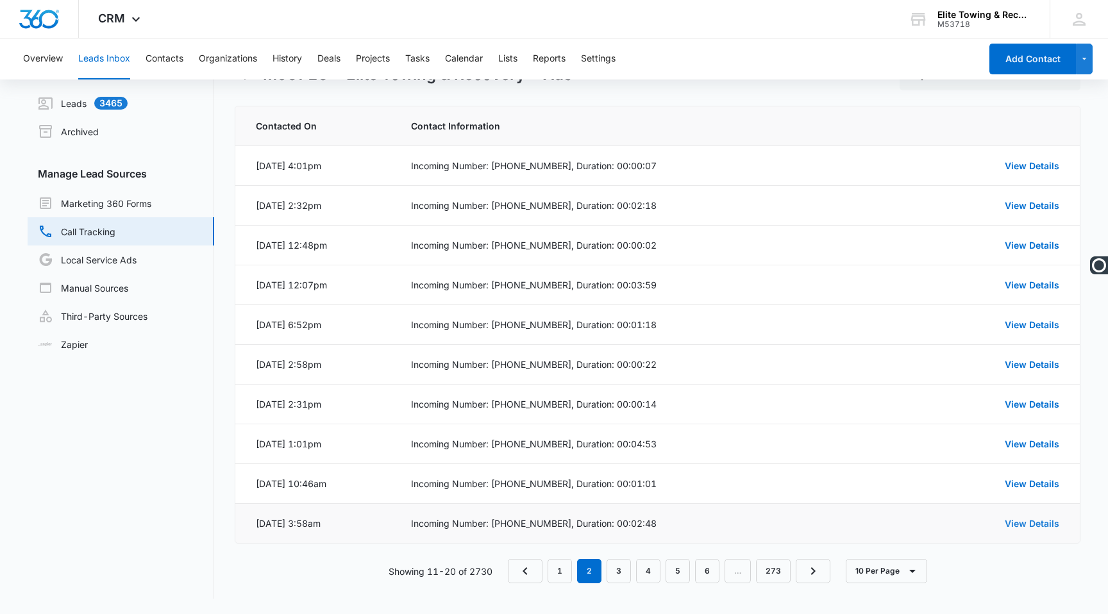
click at [1034, 521] on link "View Details" at bounding box center [1032, 523] width 54 height 11
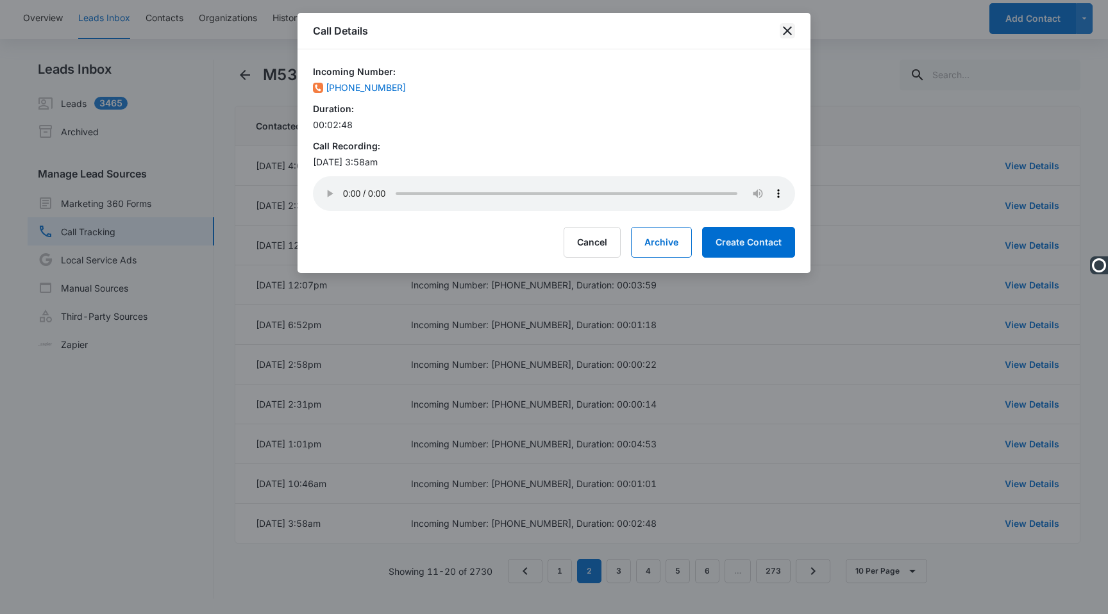
click at [790, 32] on icon "close" at bounding box center [787, 30] width 15 height 15
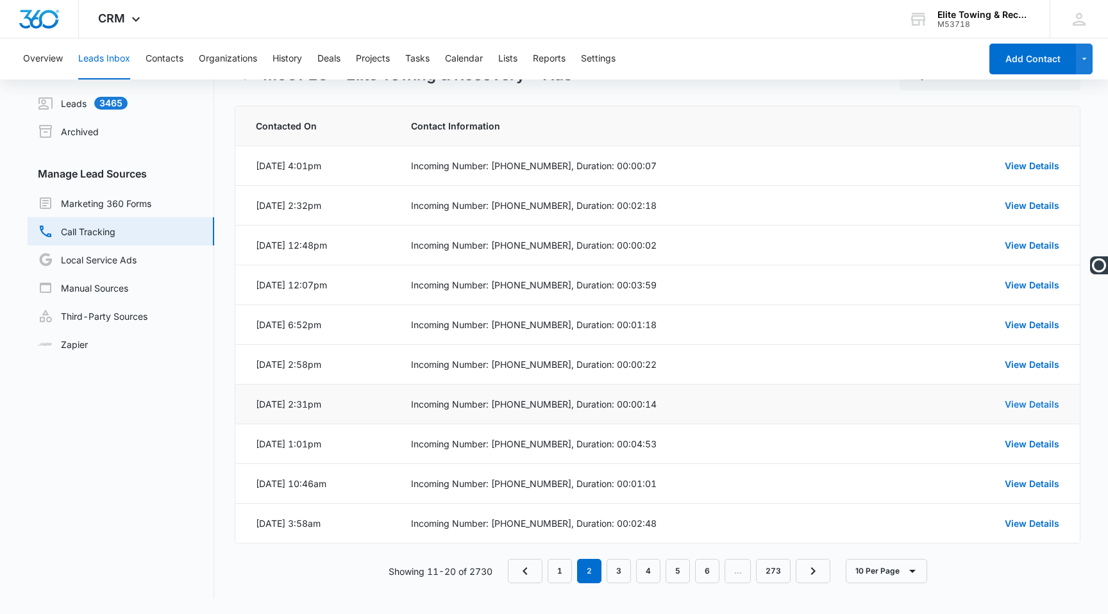
click at [1041, 401] on link "View Details" at bounding box center [1032, 404] width 54 height 11
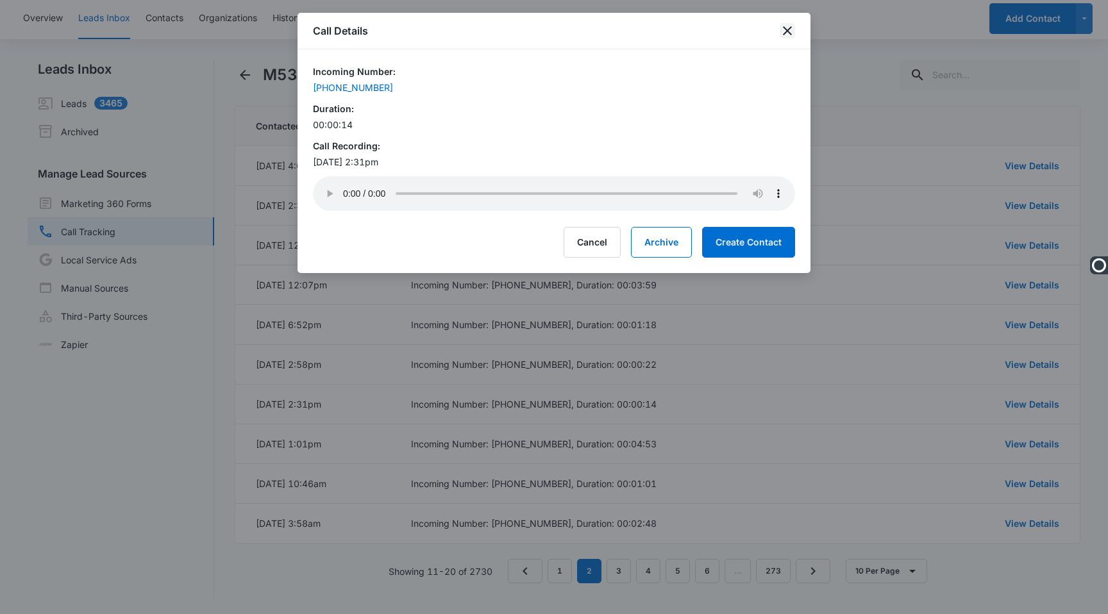
click at [789, 30] on icon "close" at bounding box center [787, 30] width 15 height 15
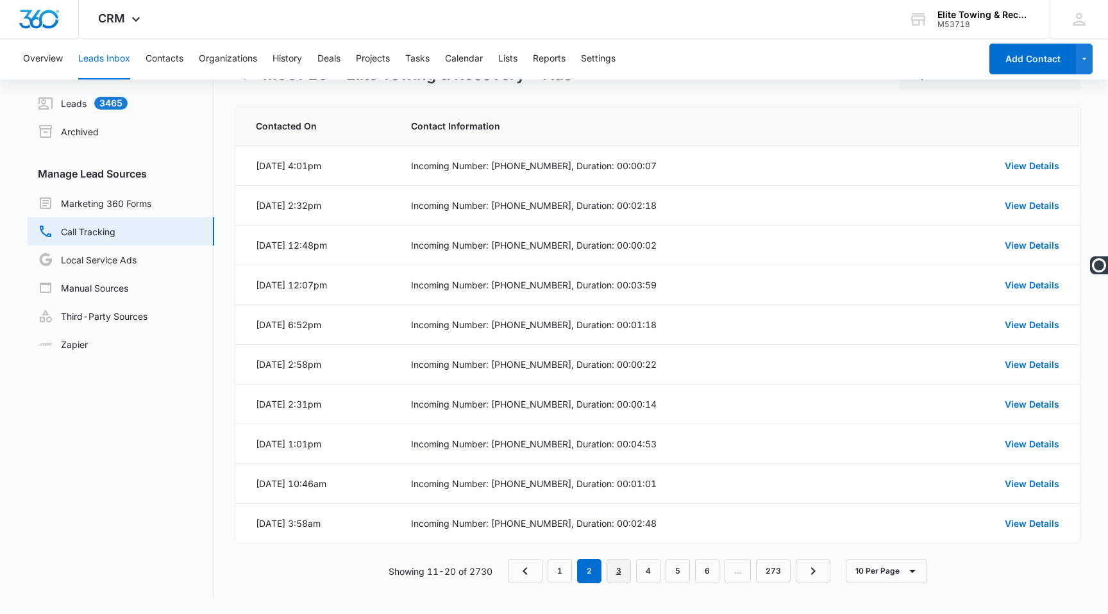
click at [624, 571] on link "3" at bounding box center [619, 571] width 24 height 24
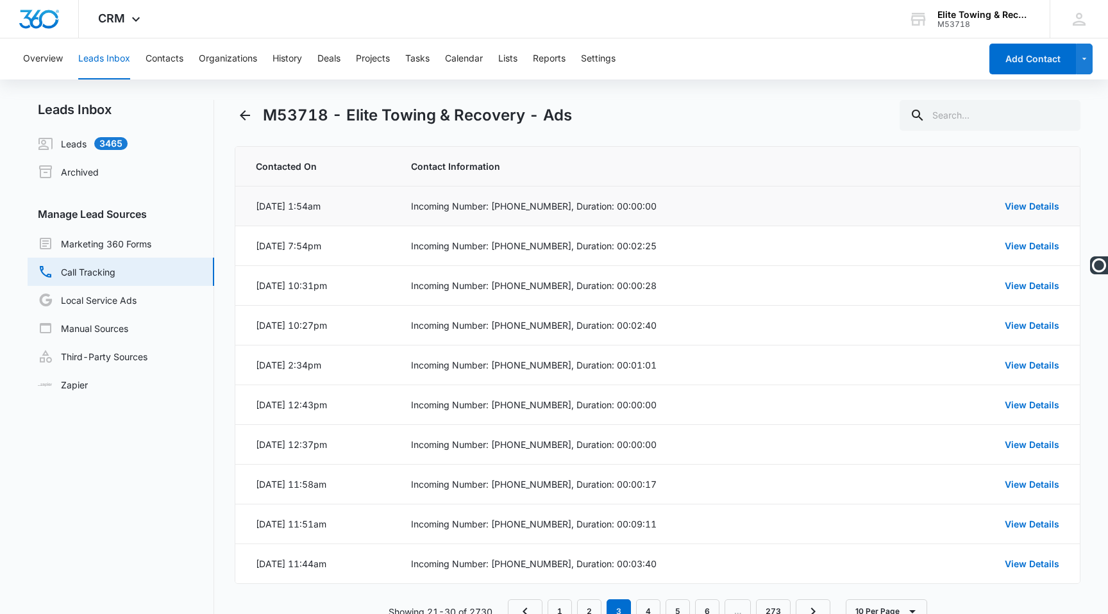
click at [1040, 196] on td "View Details" at bounding box center [995, 207] width 169 height 40
click at [1033, 209] on link "View Details" at bounding box center [1032, 206] width 54 height 11
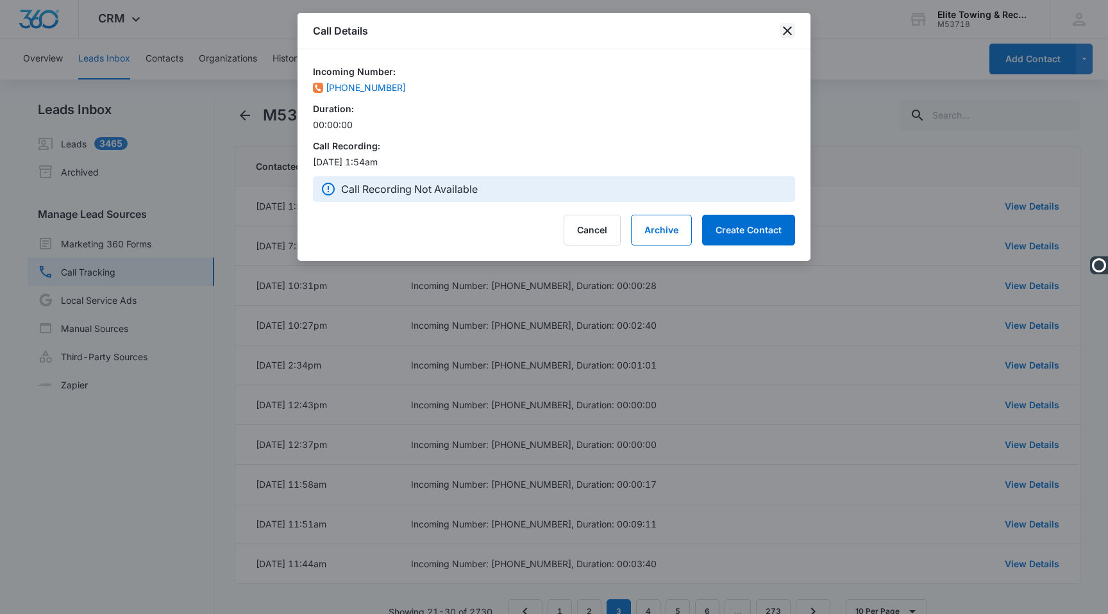
click at [782, 33] on icon "close" at bounding box center [787, 30] width 15 height 15
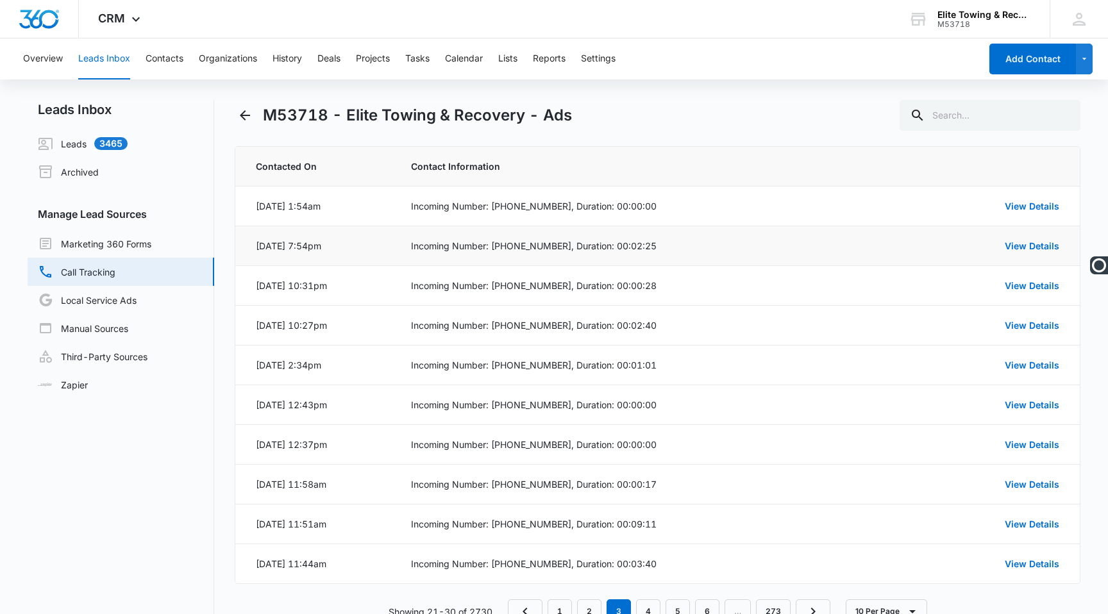
click at [749, 242] on div "Incoming Number: (971) 718-0771, Duration: 00:02:25" at bounding box center [653, 245] width 485 height 13
click at [1019, 246] on link "View Details" at bounding box center [1032, 245] width 54 height 11
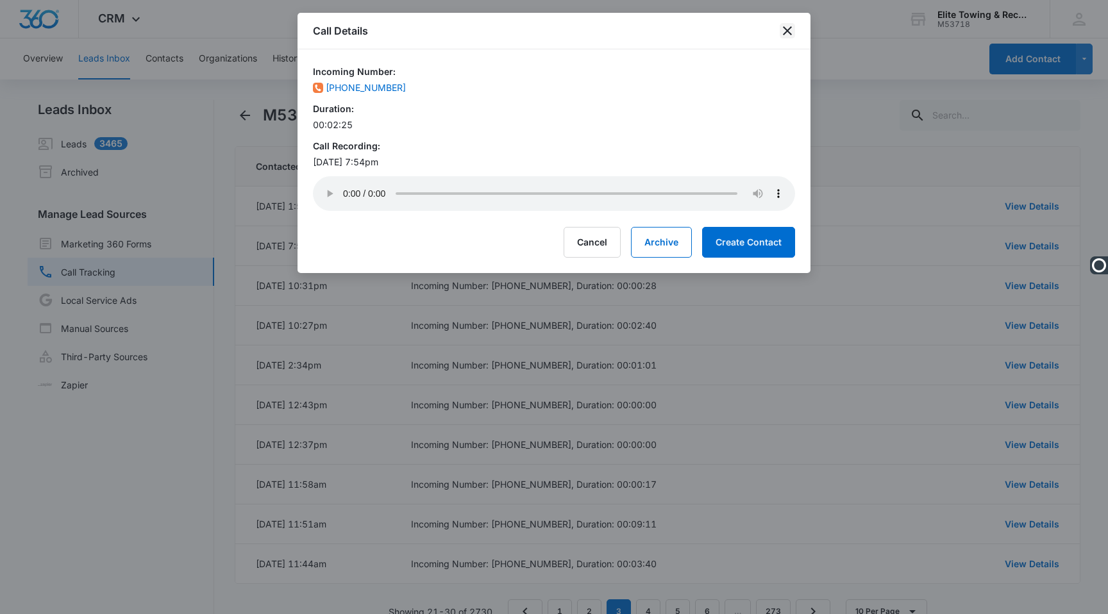
click at [787, 29] on icon "close" at bounding box center [787, 30] width 9 height 9
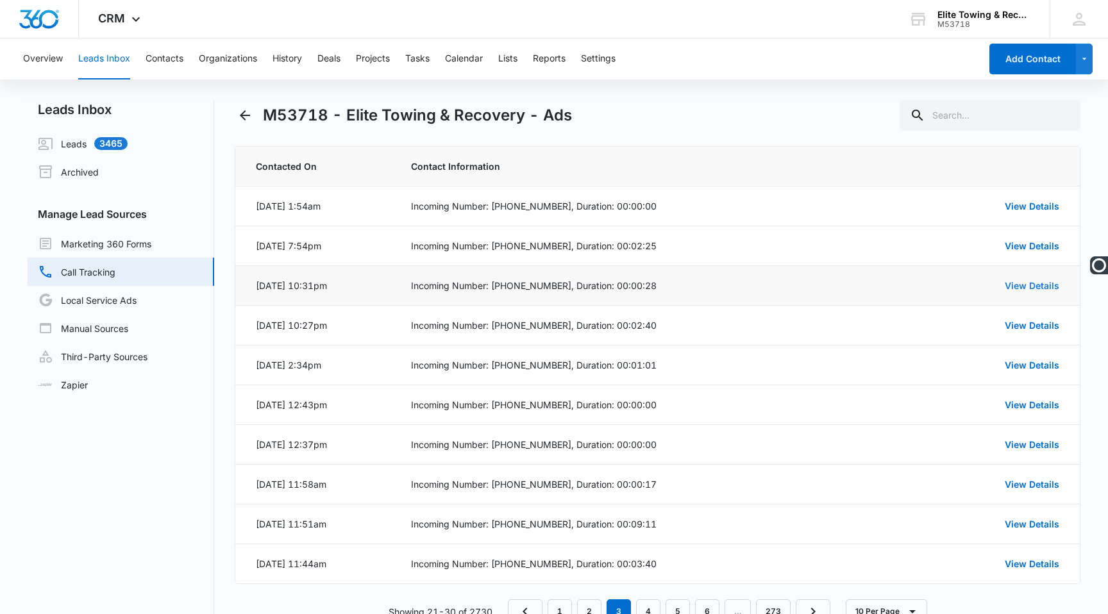
click at [1044, 286] on link "View Details" at bounding box center [1032, 285] width 54 height 11
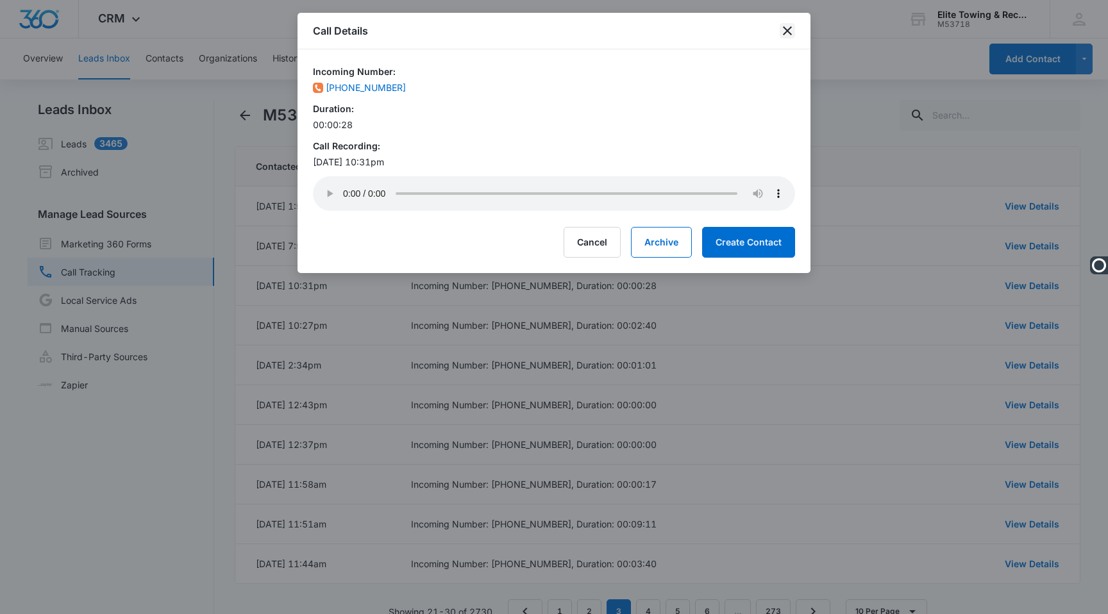
click at [787, 28] on icon "close" at bounding box center [787, 30] width 15 height 15
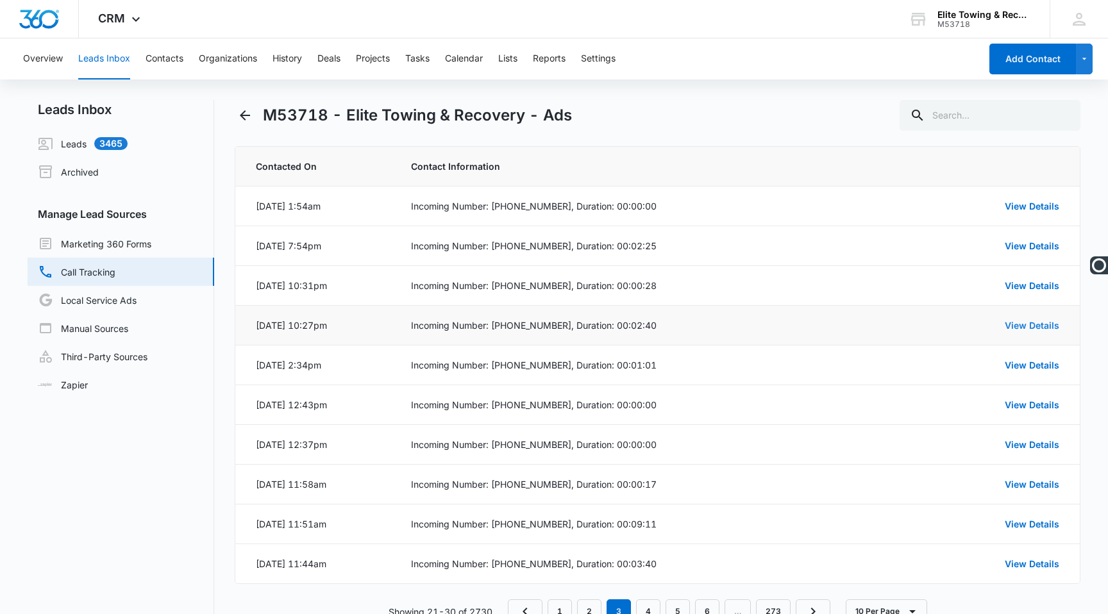
click at [1030, 326] on link "View Details" at bounding box center [1032, 325] width 54 height 11
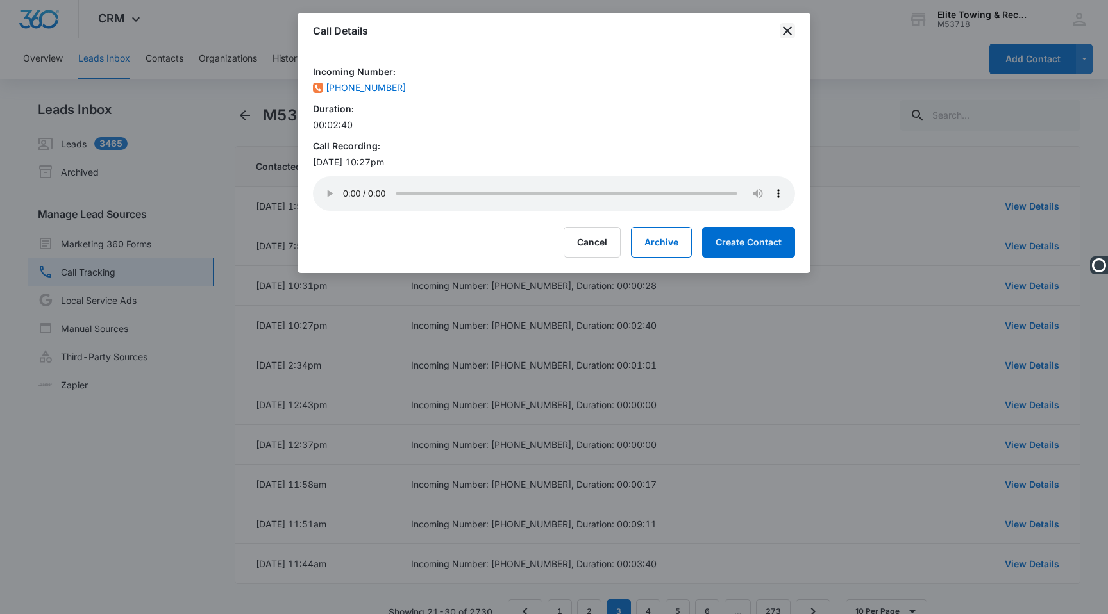
click at [787, 33] on icon "close" at bounding box center [787, 30] width 15 height 15
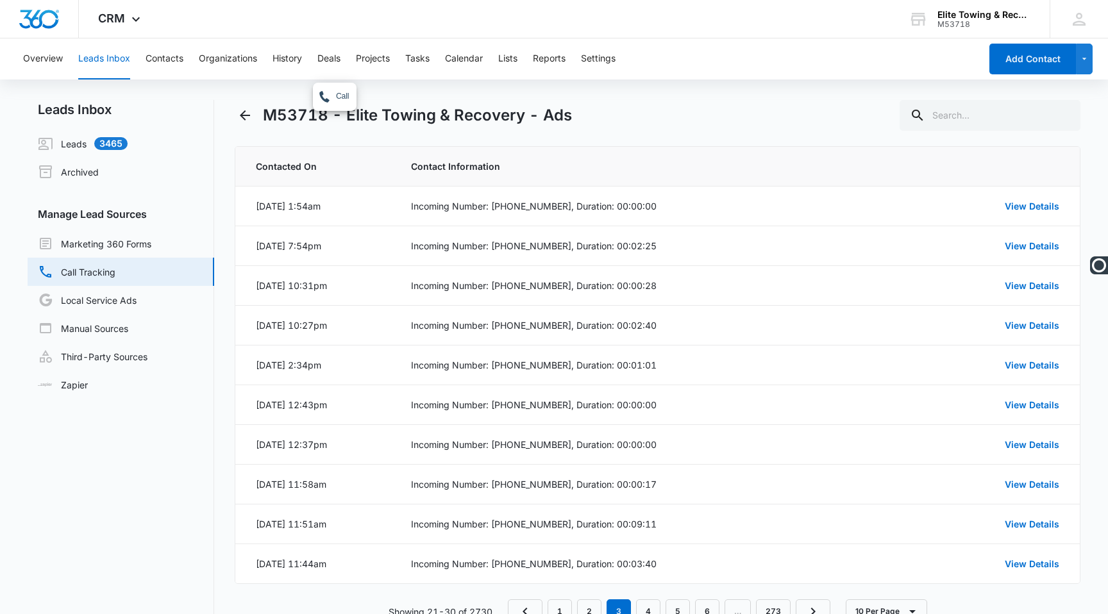
click at [1031, 482] on div "Call" at bounding box center [554, 307] width 1108 height 614
click at [1026, 483] on div "Call" at bounding box center [554, 307] width 1108 height 614
click at [986, 482] on div "Call" at bounding box center [554, 307] width 1108 height 614
click at [1012, 484] on div "Call" at bounding box center [554, 307] width 1108 height 614
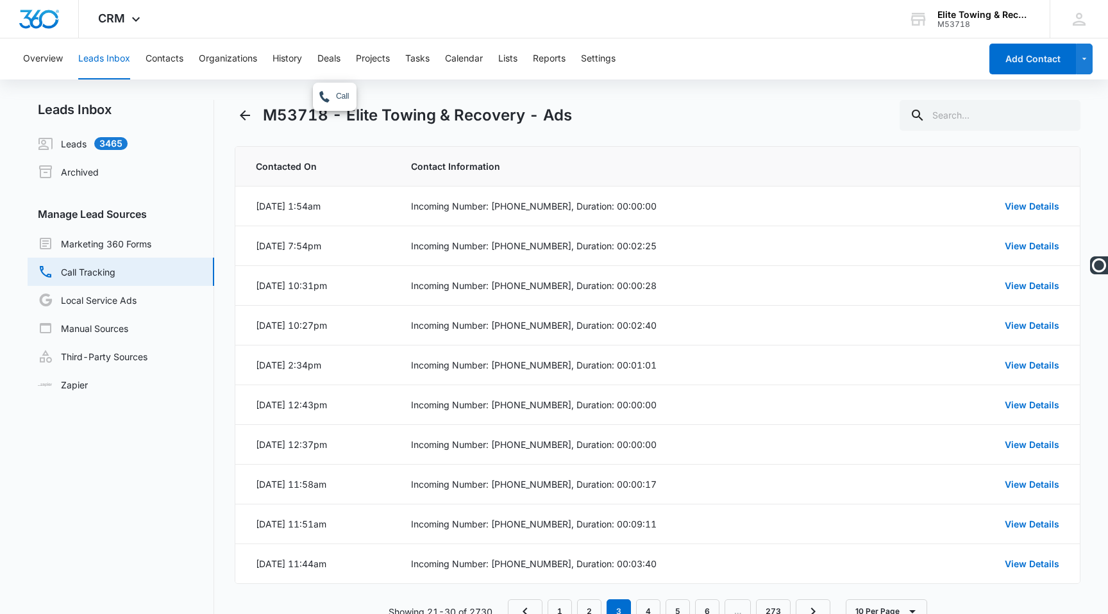
click at [979, 480] on div "Call" at bounding box center [554, 307] width 1108 height 614
click at [1019, 483] on div "Call" at bounding box center [554, 307] width 1108 height 614
click at [1015, 113] on div "Call" at bounding box center [554, 307] width 1108 height 614
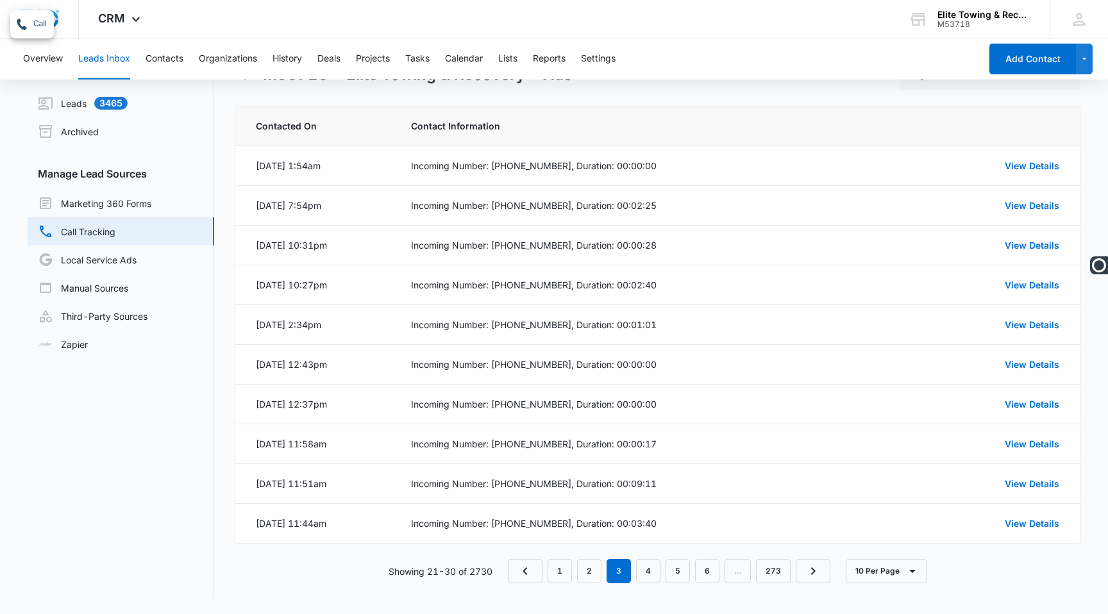
click at [646, 567] on div "Call" at bounding box center [554, 307] width 1108 height 614
click at [653, 571] on div "Call" at bounding box center [554, 307] width 1108 height 614
click at [678, 498] on div "Call" at bounding box center [554, 307] width 1108 height 614
click at [780, 110] on div "Call" at bounding box center [554, 307] width 1108 height 614
click at [768, 71] on div "Call" at bounding box center [554, 307] width 1108 height 614
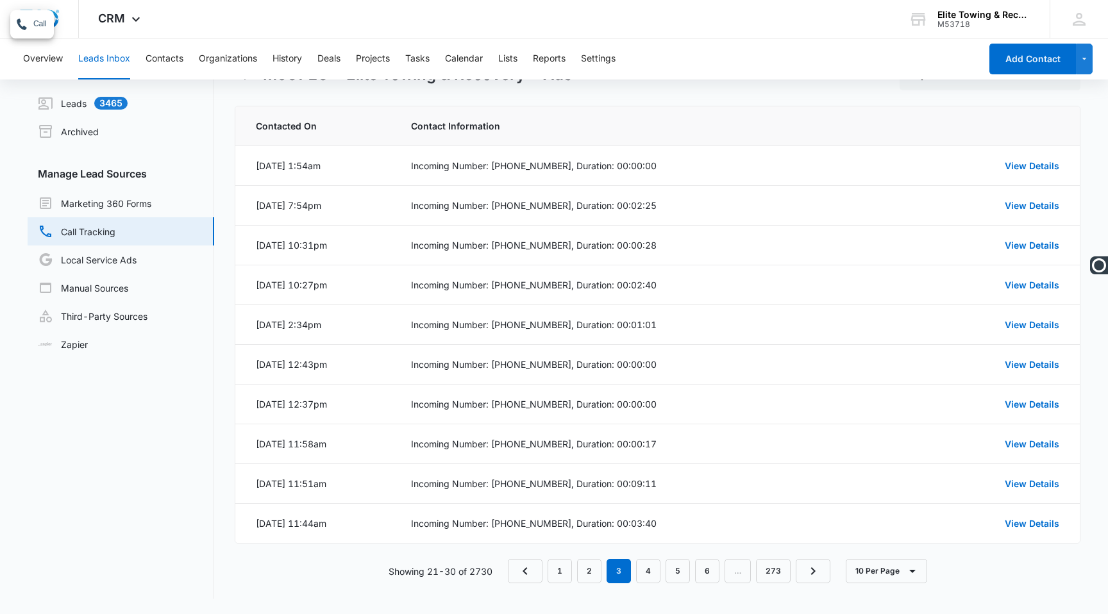
click at [691, 371] on div "Call" at bounding box center [554, 307] width 1108 height 614
click at [644, 571] on div "Call" at bounding box center [554, 307] width 1108 height 614
click at [174, 23] on div "Call" at bounding box center [554, 307] width 1108 height 614
click at [37, 26] on p "Call" at bounding box center [39, 25] width 13 height 12
click at [764, 301] on td "Incoming Number: (503) 309-7629, Duration: 00:02:40" at bounding box center [653, 285] width 515 height 40
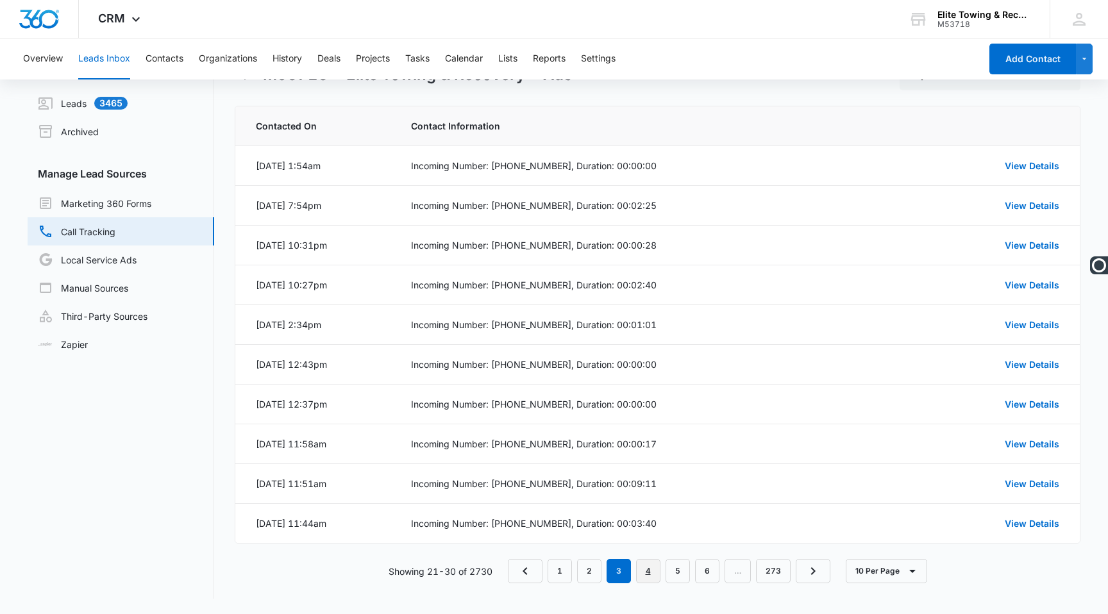
click at [649, 569] on link "4" at bounding box center [648, 571] width 24 height 24
click at [682, 563] on link "5" at bounding box center [677, 571] width 24 height 24
click at [38, 62] on button "Overview" at bounding box center [43, 58] width 40 height 41
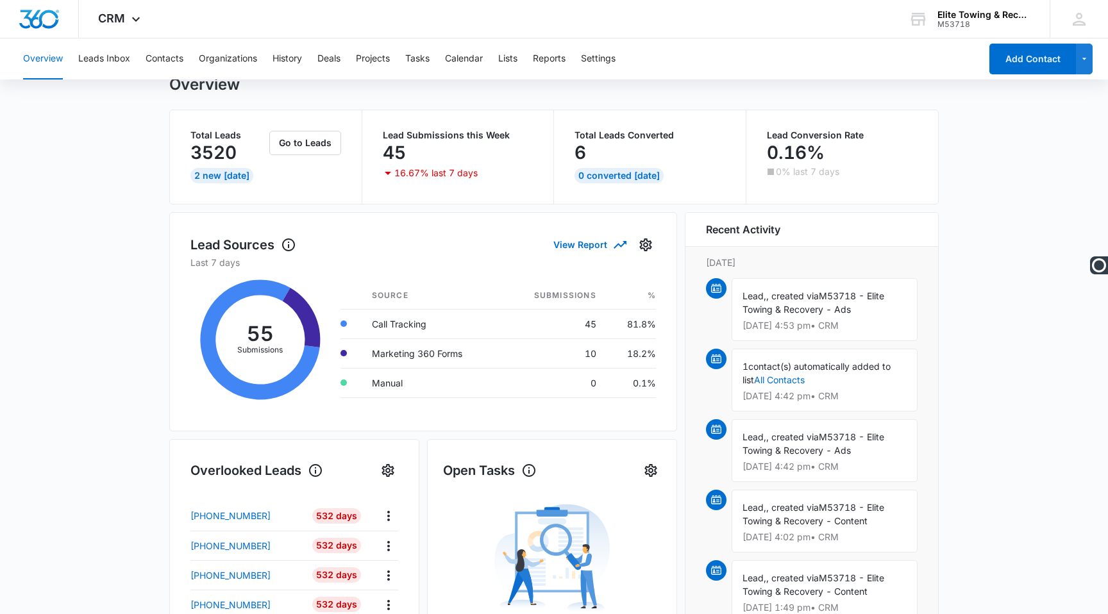
scroll to position [66, 0]
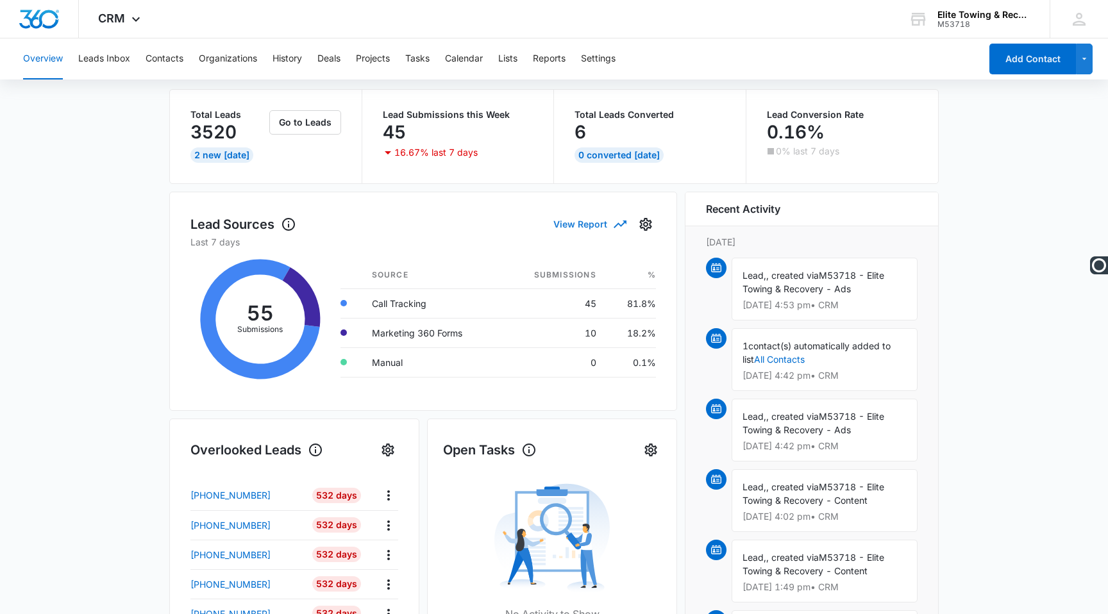
click at [578, 227] on button "View Report" at bounding box center [589, 224] width 72 height 22
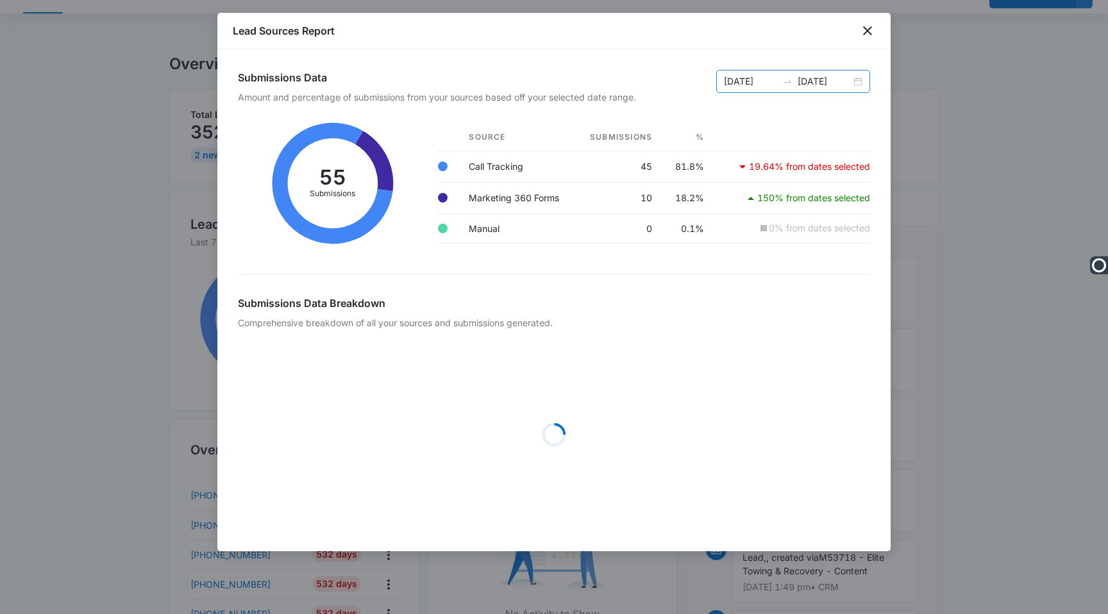
click at [787, 87] on div "08/04/2025 08/11/2025" at bounding box center [793, 81] width 154 height 23
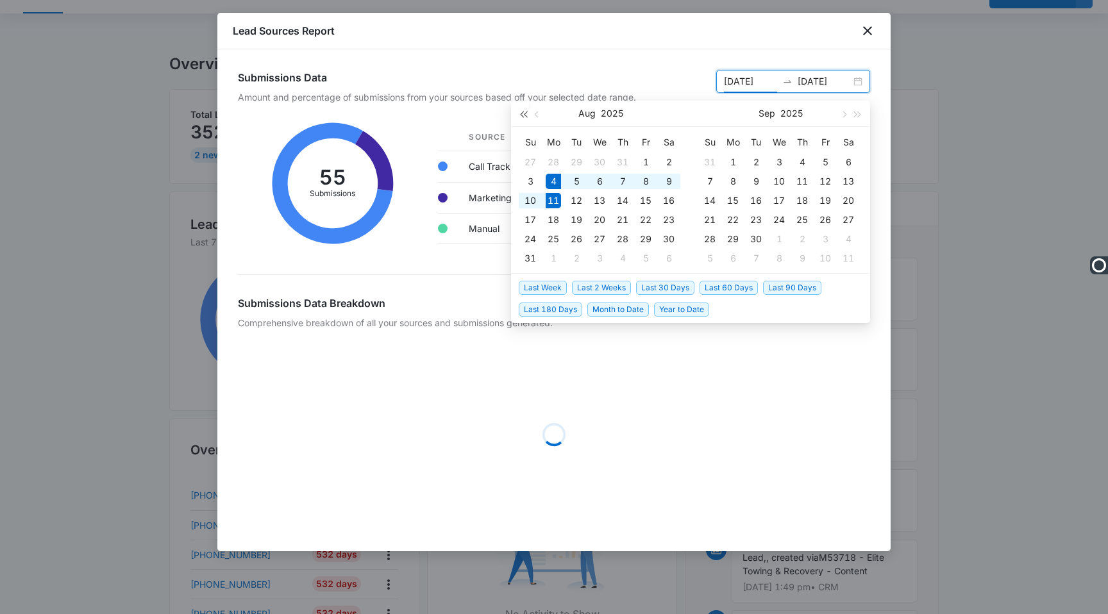
click at [523, 111] on span "button" at bounding box center [523, 114] width 6 height 6
click at [537, 113] on span "button" at bounding box center [538, 114] width 6 height 6
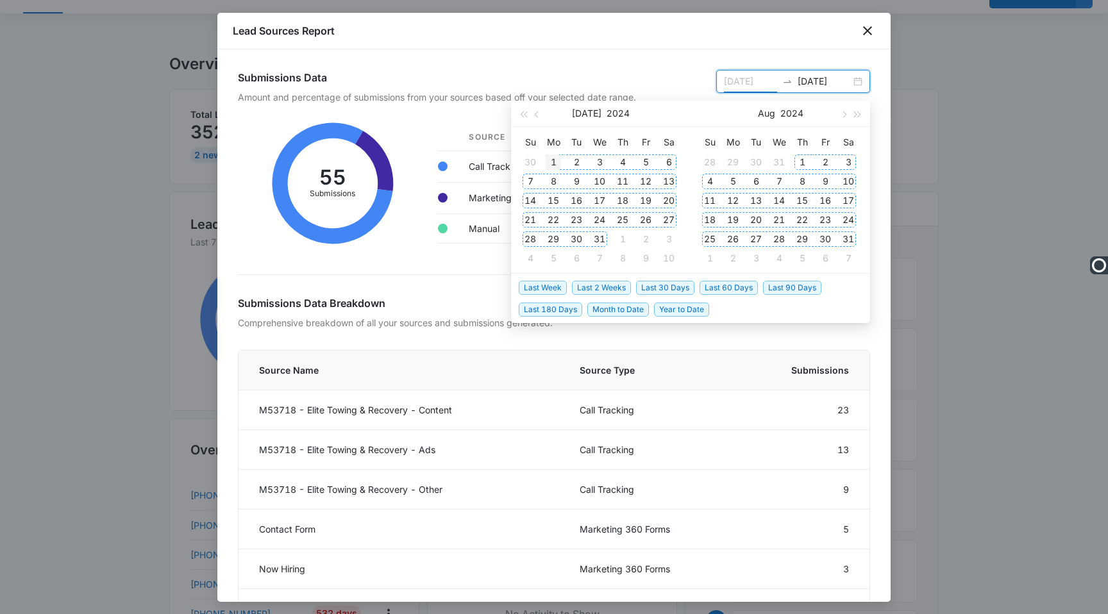
type input "07/01/2024"
click at [555, 160] on div "1" at bounding box center [553, 162] width 15 height 15
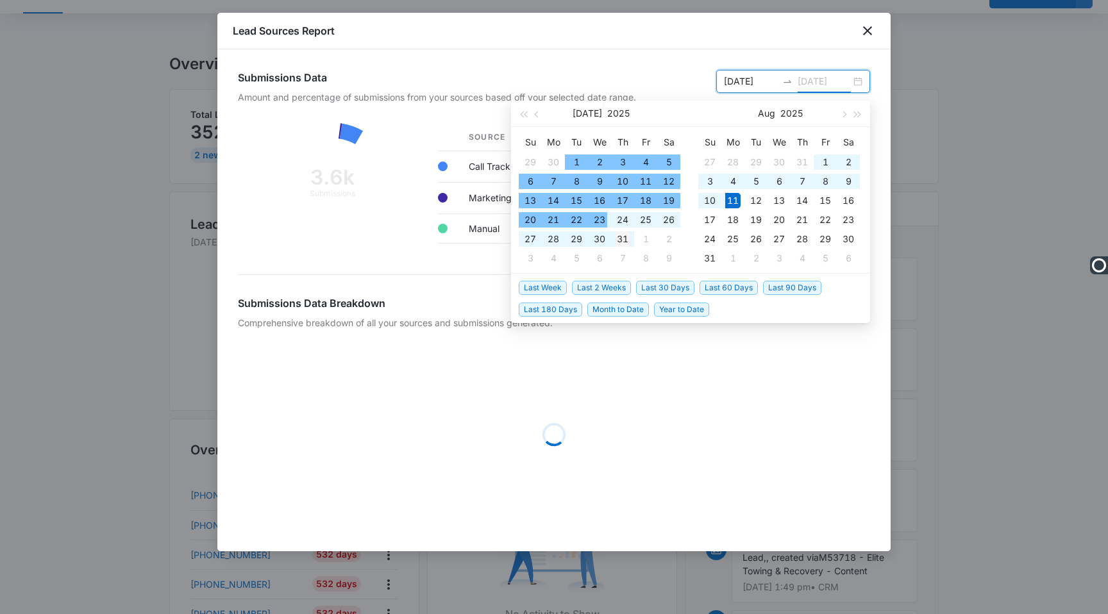
type input "07/31/2025"
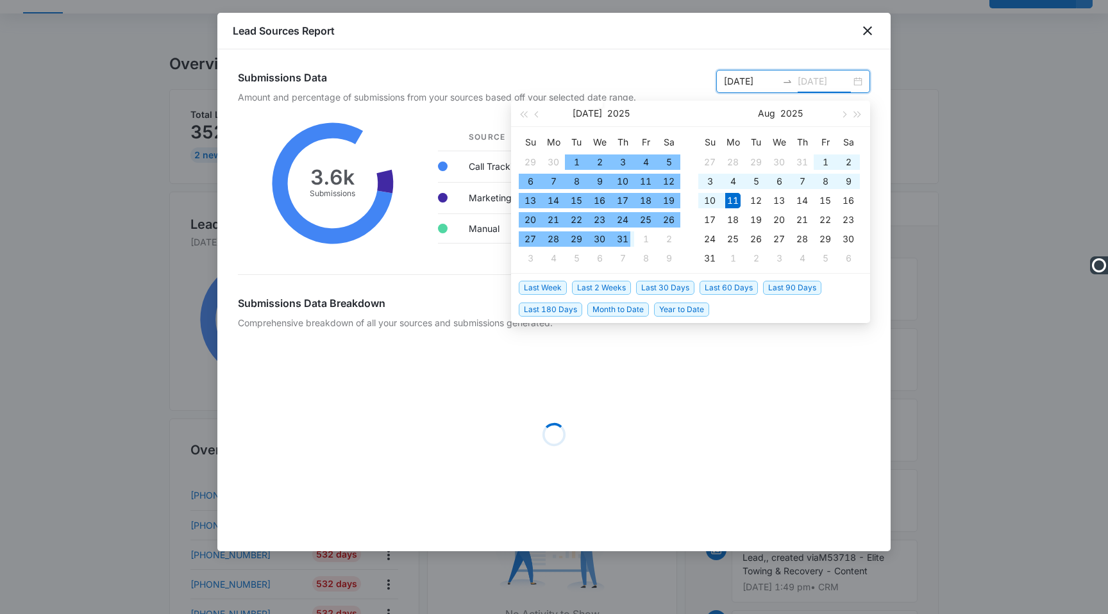
click at [621, 237] on div "31" at bounding box center [622, 238] width 15 height 15
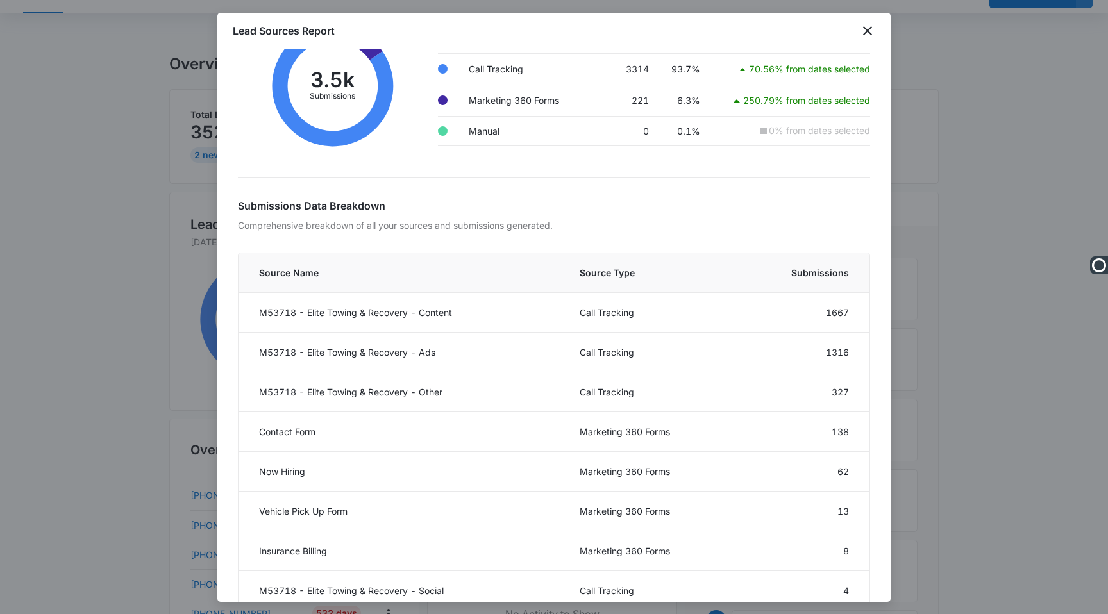
scroll to position [172, 0]
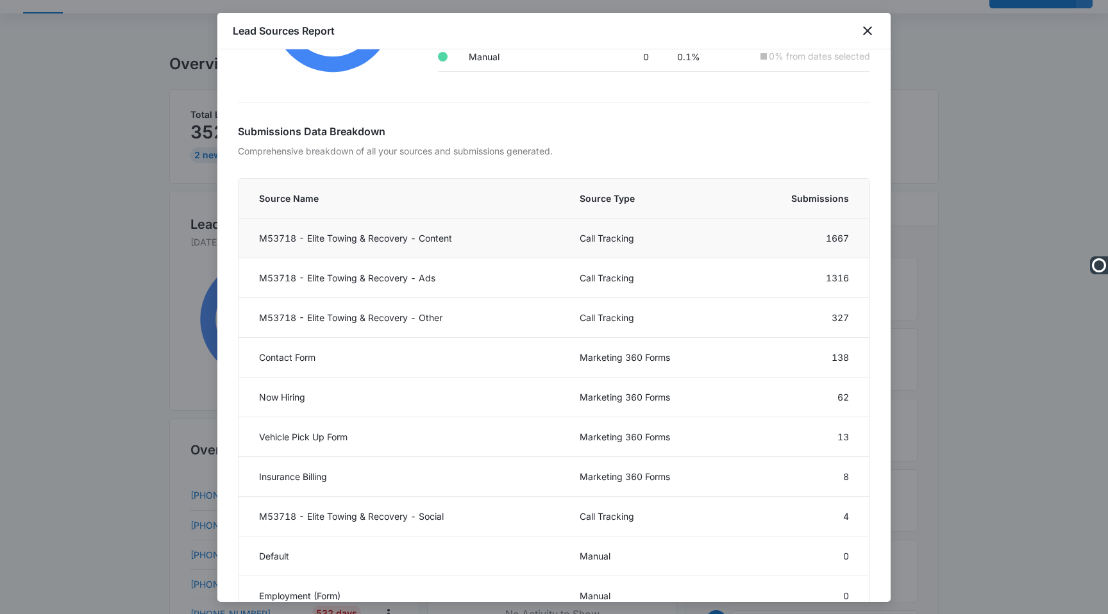
click at [426, 229] on td "M53718 - Elite Towing & Recovery - Content" at bounding box center [402, 239] width 326 height 40
click at [590, 239] on td "Call Tracking" at bounding box center [650, 239] width 172 height 40
click at [420, 256] on td "M53718 - Elite Towing & Recovery - Content" at bounding box center [402, 239] width 326 height 40
click at [416, 249] on td "M53718 - Elite Towing & Recovery - Content" at bounding box center [402, 239] width 326 height 40
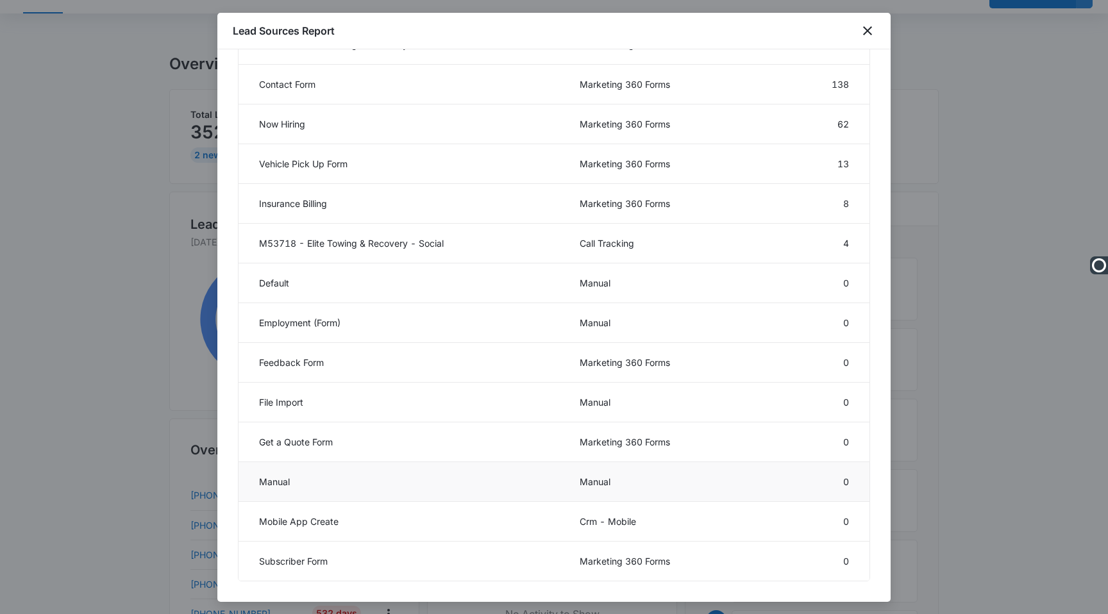
scroll to position [0, 0]
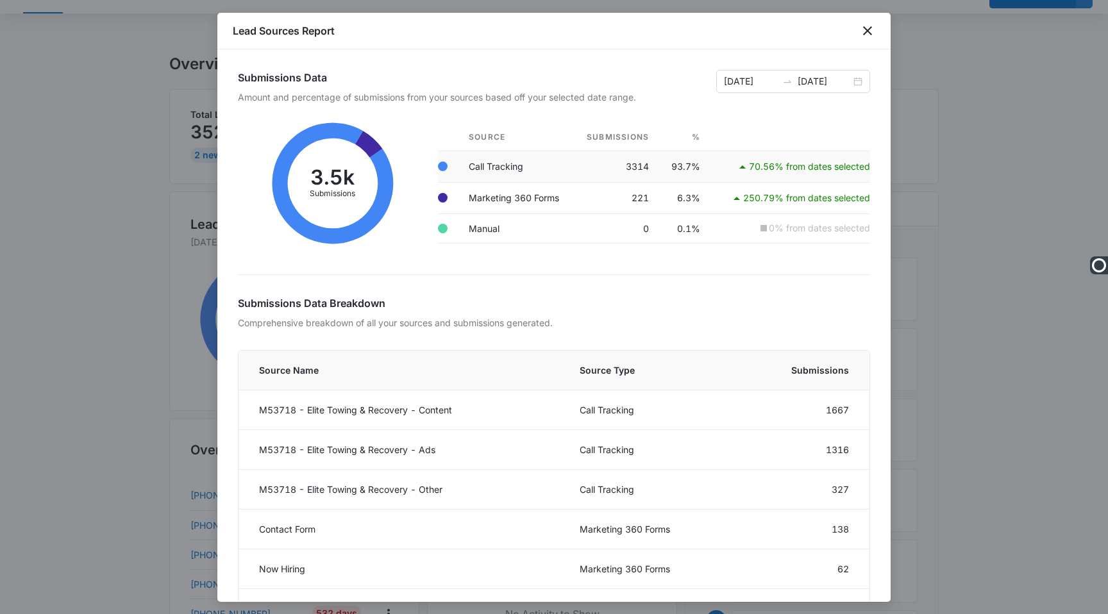
click at [742, 166] on icon at bounding box center [742, 166] width 6 height 3
click at [775, 165] on p "70.56% from dates selected" at bounding box center [809, 166] width 121 height 9
click at [481, 165] on td "Call Tracking" at bounding box center [515, 166] width 115 height 31
click at [658, 176] on td "3314" at bounding box center [616, 166] width 86 height 31
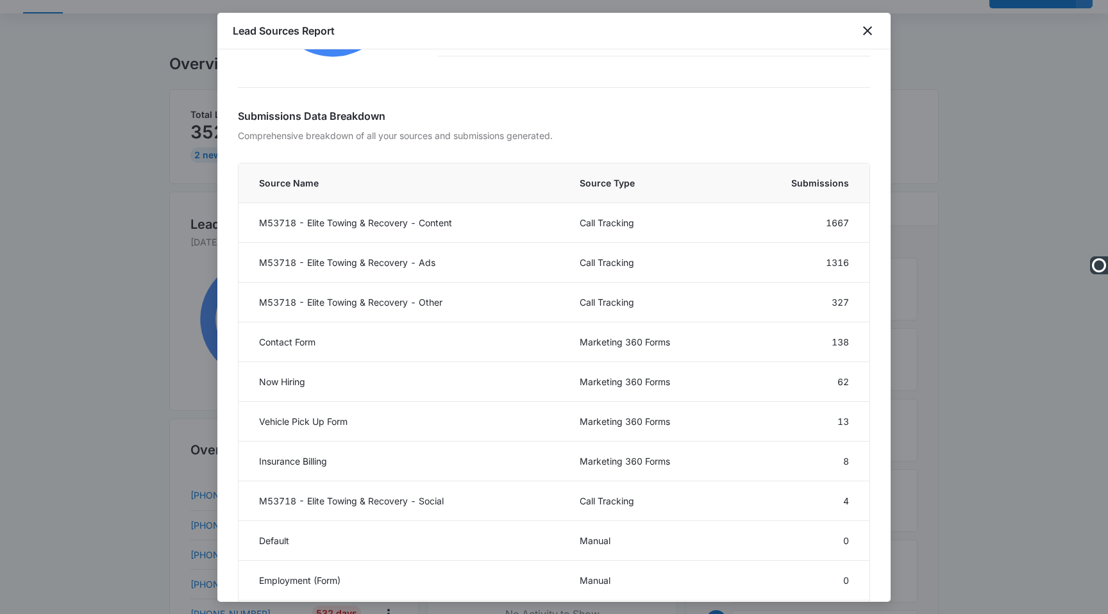
scroll to position [282, 0]
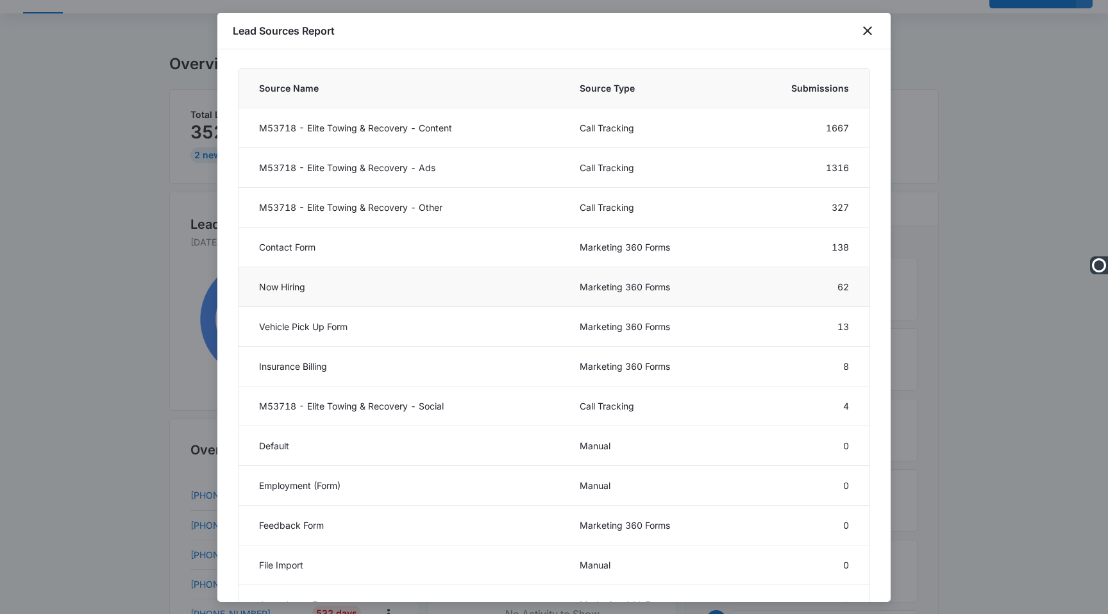
click at [513, 285] on td "Now Hiring" at bounding box center [402, 287] width 326 height 40
